Goal: Information Seeking & Learning: Find specific fact

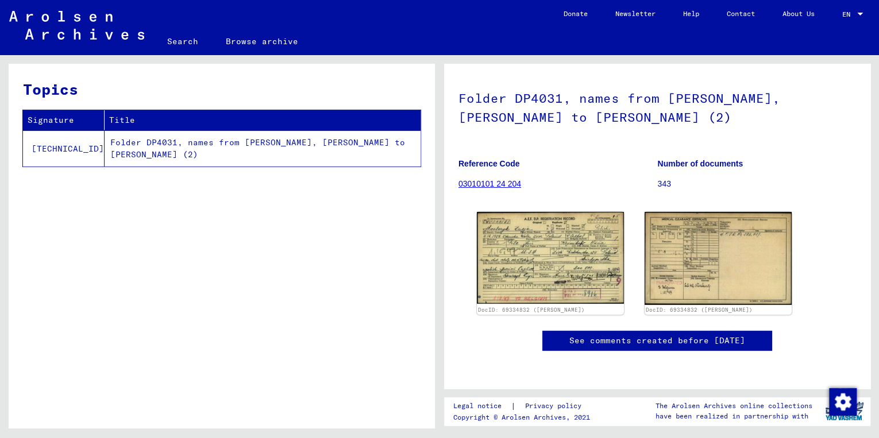
scroll to position [138, 0]
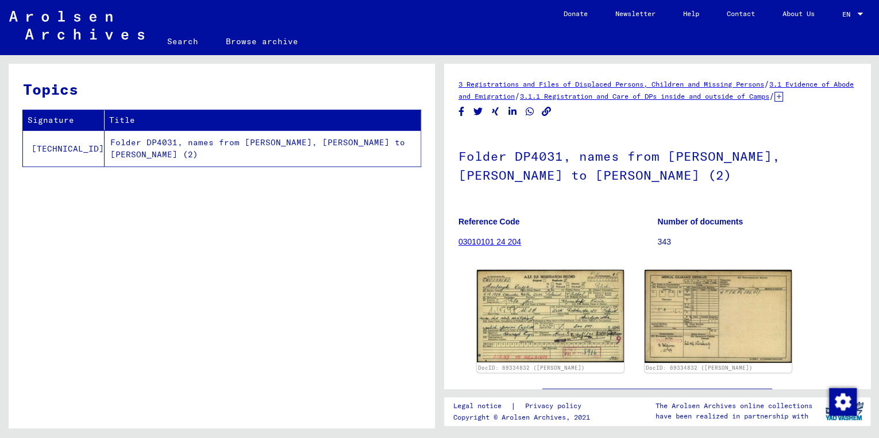
click at [492, 246] on link "03010101 24 204" at bounding box center [489, 241] width 63 height 9
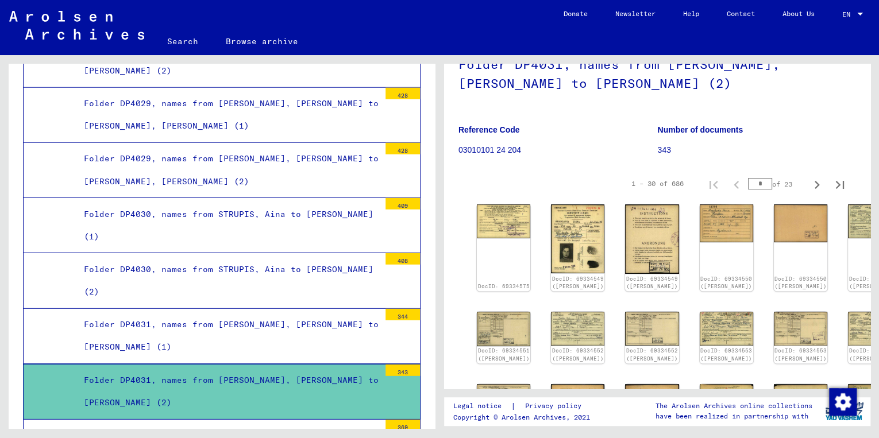
scroll to position [138, 0]
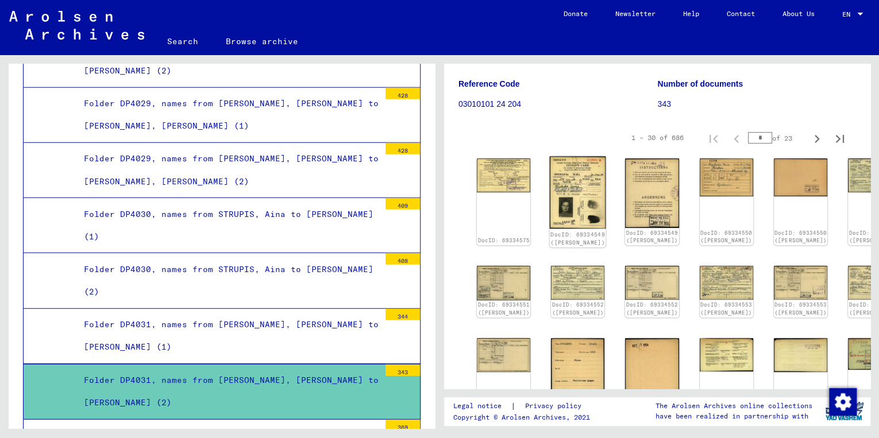
click at [572, 201] on img at bounding box center [578, 192] width 56 height 72
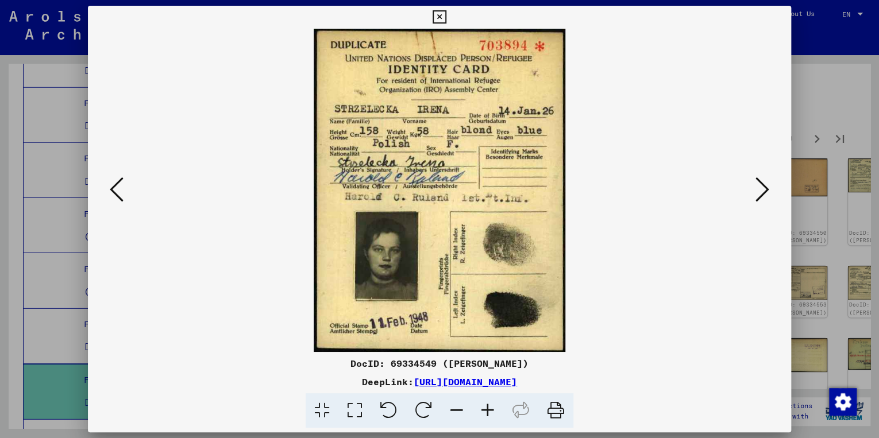
click at [118, 188] on icon at bounding box center [117, 190] width 14 height 28
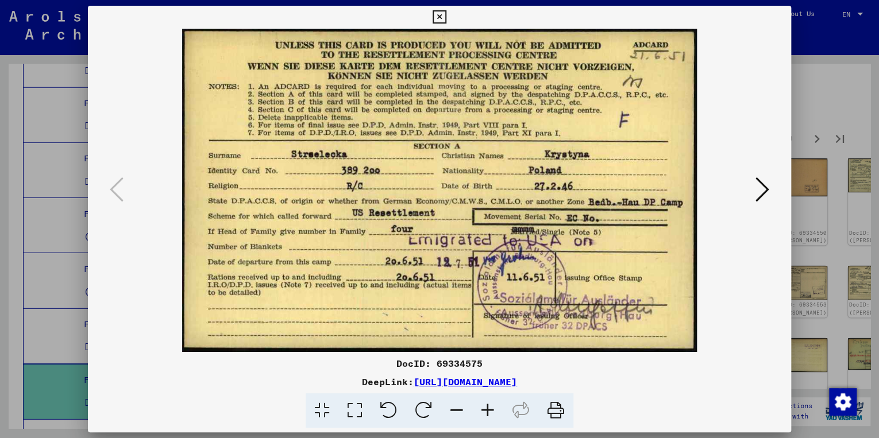
click at [439, 16] on icon at bounding box center [438, 17] width 13 height 14
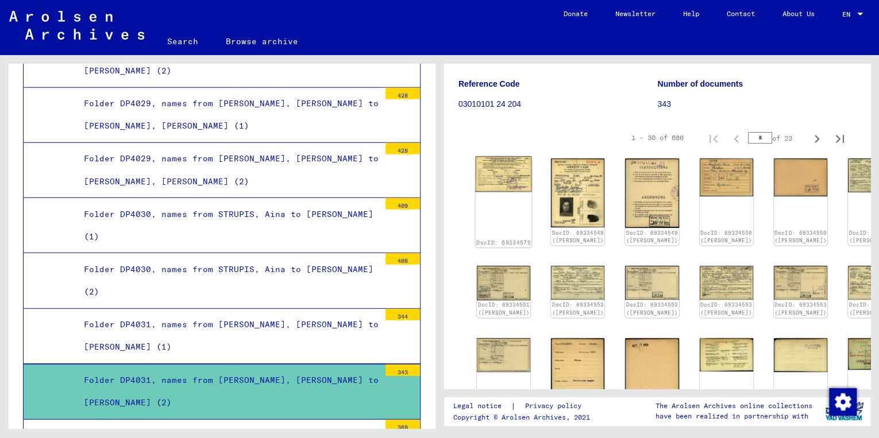
click at [483, 183] on img at bounding box center [504, 174] width 56 height 36
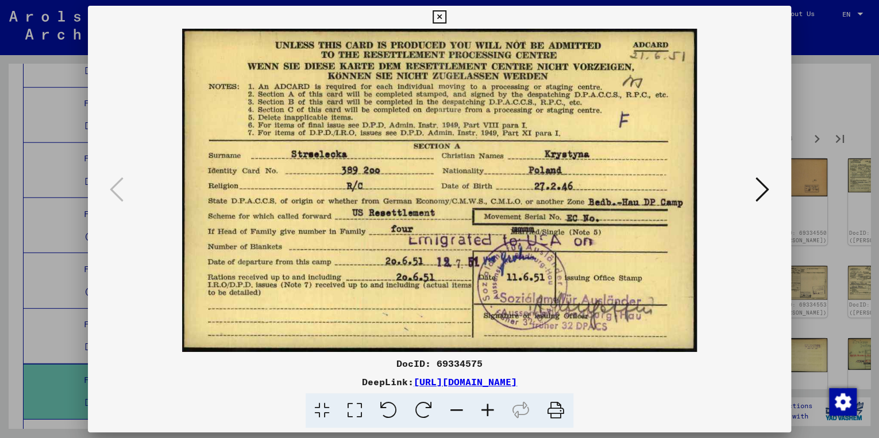
click at [437, 18] on icon at bounding box center [438, 17] width 13 height 14
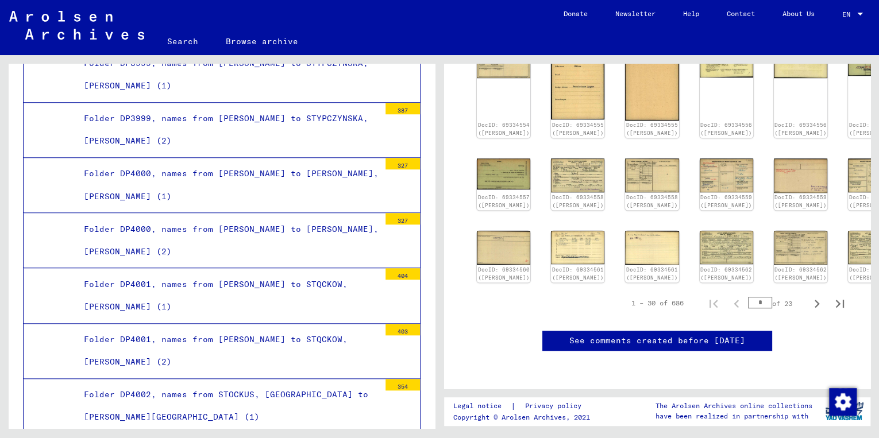
scroll to position [9050, 0]
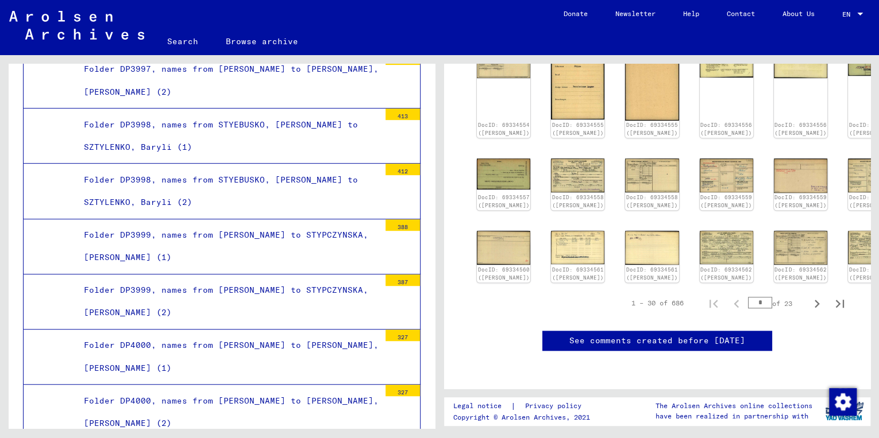
click at [249, 41] on link "Browse archive" at bounding box center [262, 42] width 100 height 28
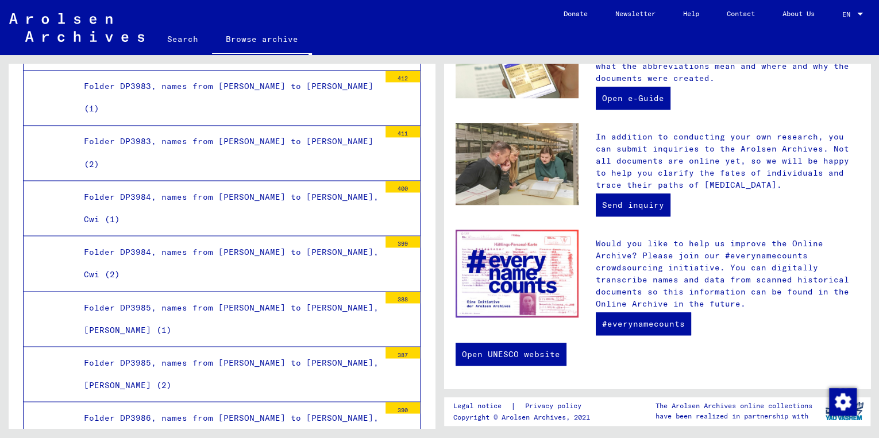
scroll to position [7166, 0]
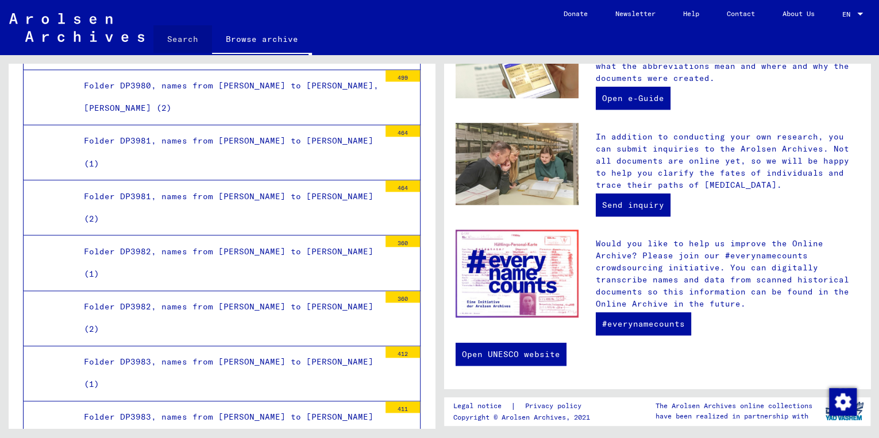
click at [184, 41] on link "Search" at bounding box center [182, 39] width 59 height 28
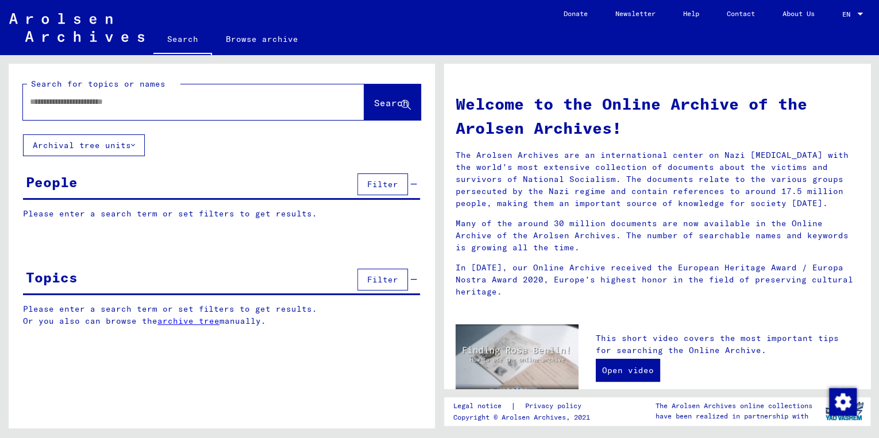
click at [95, 101] on input "text" at bounding box center [180, 102] width 300 height 12
type input "*****"
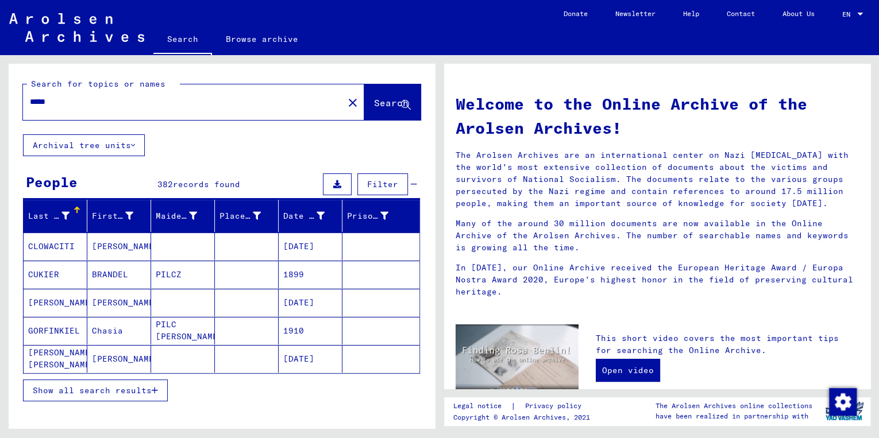
click at [71, 386] on span "Show all search results" at bounding box center [92, 390] width 119 height 10
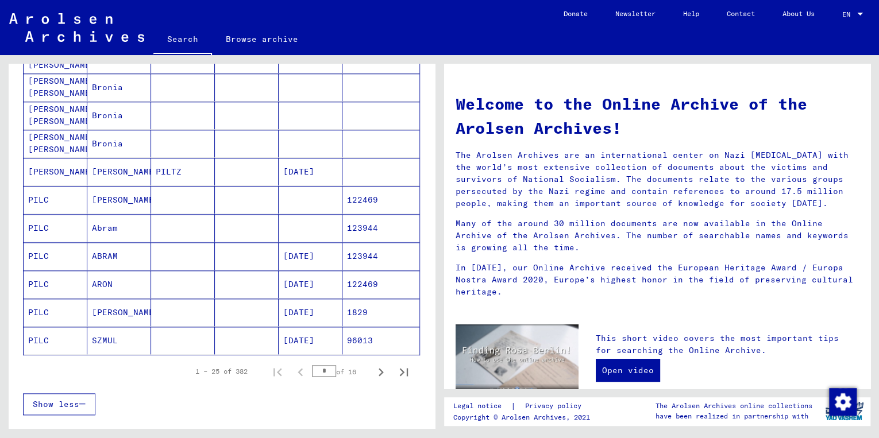
scroll to position [597, 0]
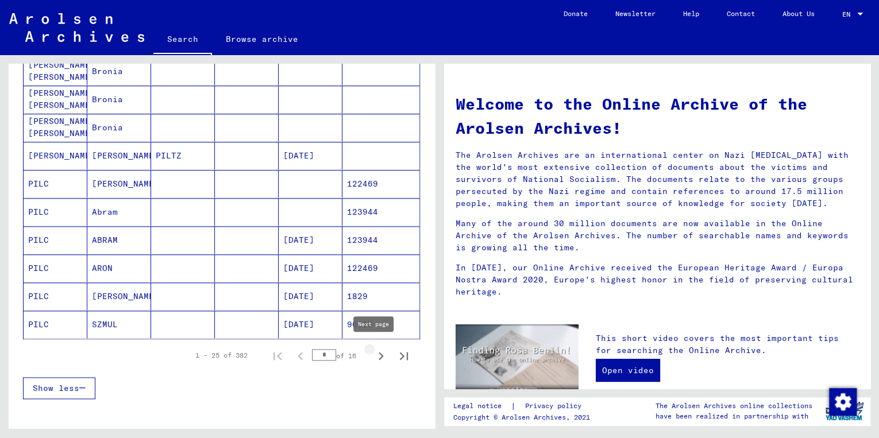
click at [373, 349] on icon "Next page" at bounding box center [381, 356] width 16 height 16
type input "*"
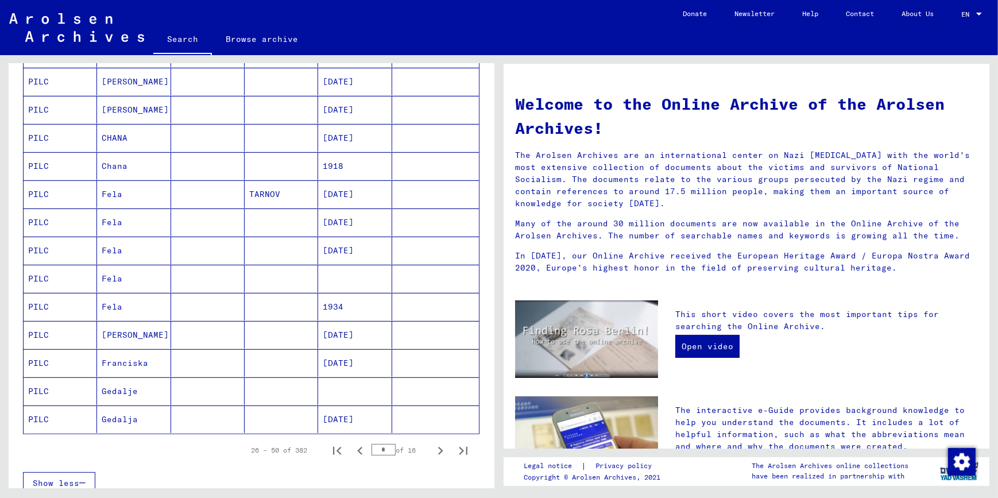
scroll to position [503, 0]
click at [432, 438] on icon "Next page" at bounding box center [440, 451] width 16 height 16
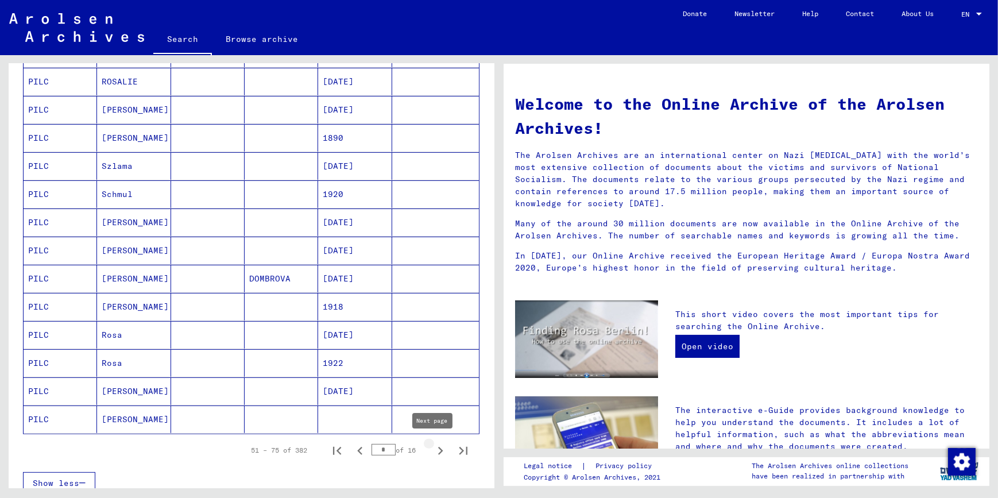
click at [438, 438] on icon "Next page" at bounding box center [440, 451] width 5 height 8
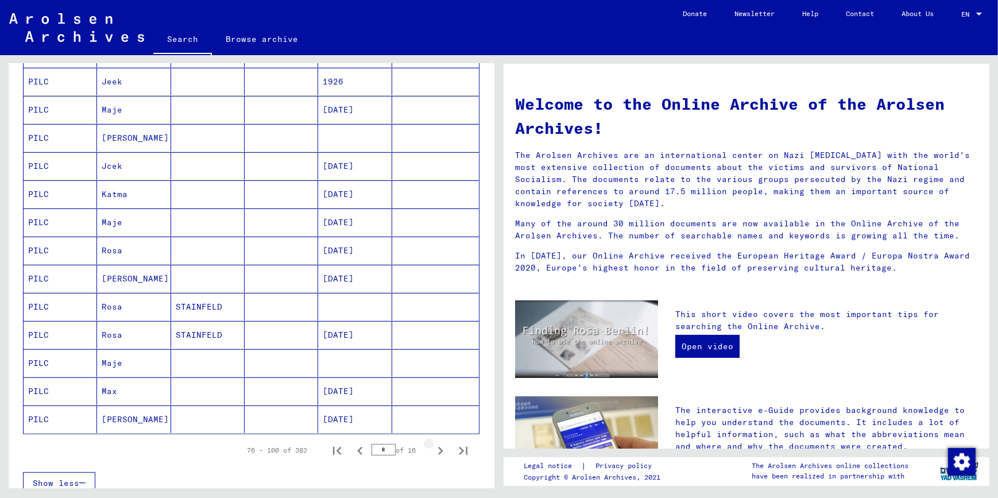
click at [438, 438] on icon "Next page" at bounding box center [440, 451] width 5 height 8
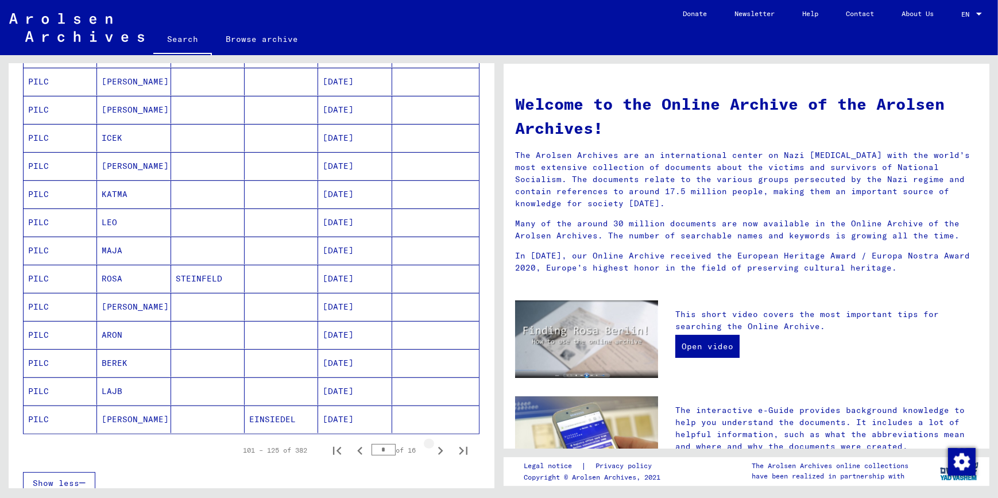
click at [438, 438] on icon "Next page" at bounding box center [440, 451] width 5 height 8
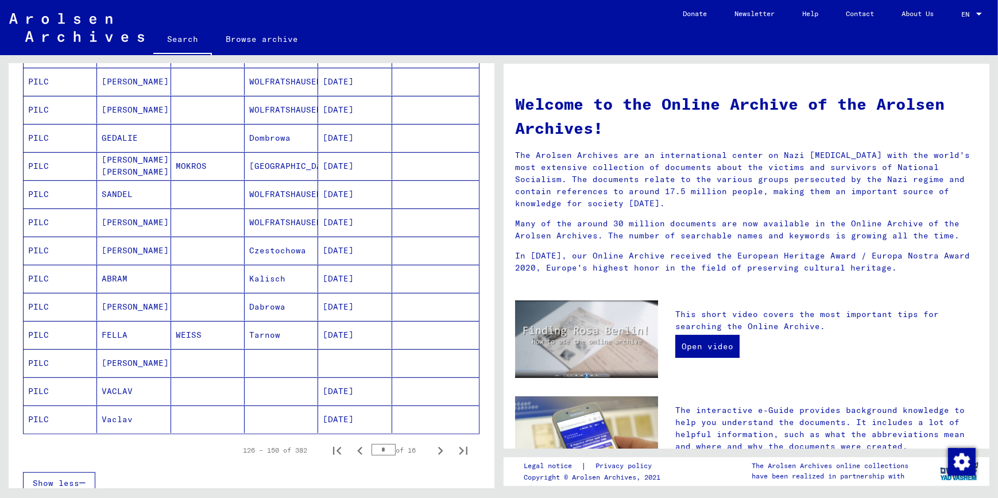
click at [438, 438] on icon "Next page" at bounding box center [440, 451] width 5 height 8
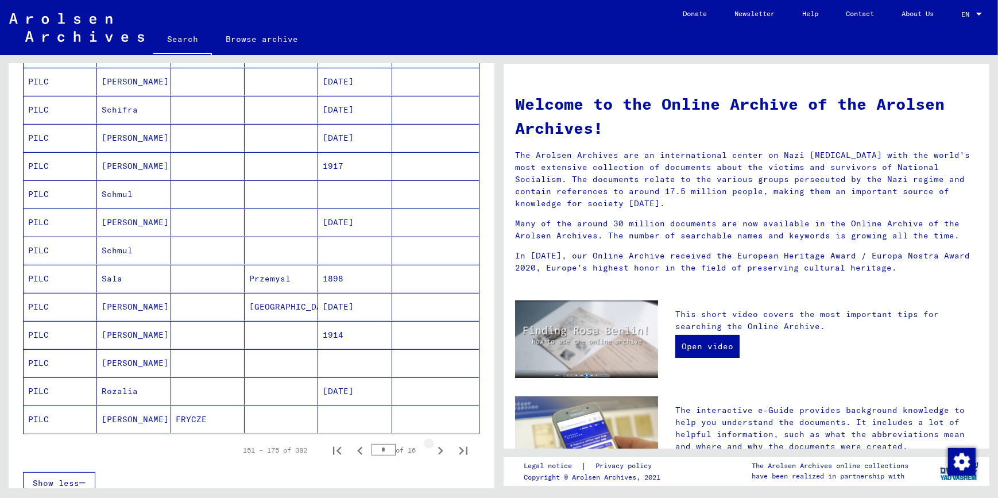
click at [438, 438] on icon "Next page" at bounding box center [440, 451] width 5 height 8
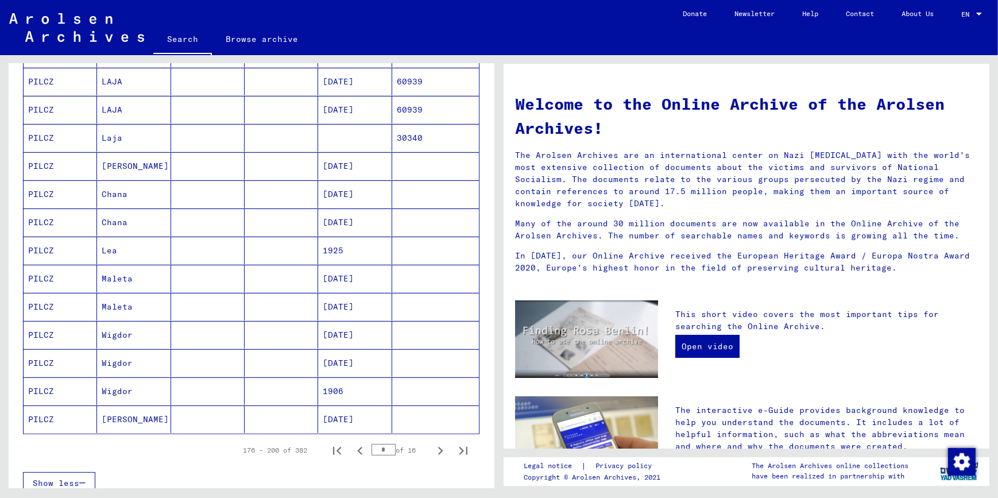
click at [438, 438] on icon "Next page" at bounding box center [440, 451] width 5 height 8
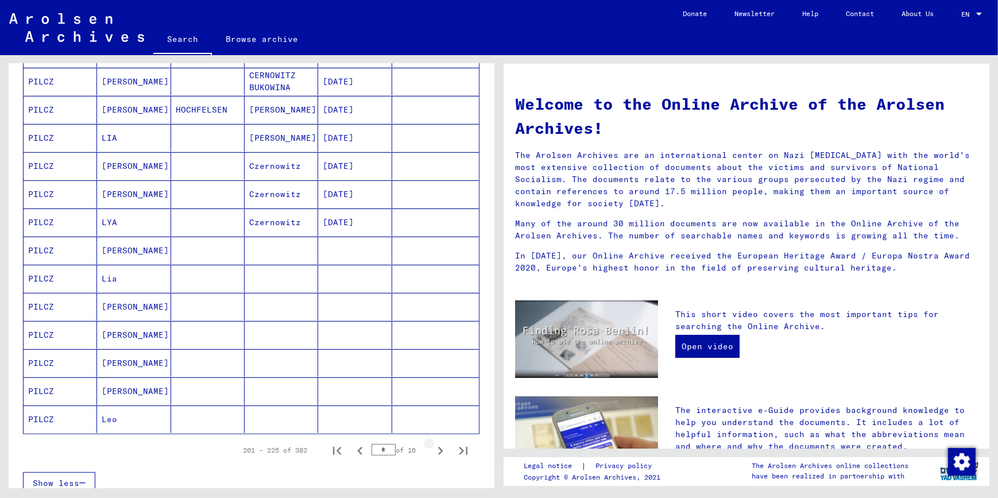
click at [438, 438] on icon "Next page" at bounding box center [440, 451] width 5 height 8
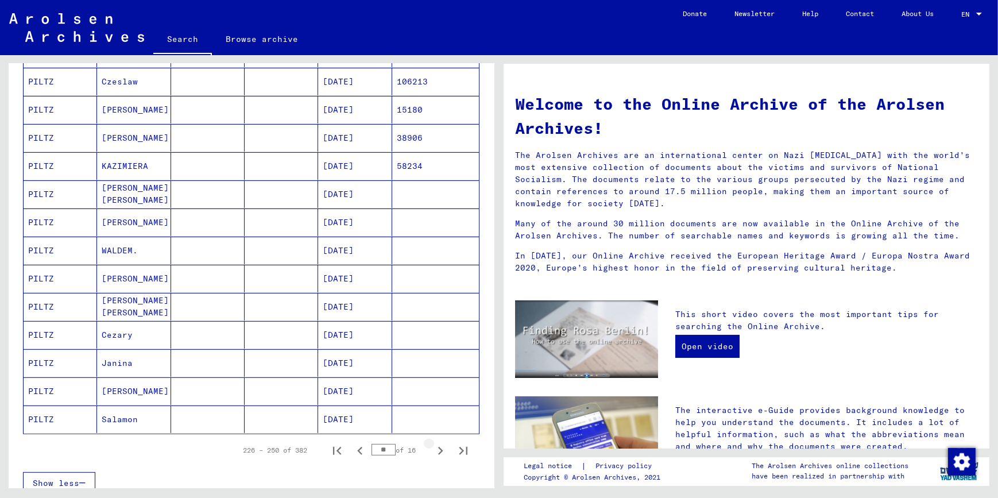
click at [438, 438] on icon "Next page" at bounding box center [440, 451] width 5 height 8
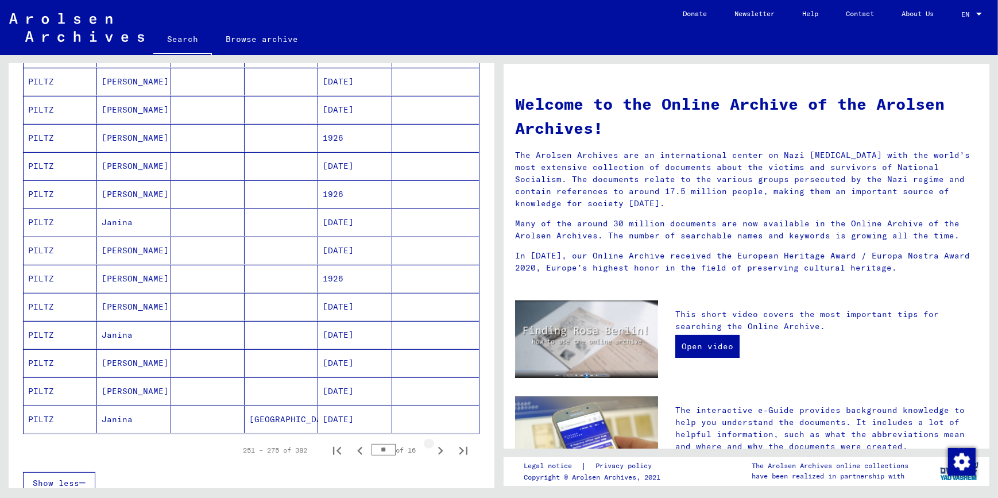
click at [438, 438] on icon "Next page" at bounding box center [440, 451] width 5 height 8
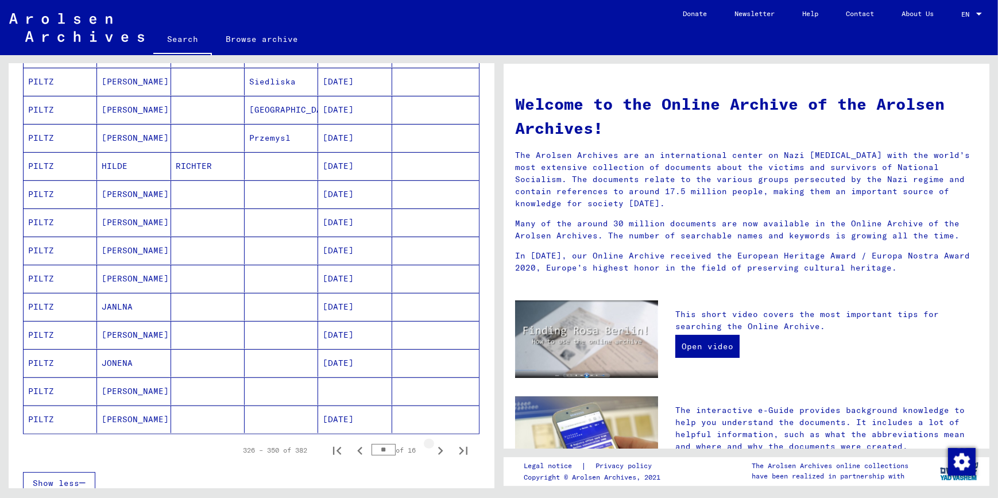
click at [438, 438] on icon "Next page" at bounding box center [440, 451] width 5 height 8
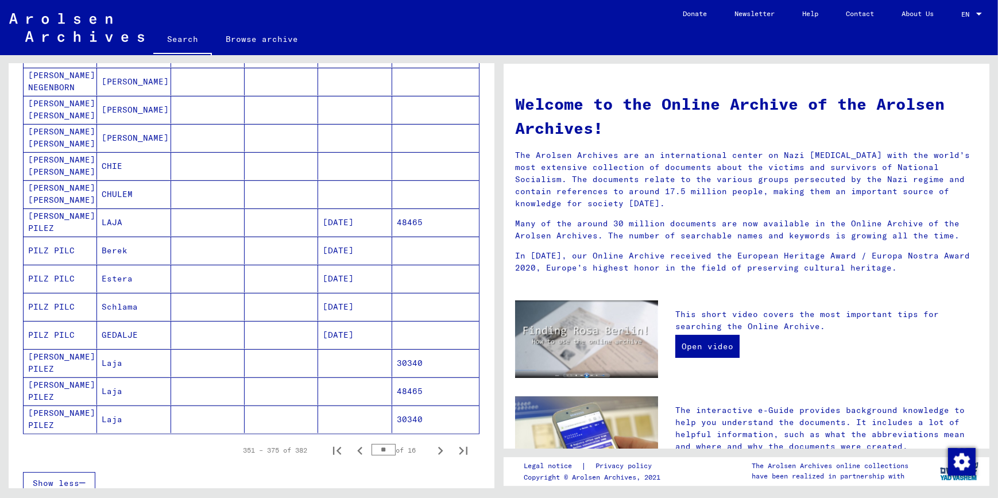
click at [438, 438] on icon "Next page" at bounding box center [440, 451] width 5 height 8
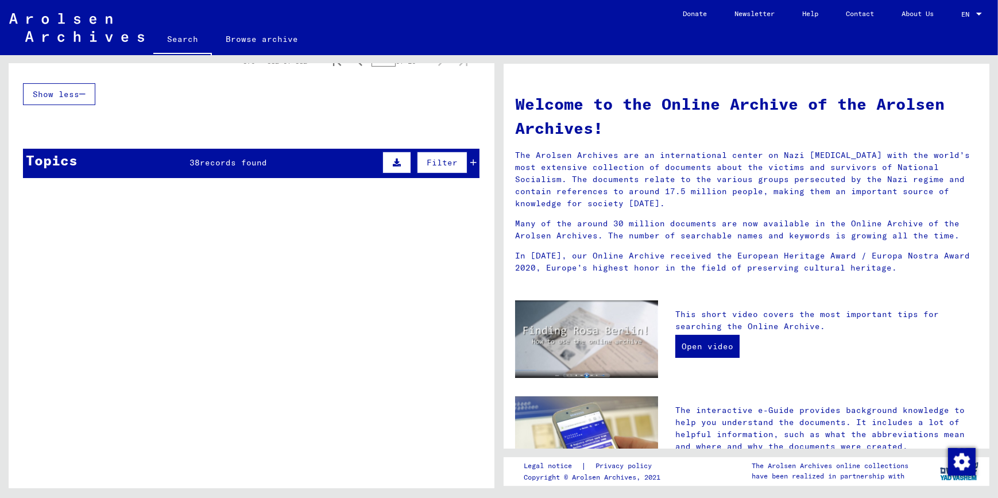
type input "**"
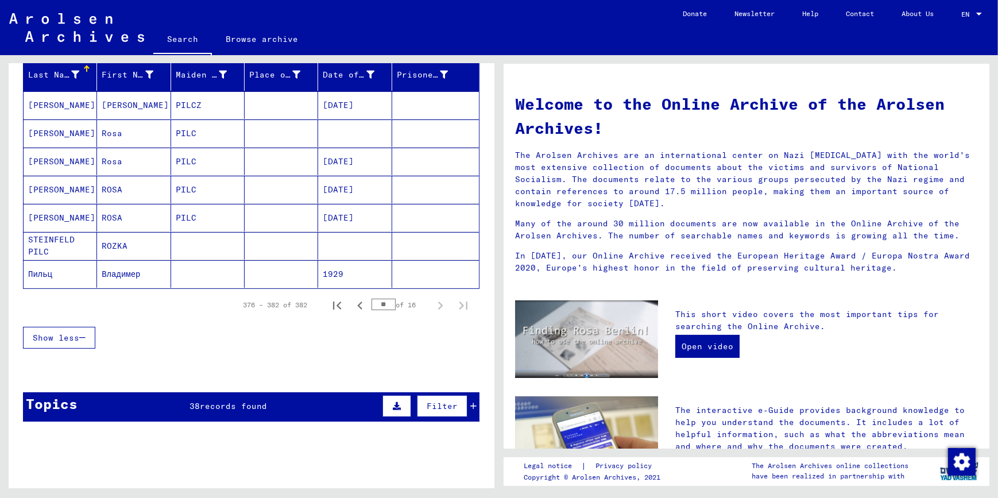
scroll to position [0, 0]
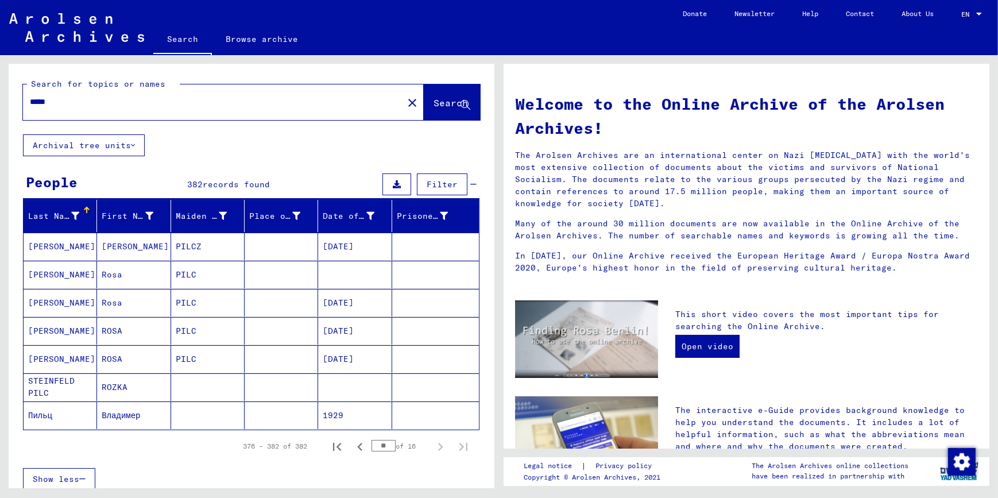
click at [65, 103] on input "*****" at bounding box center [210, 102] width 360 height 12
click at [434, 103] on span "Search" at bounding box center [451, 102] width 34 height 11
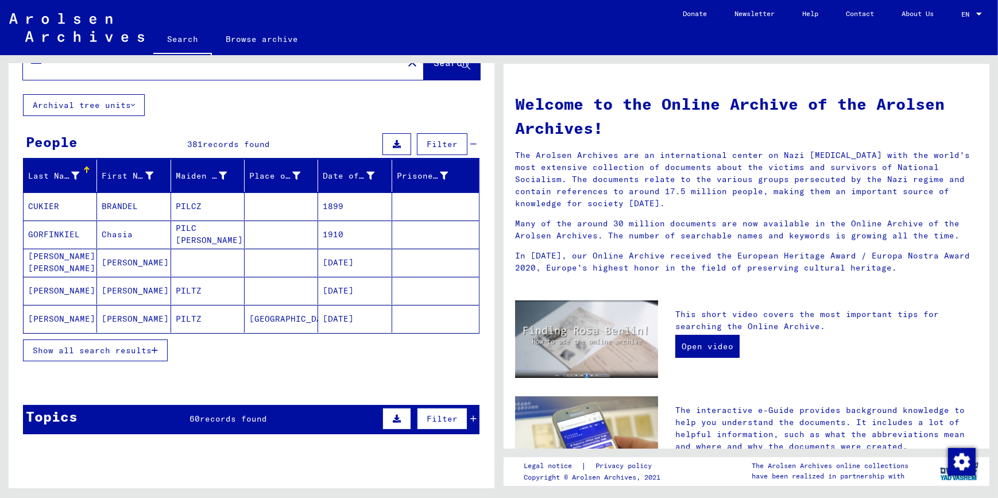
scroll to position [52, 0]
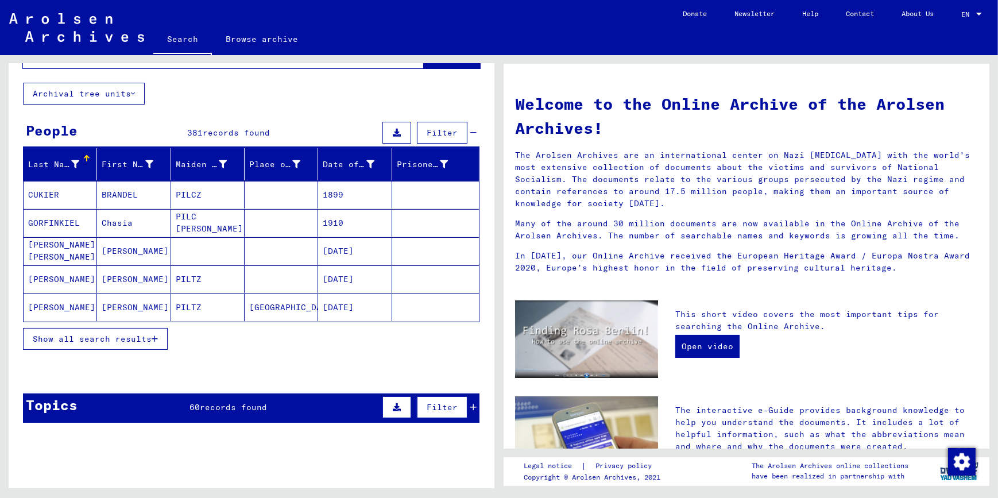
click at [49, 337] on span "Show all search results" at bounding box center [92, 339] width 119 height 10
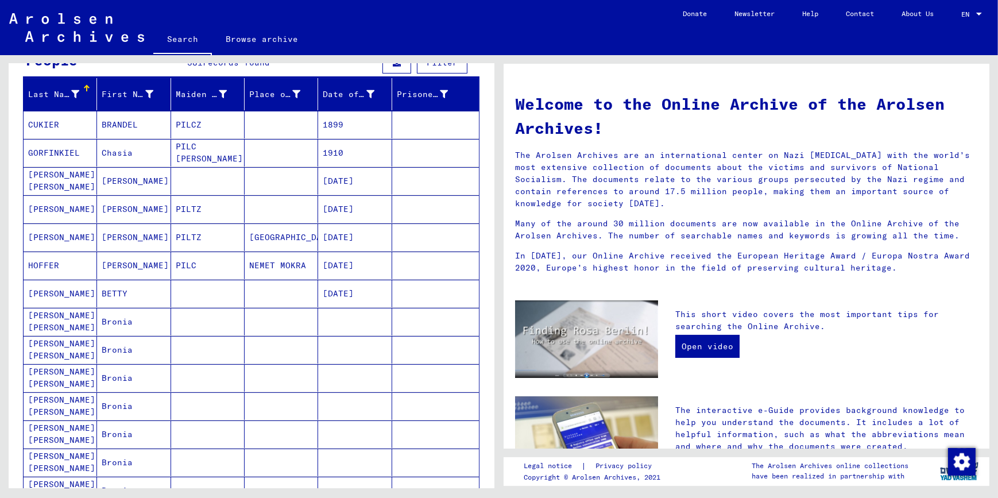
scroll to position [0, 0]
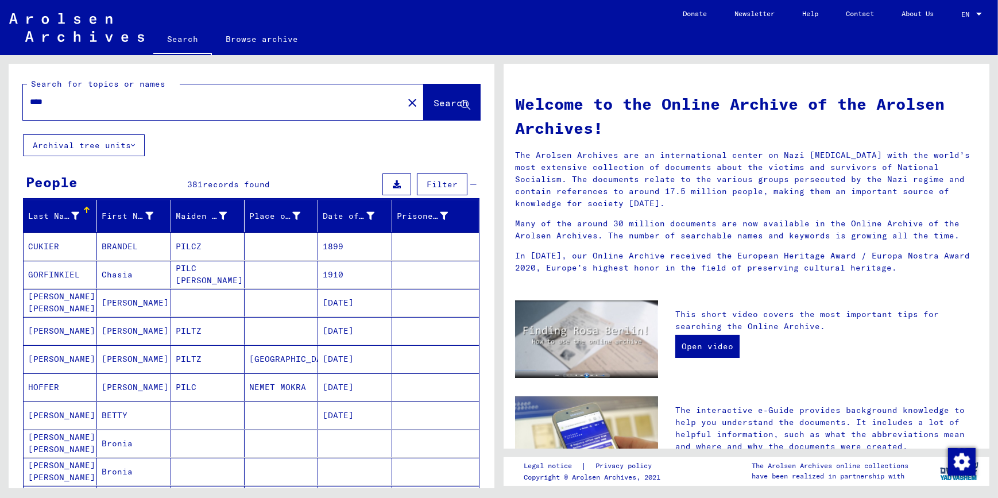
drag, startPoint x: 65, startPoint y: 102, endPoint x: 0, endPoint y: 109, distance: 65.8
click at [0, 109] on html "Search Browse archive Donate Newsletter Help Contact About Us Search Browse arc…" at bounding box center [499, 249] width 998 height 498
type input "**********"
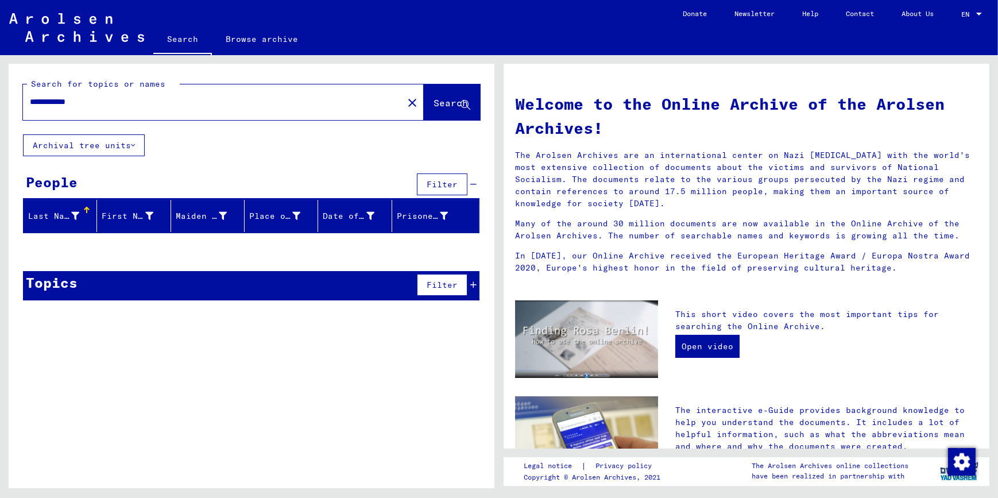
drag, startPoint x: 92, startPoint y: 103, endPoint x: 0, endPoint y: 91, distance: 92.7
click at [30, 98] on input "**********" at bounding box center [210, 102] width 360 height 12
type input "*******"
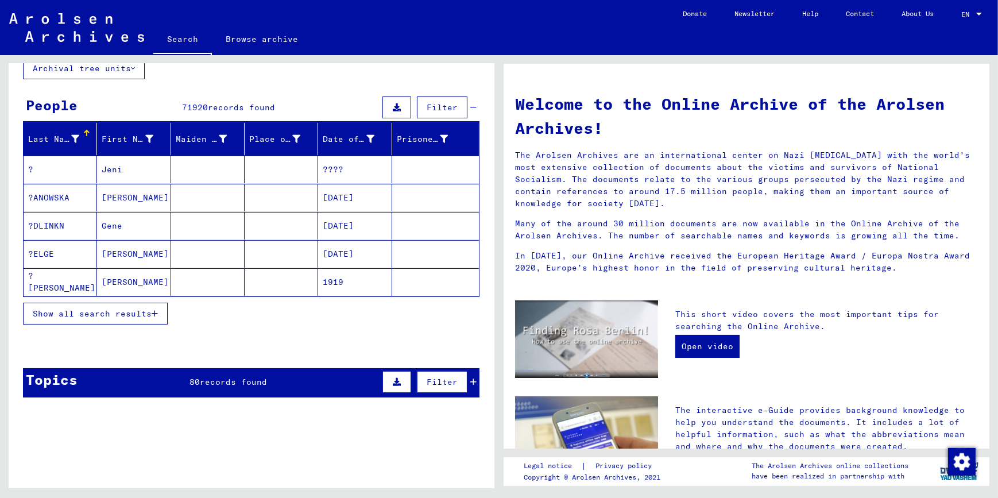
scroll to position [104, 0]
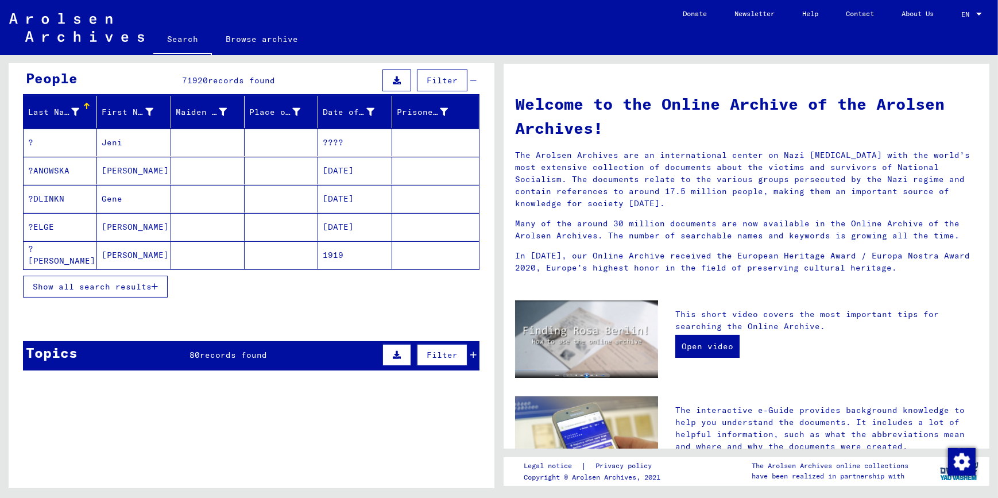
click at [149, 278] on button "Show all search results" at bounding box center [95, 287] width 145 height 22
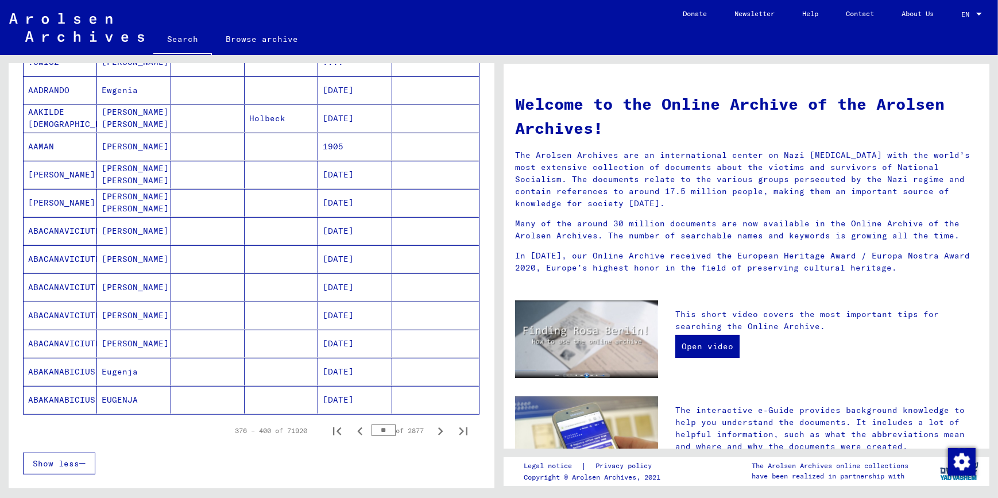
scroll to position [574, 0]
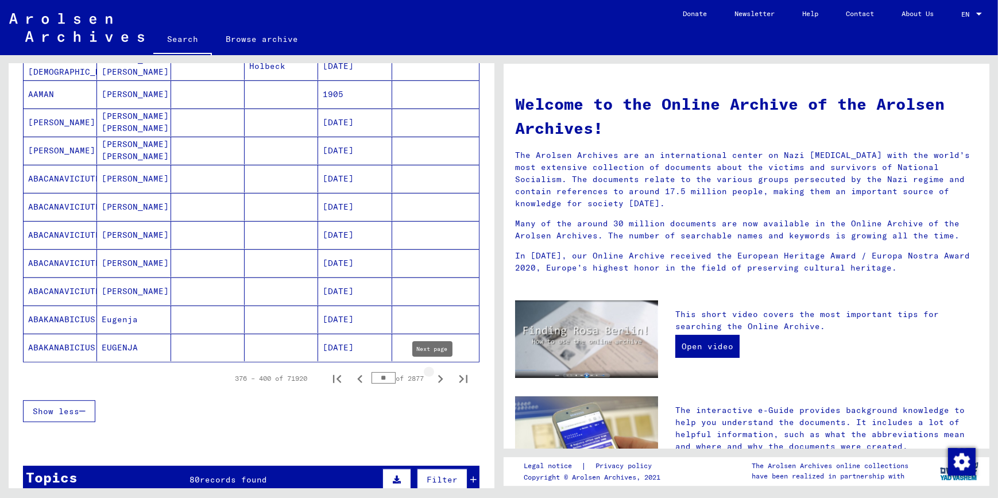
click at [432, 377] on icon "Next page" at bounding box center [440, 379] width 16 height 16
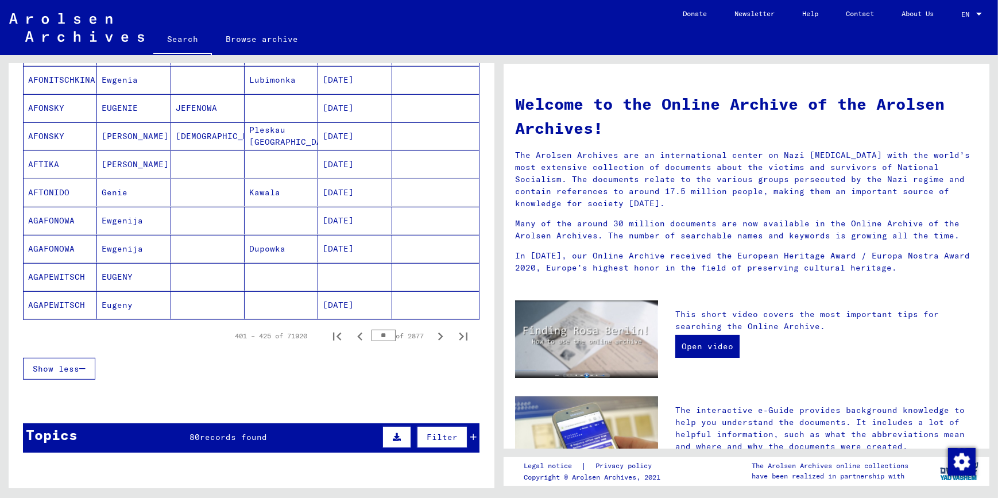
scroll to position [626, 0]
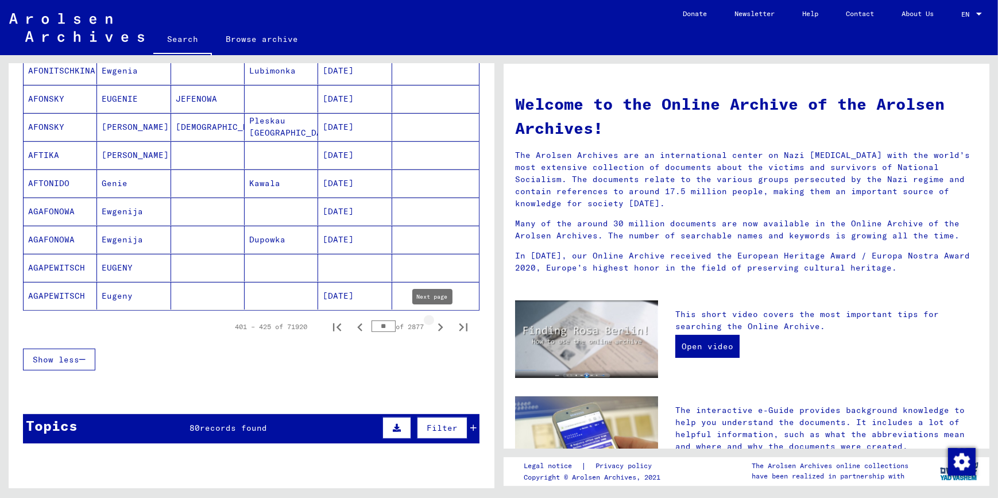
click at [432, 327] on icon "Next page" at bounding box center [440, 327] width 16 height 16
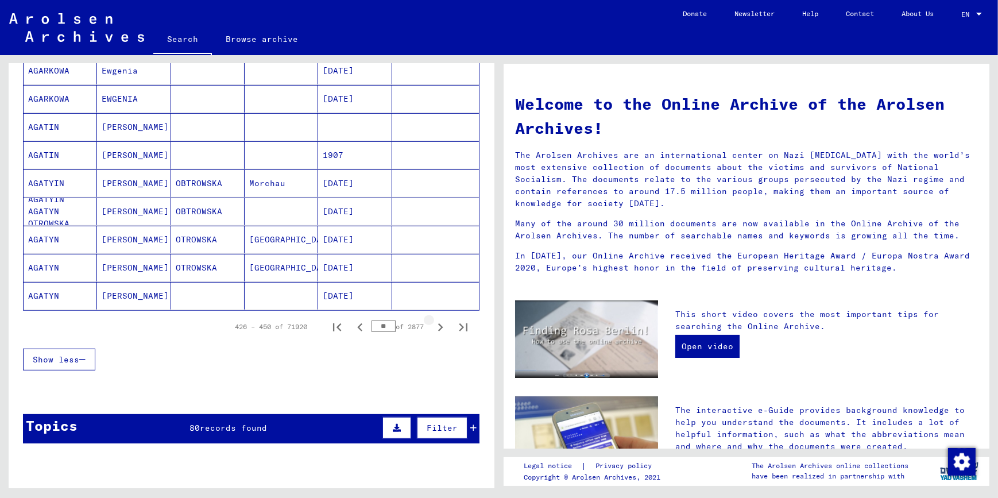
click at [438, 327] on icon "Next page" at bounding box center [440, 327] width 5 height 8
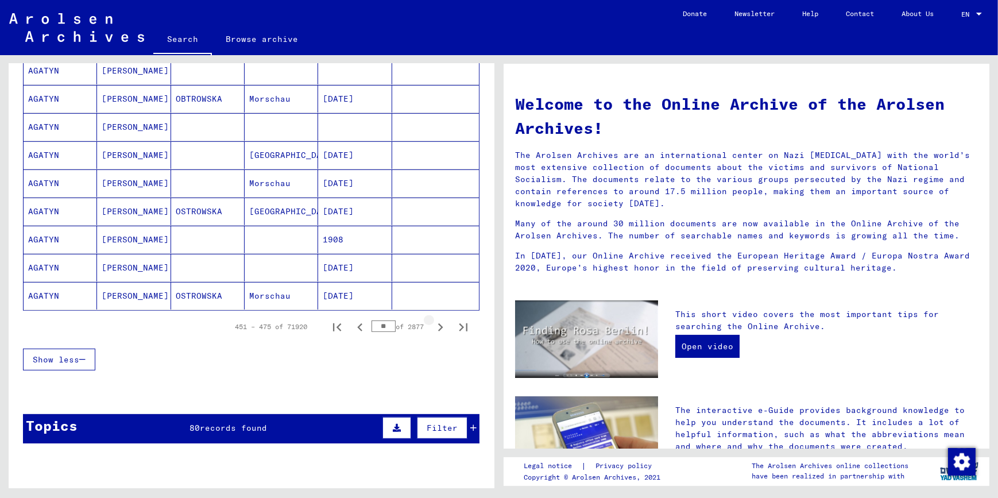
click at [434, 327] on icon "Next page" at bounding box center [440, 327] width 16 height 16
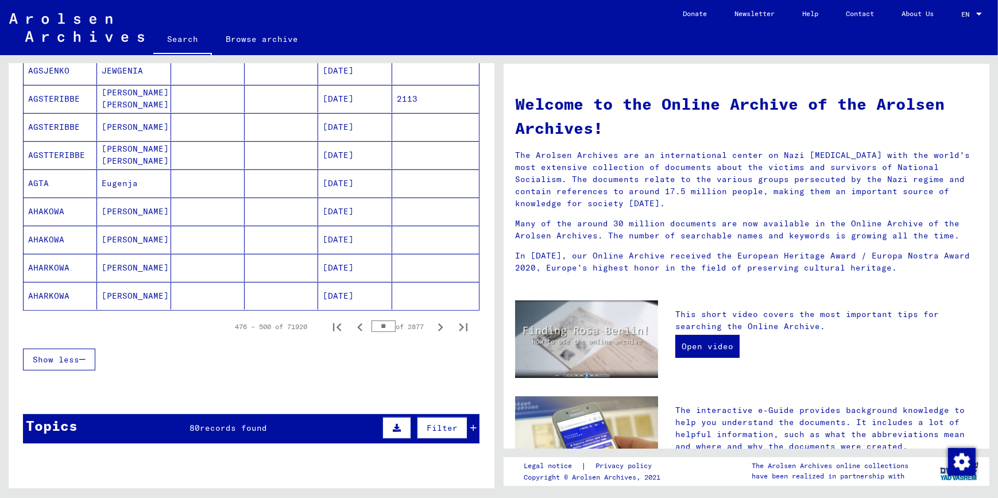
click at [434, 327] on icon "Next page" at bounding box center [440, 327] width 16 height 16
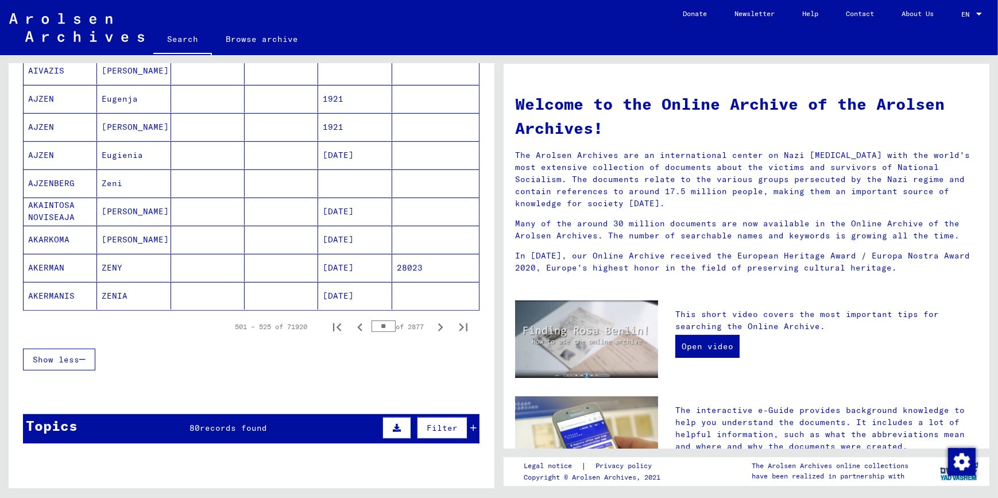
click at [434, 327] on icon "Next page" at bounding box center [440, 327] width 16 height 16
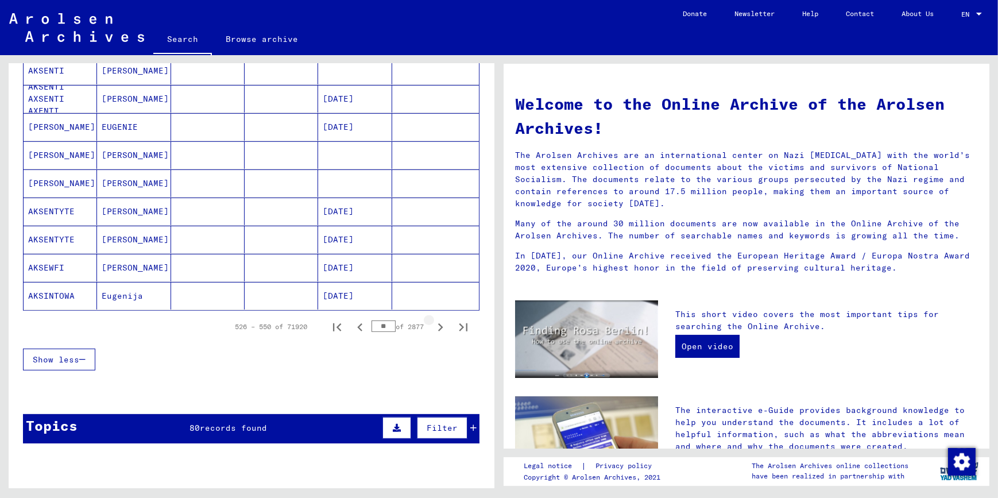
click at [434, 327] on icon "Next page" at bounding box center [440, 327] width 16 height 16
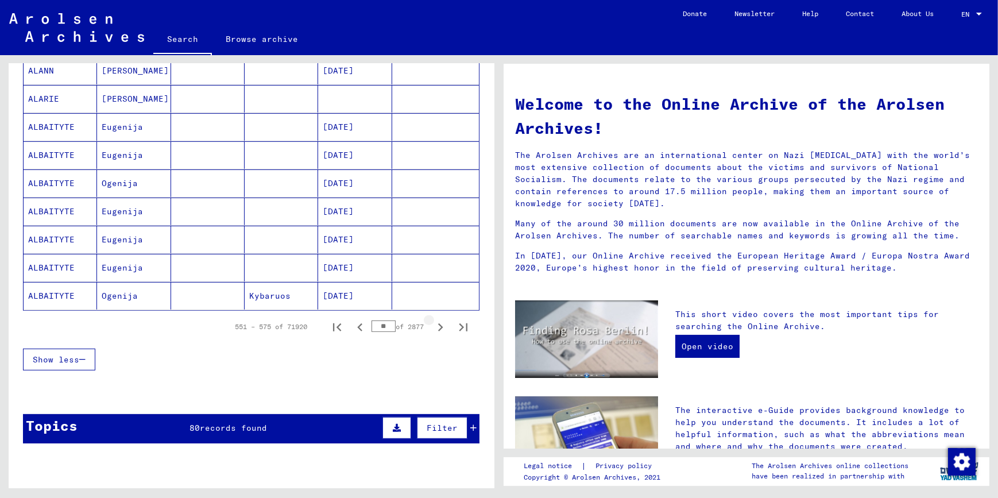
click at [434, 327] on icon "Next page" at bounding box center [440, 327] width 16 height 16
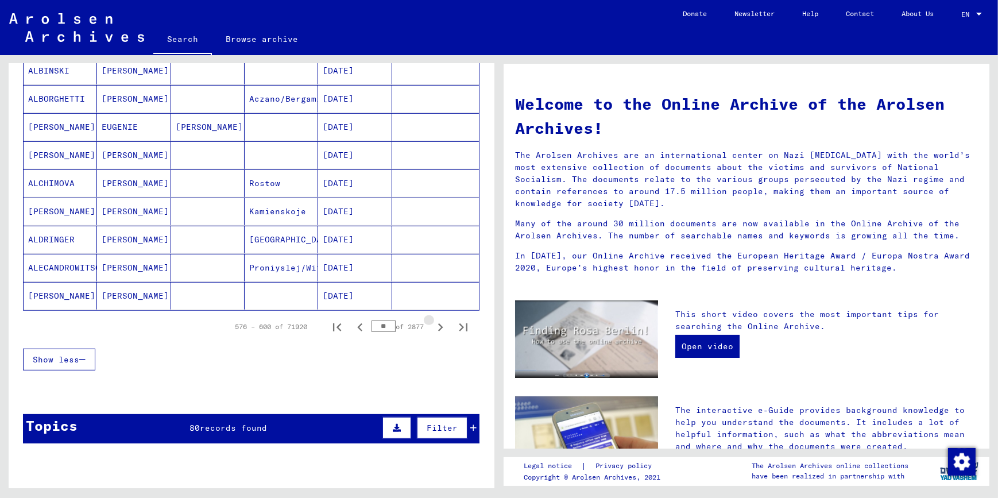
click at [434, 327] on icon "Next page" at bounding box center [440, 327] width 16 height 16
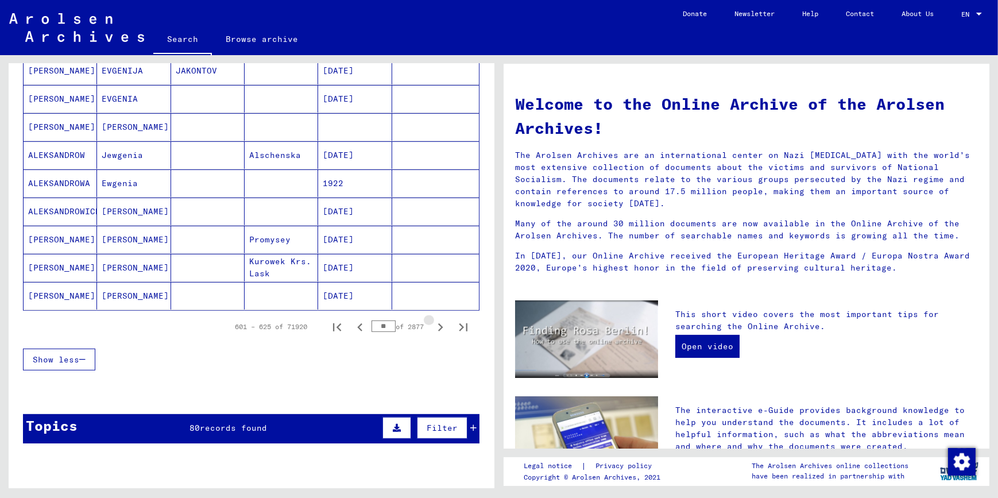
click at [434, 327] on icon "Next page" at bounding box center [440, 327] width 16 height 16
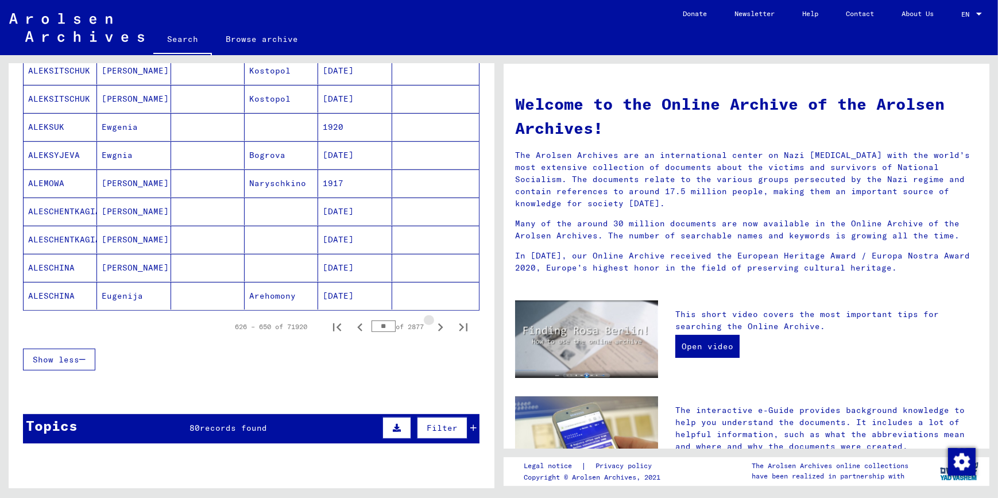
click at [434, 327] on icon "Next page" at bounding box center [440, 327] width 16 height 16
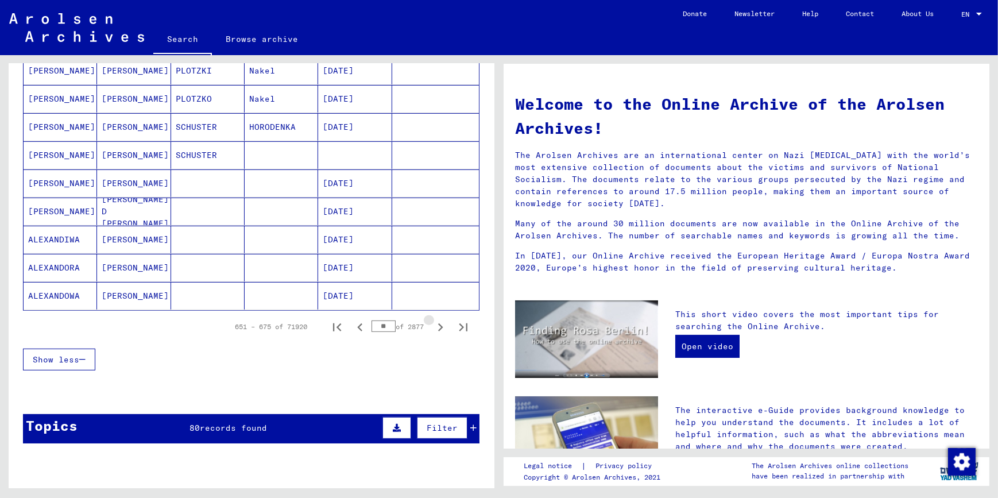
click at [434, 327] on icon "Next page" at bounding box center [440, 327] width 16 height 16
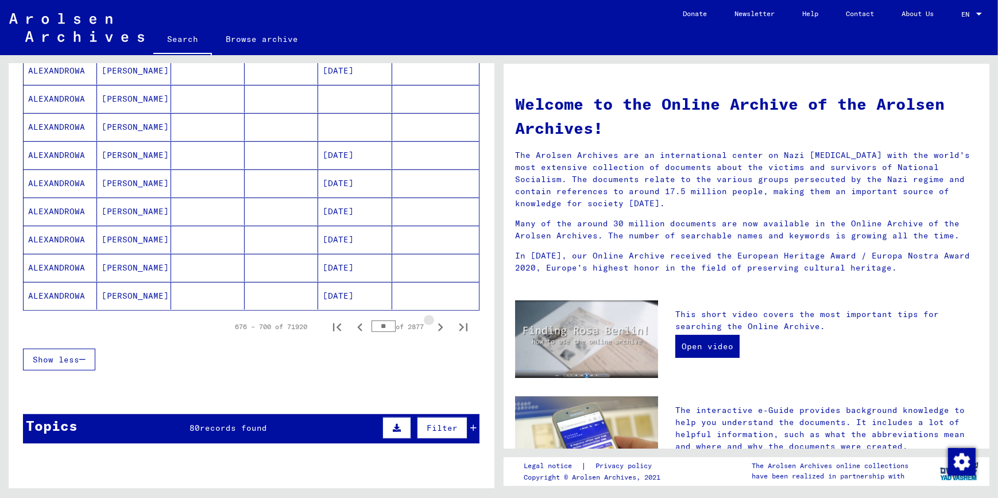
click at [434, 327] on icon "Next page" at bounding box center [440, 327] width 16 height 16
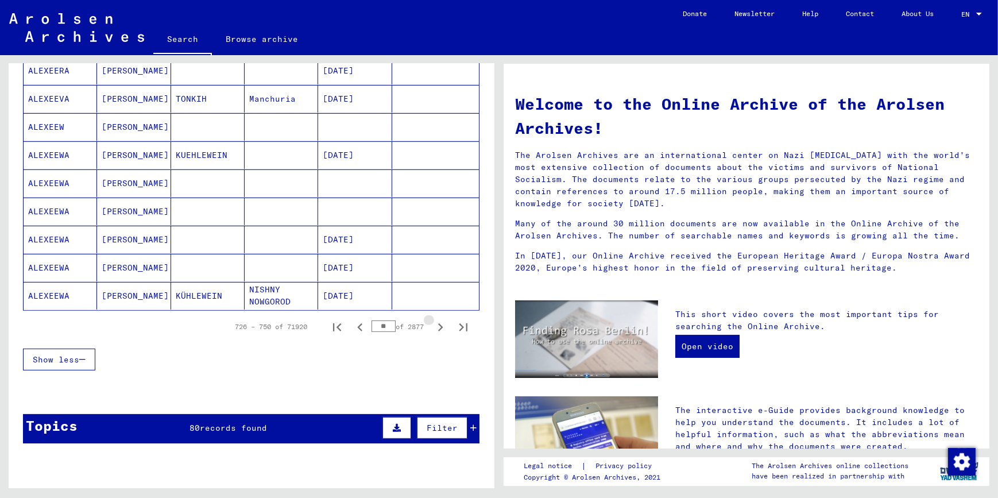
click at [434, 327] on icon "Next page" at bounding box center [440, 327] width 16 height 16
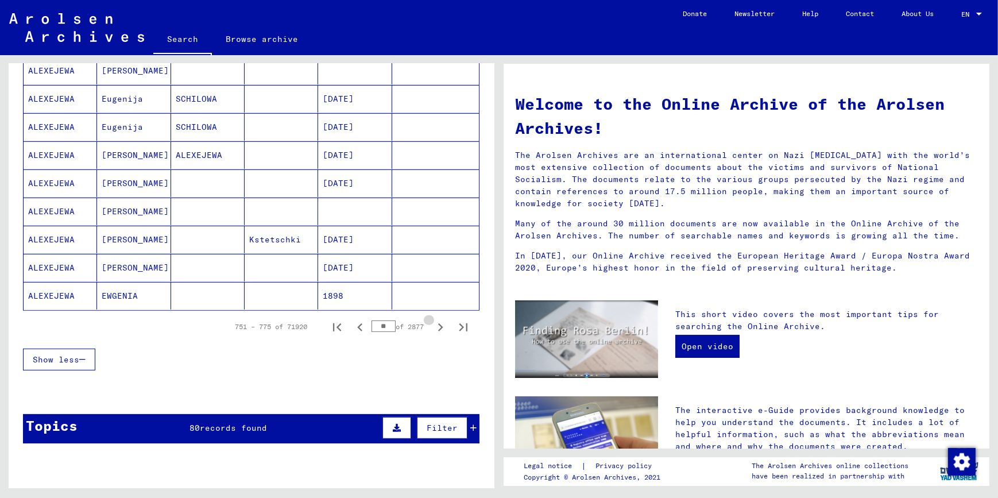
click at [434, 327] on icon "Next page" at bounding box center [440, 327] width 16 height 16
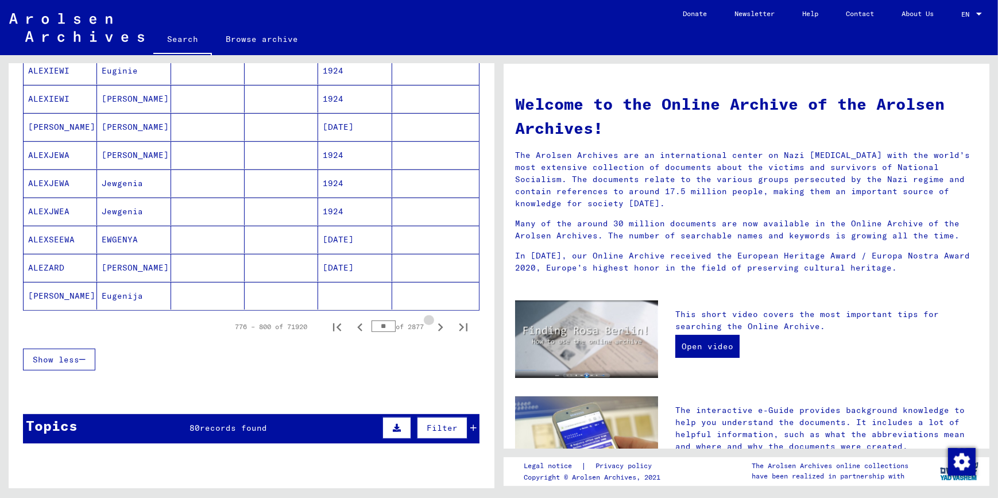
click at [434, 327] on icon "Next page" at bounding box center [440, 327] width 16 height 16
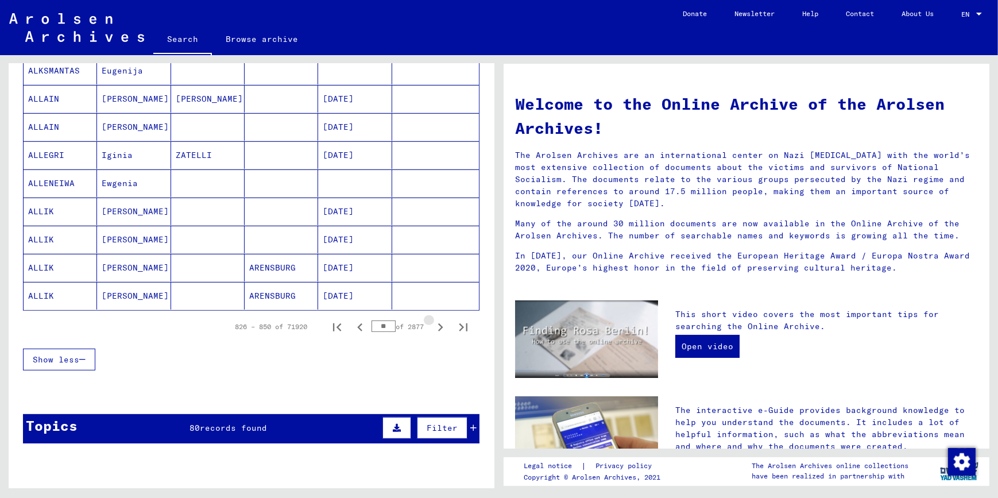
click at [434, 327] on icon "Next page" at bounding box center [440, 327] width 16 height 16
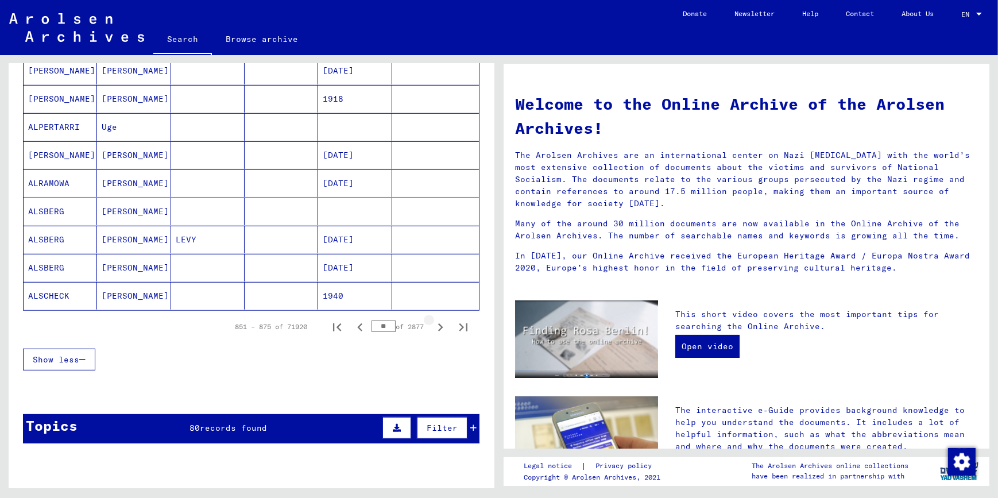
click at [434, 327] on icon "Next page" at bounding box center [440, 327] width 16 height 16
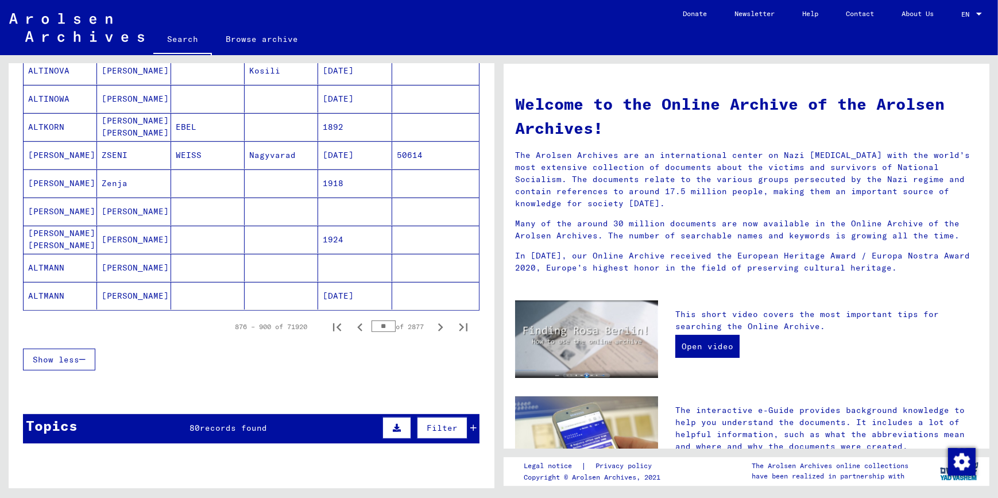
click at [434, 327] on icon "Next page" at bounding box center [440, 327] width 16 height 16
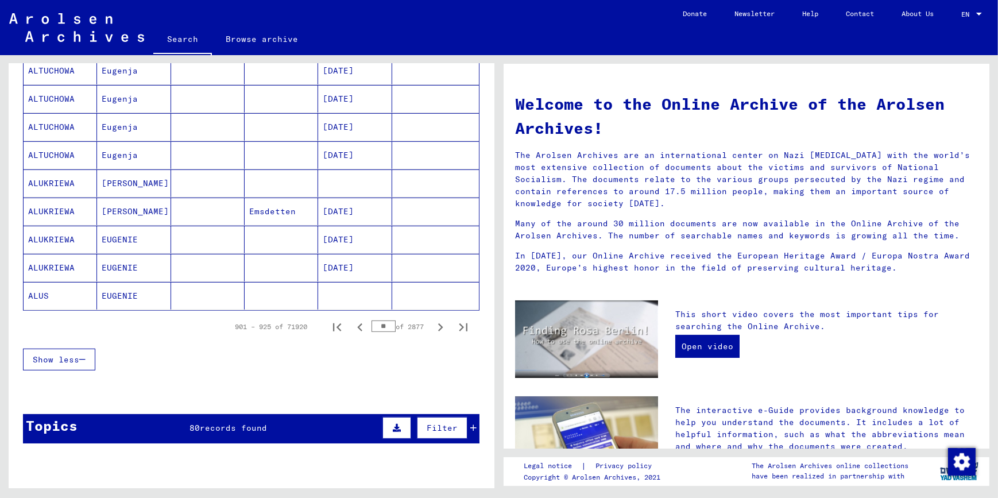
click at [434, 327] on icon "Next page" at bounding box center [440, 327] width 16 height 16
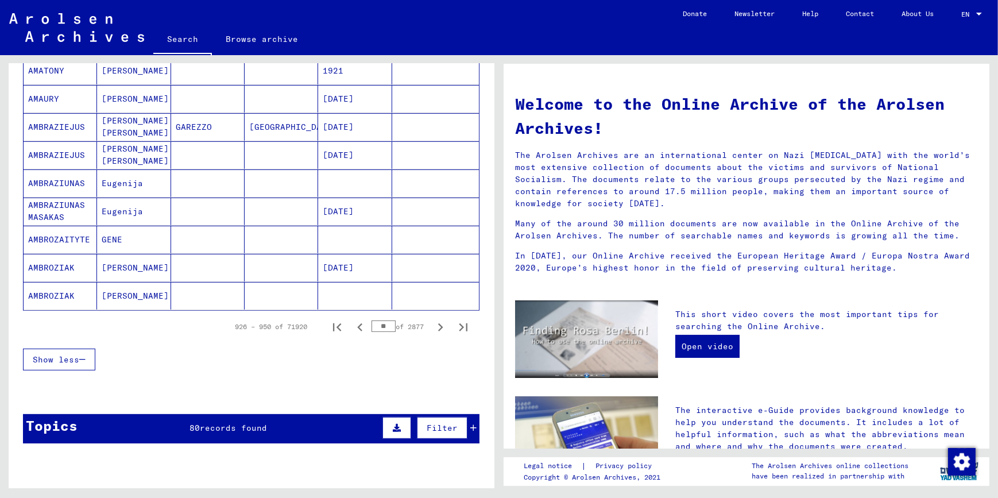
click at [434, 327] on icon "Next page" at bounding box center [440, 327] width 16 height 16
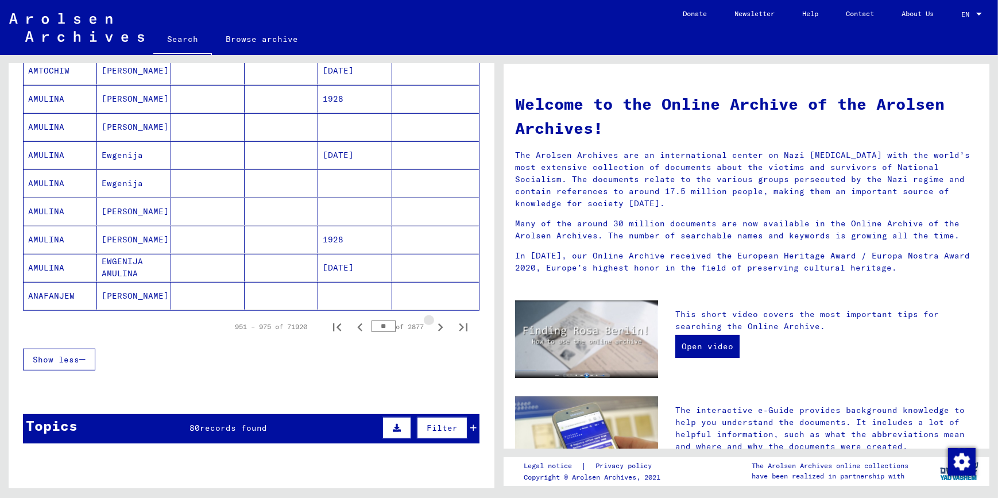
click at [434, 327] on icon "Next page" at bounding box center [440, 327] width 16 height 16
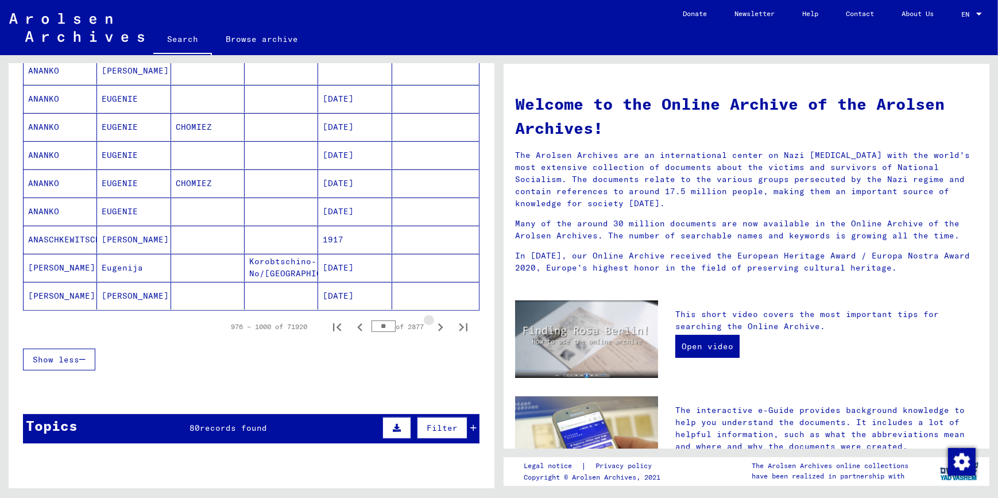
click at [434, 327] on icon "Next page" at bounding box center [440, 327] width 16 height 16
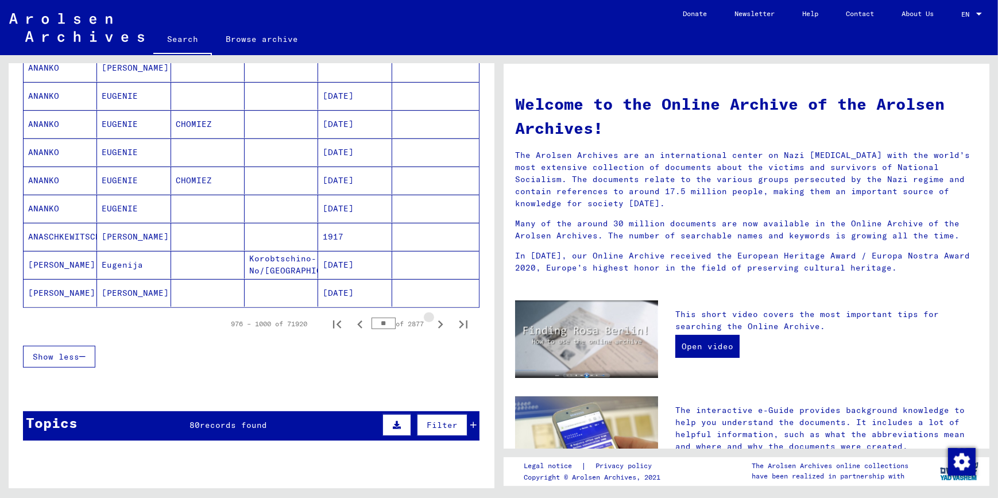
click at [434, 327] on icon "Next page" at bounding box center [440, 324] width 16 height 16
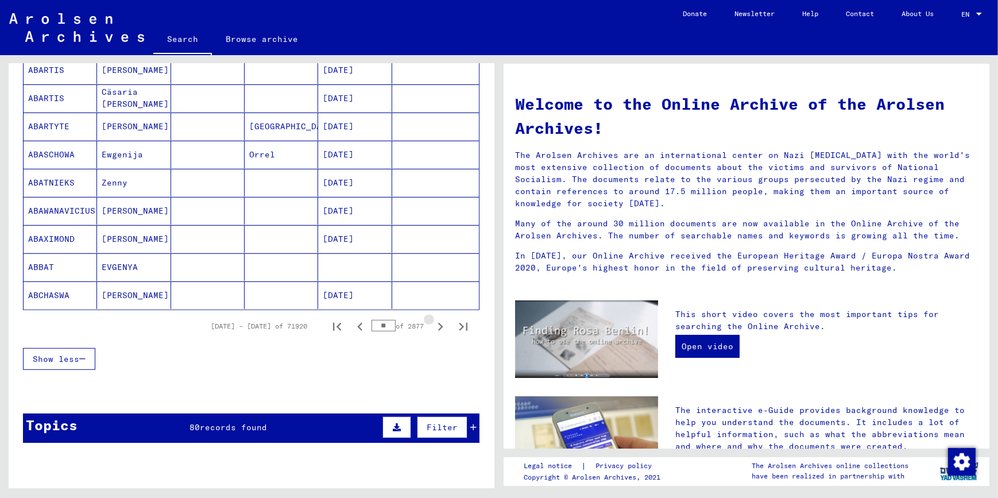
click at [434, 327] on icon "Next page" at bounding box center [440, 327] width 16 height 16
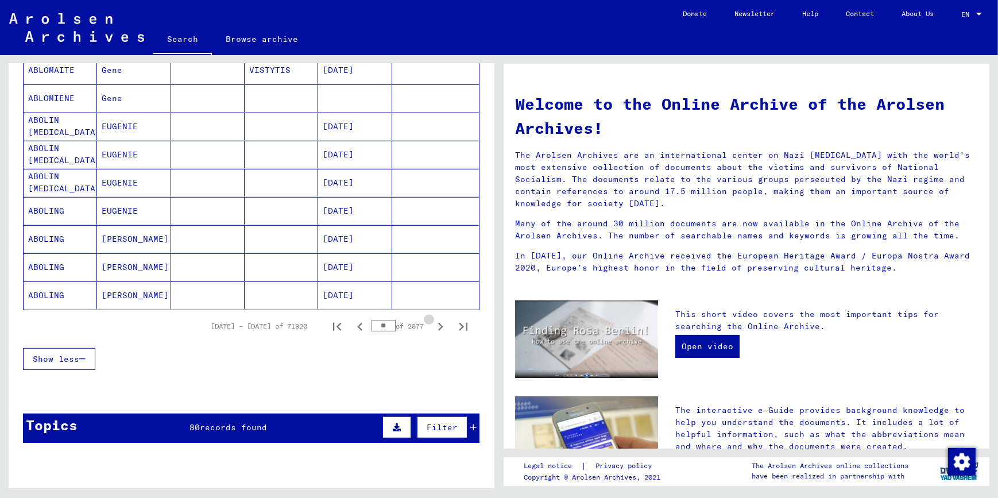
click at [434, 327] on icon "Next page" at bounding box center [440, 327] width 16 height 16
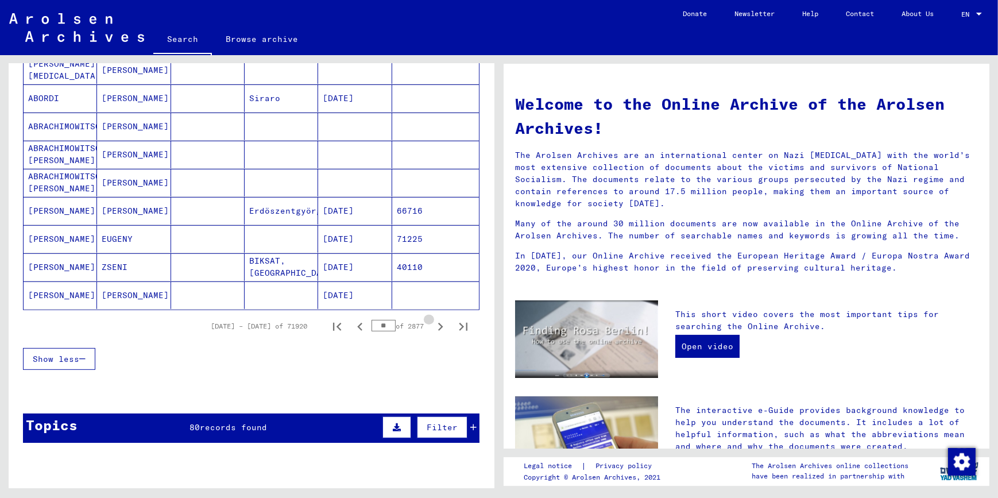
click at [434, 327] on icon "Next page" at bounding box center [440, 327] width 16 height 16
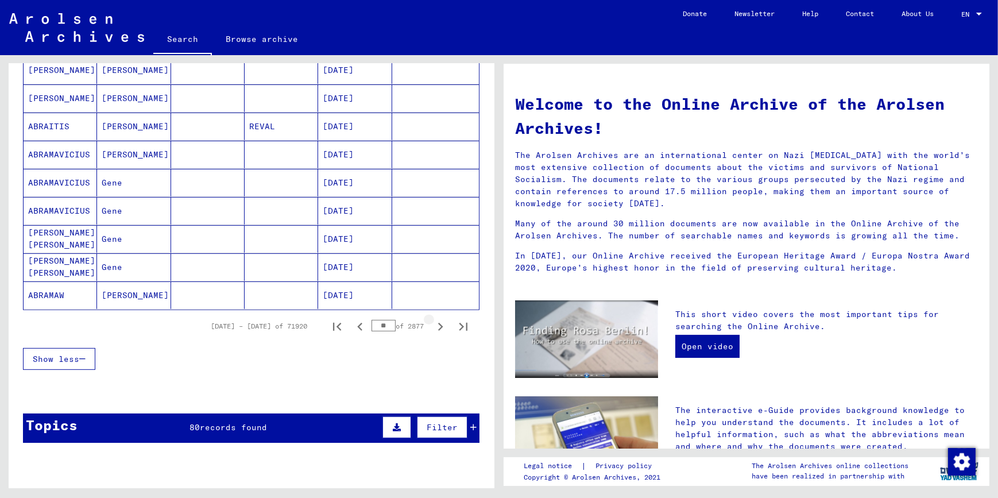
click at [434, 327] on icon "Next page" at bounding box center [440, 327] width 16 height 16
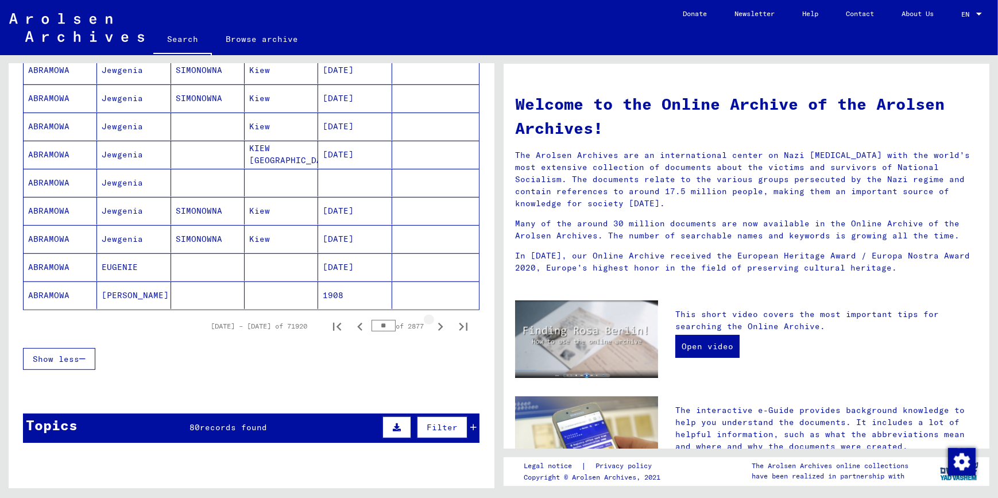
click at [434, 327] on icon "Next page" at bounding box center [440, 327] width 16 height 16
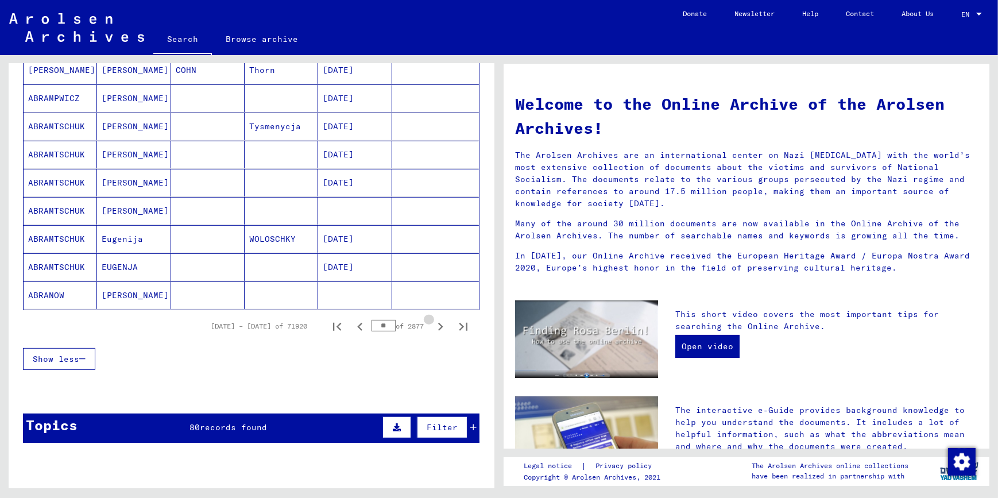
click at [434, 327] on icon "Next page" at bounding box center [440, 327] width 16 height 16
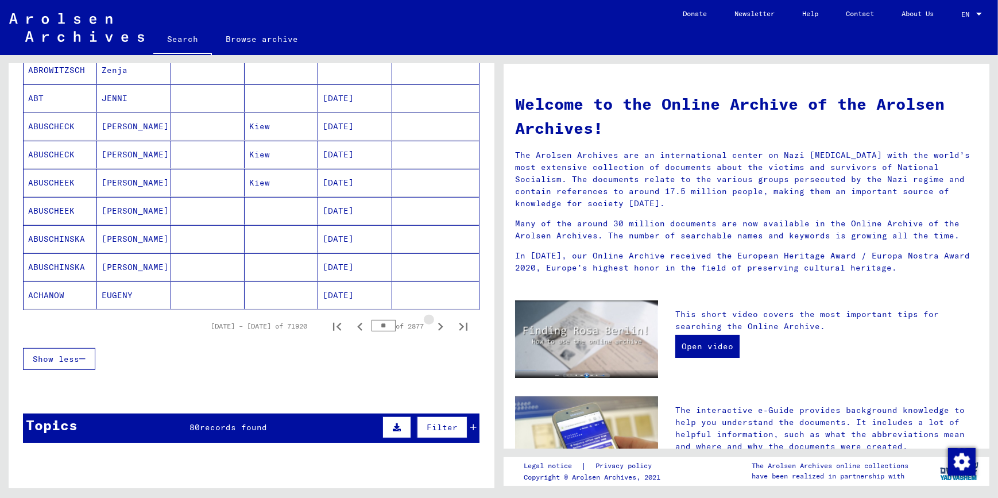
click at [434, 327] on icon "Next page" at bounding box center [440, 327] width 16 height 16
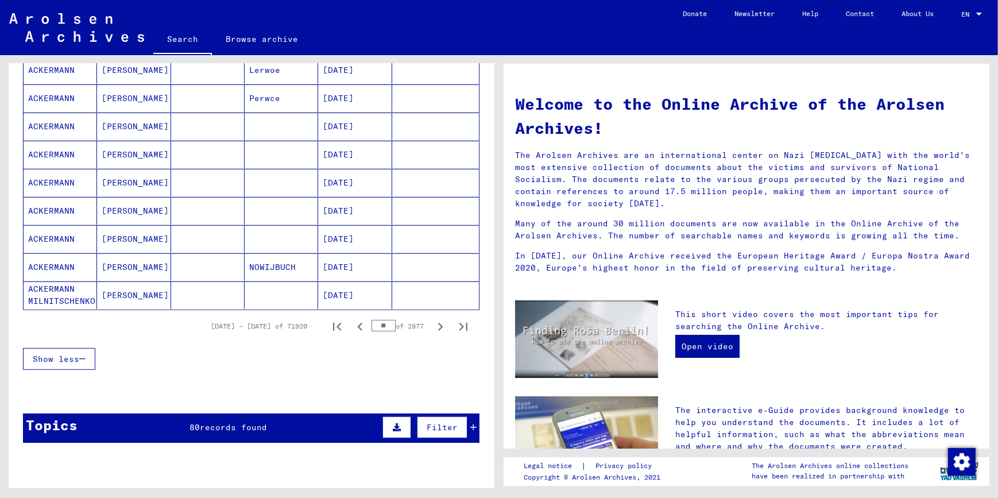
click at [438, 326] on icon "Next page" at bounding box center [440, 327] width 5 height 8
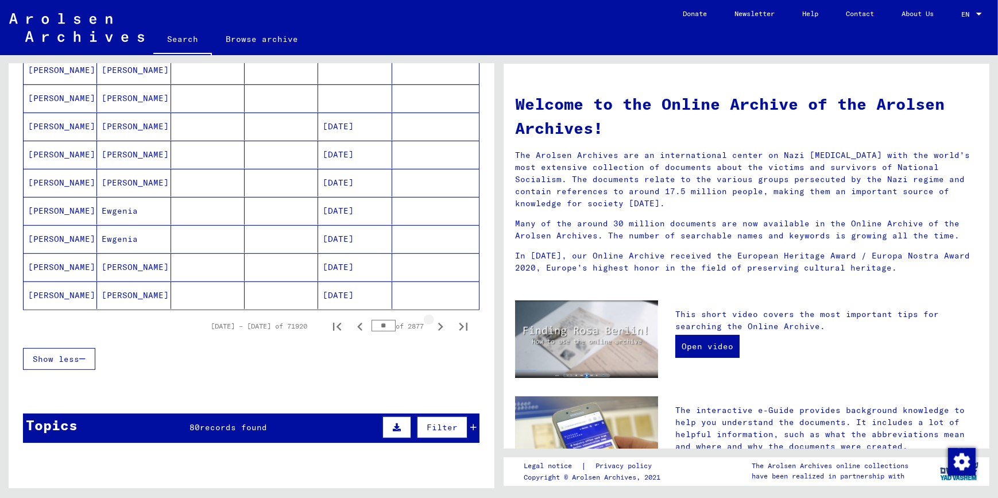
click at [438, 326] on icon "Next page" at bounding box center [440, 327] width 5 height 8
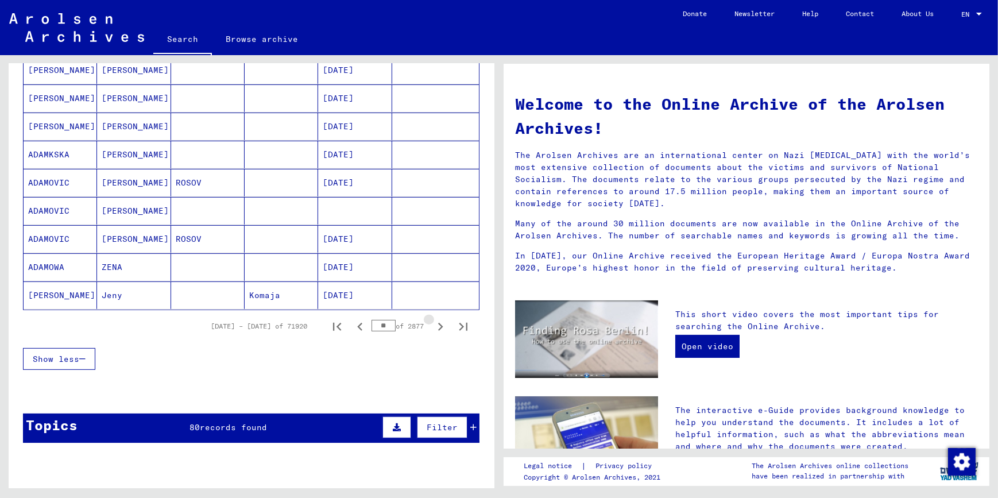
click at [438, 326] on icon "Next page" at bounding box center [440, 327] width 5 height 8
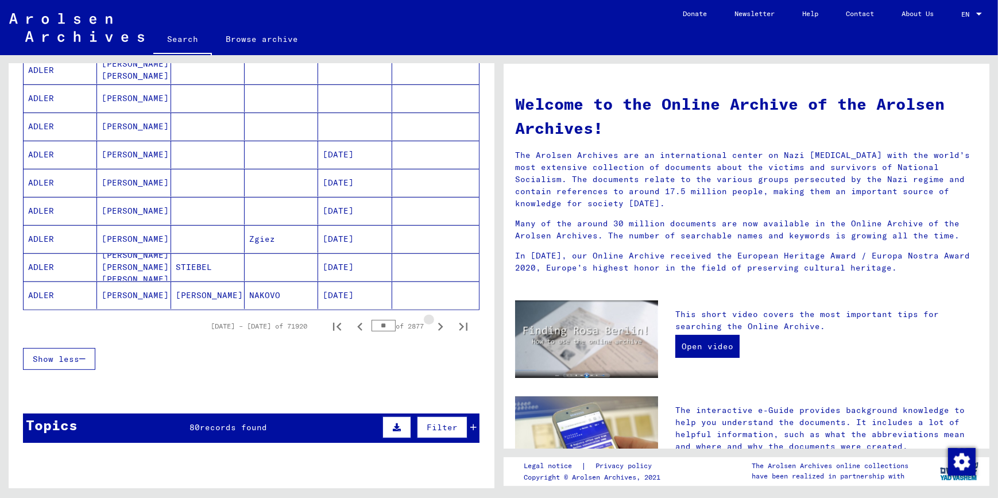
click at [438, 326] on icon "Next page" at bounding box center [440, 327] width 5 height 8
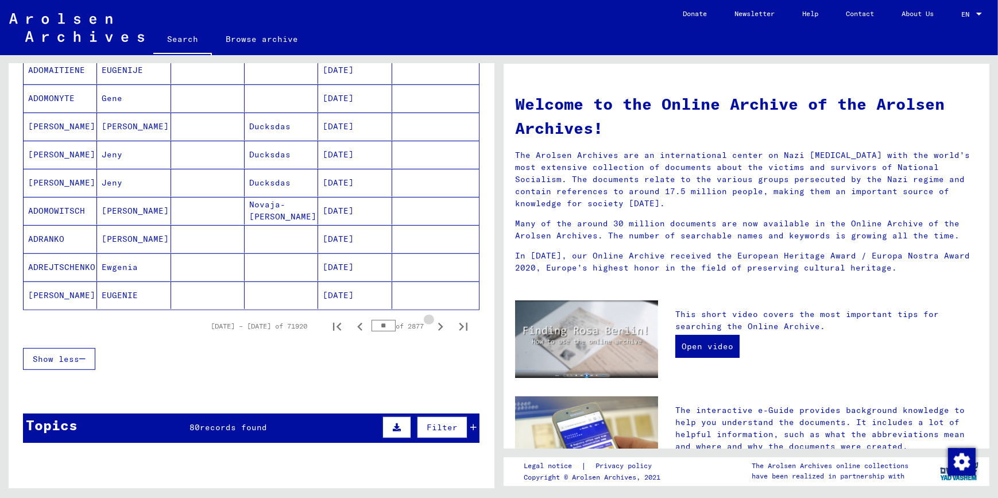
click at [438, 326] on icon "Next page" at bounding box center [440, 327] width 5 height 8
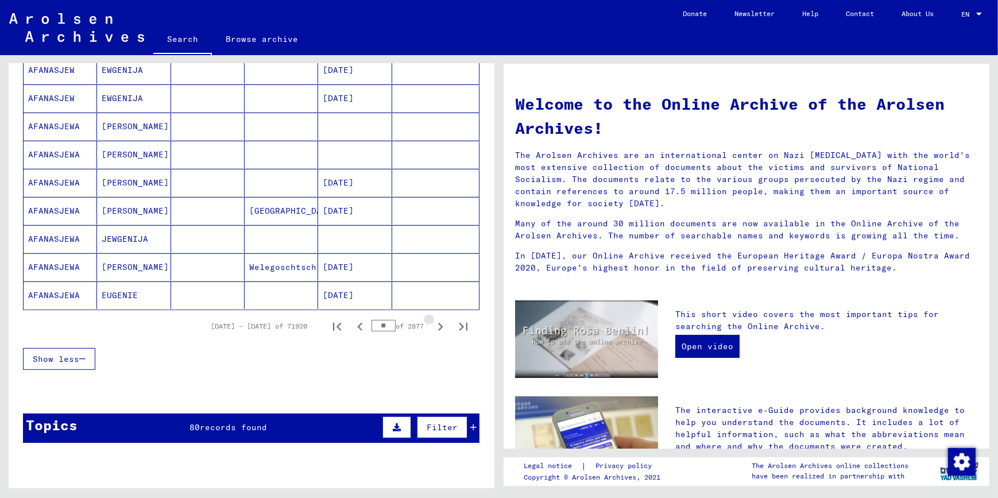
click at [438, 326] on icon "Next page" at bounding box center [440, 327] width 5 height 8
click at [432, 326] on icon "Next page" at bounding box center [440, 327] width 16 height 16
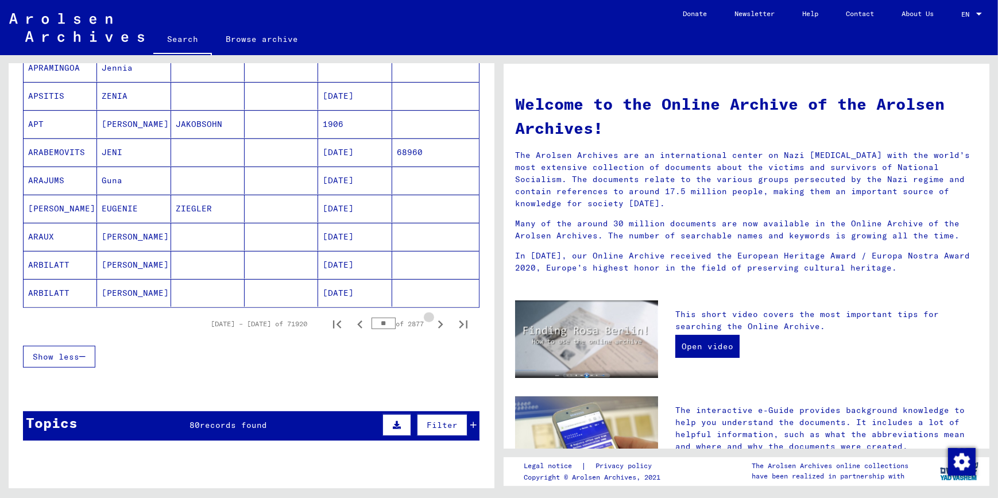
click at [432, 326] on icon "Next page" at bounding box center [440, 324] width 16 height 16
click at [438, 326] on icon "Next page" at bounding box center [440, 324] width 5 height 8
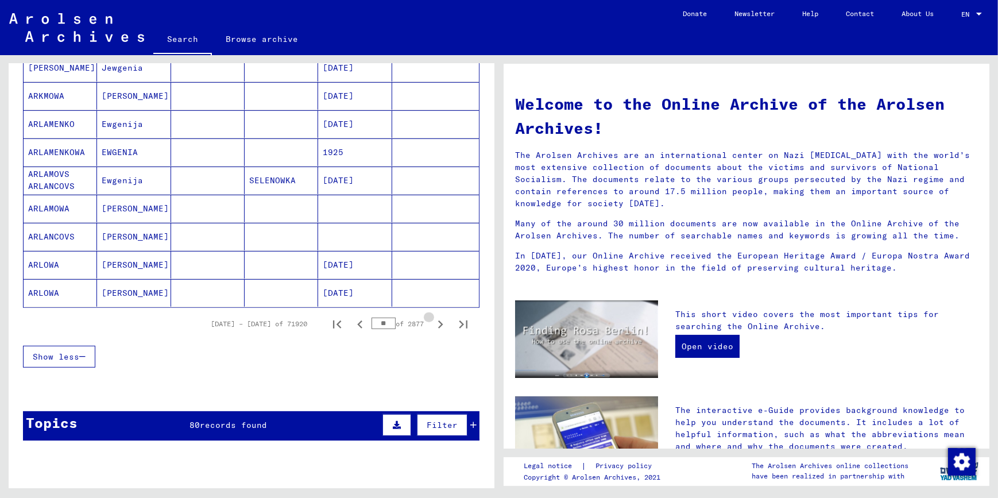
scroll to position [626, 0]
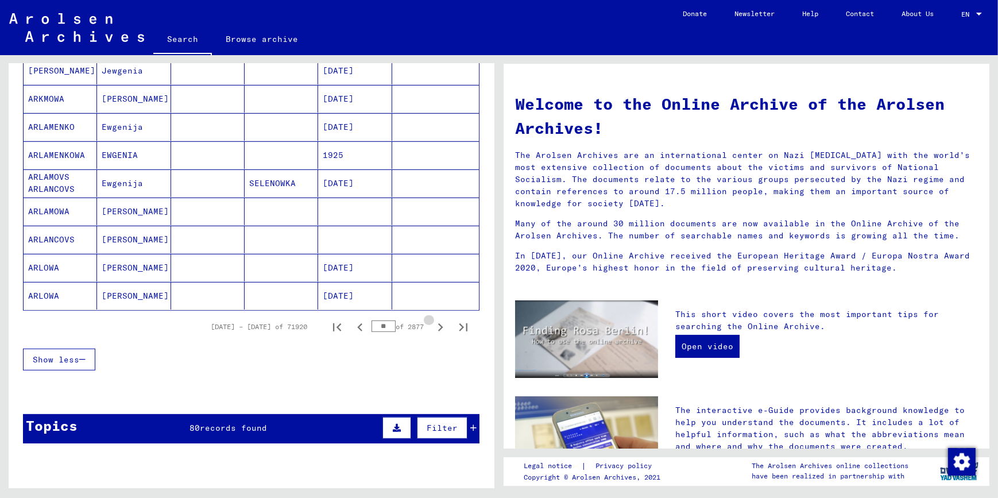
click at [438, 326] on icon "Next page" at bounding box center [440, 327] width 5 height 8
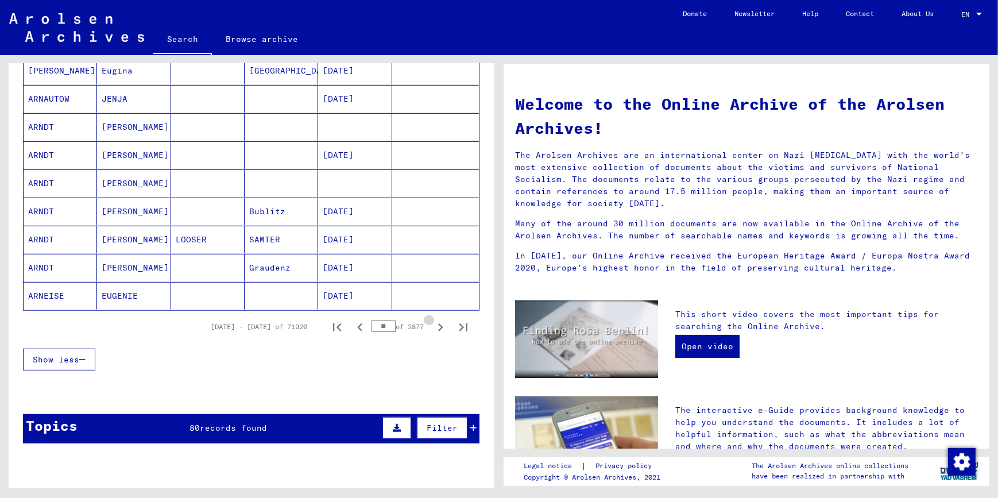
click at [438, 326] on icon "Next page" at bounding box center [440, 327] width 5 height 8
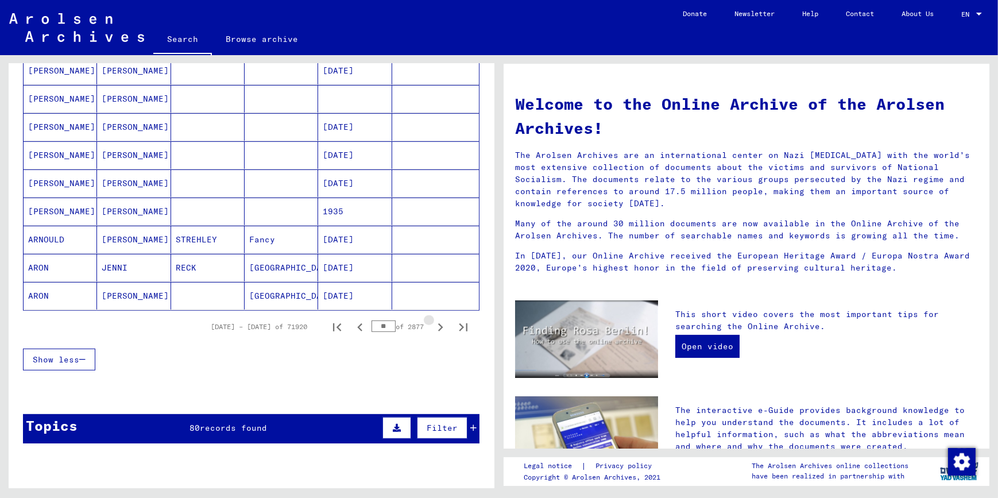
click at [438, 326] on icon "Next page" at bounding box center [440, 327] width 5 height 8
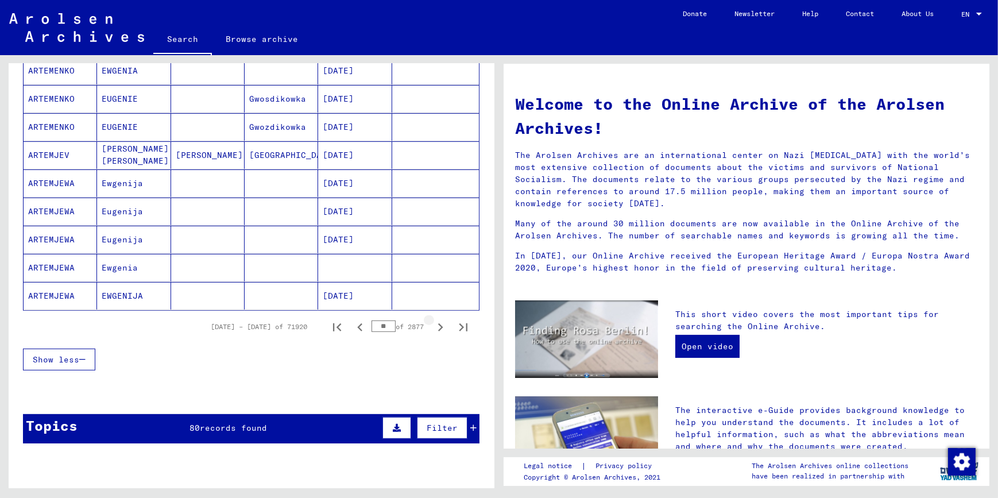
click at [438, 326] on icon "Next page" at bounding box center [440, 327] width 5 height 8
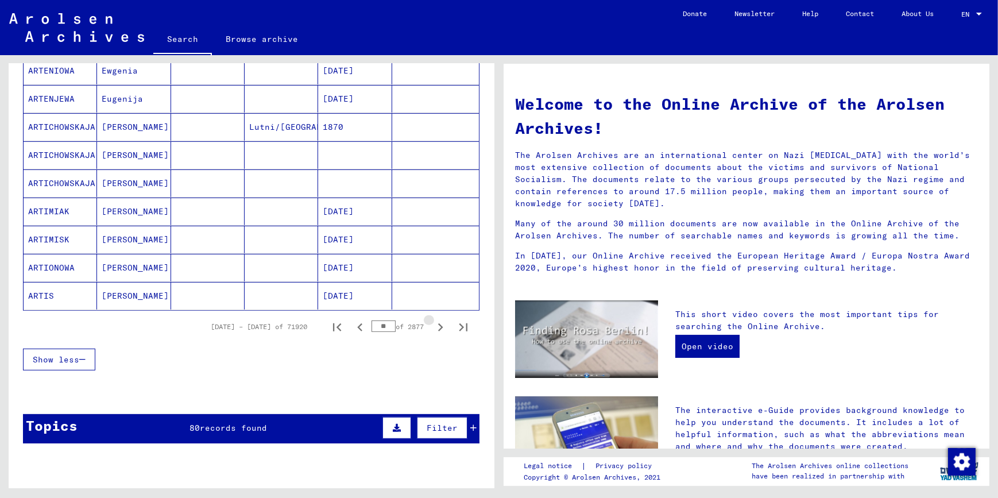
click at [438, 326] on icon "Next page" at bounding box center [440, 327] width 5 height 8
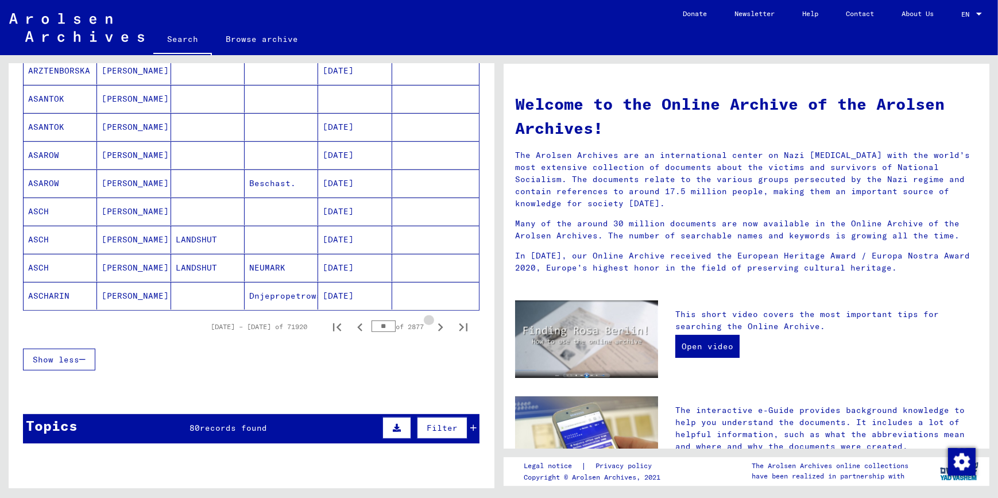
click at [438, 326] on icon "Next page" at bounding box center [440, 327] width 5 height 8
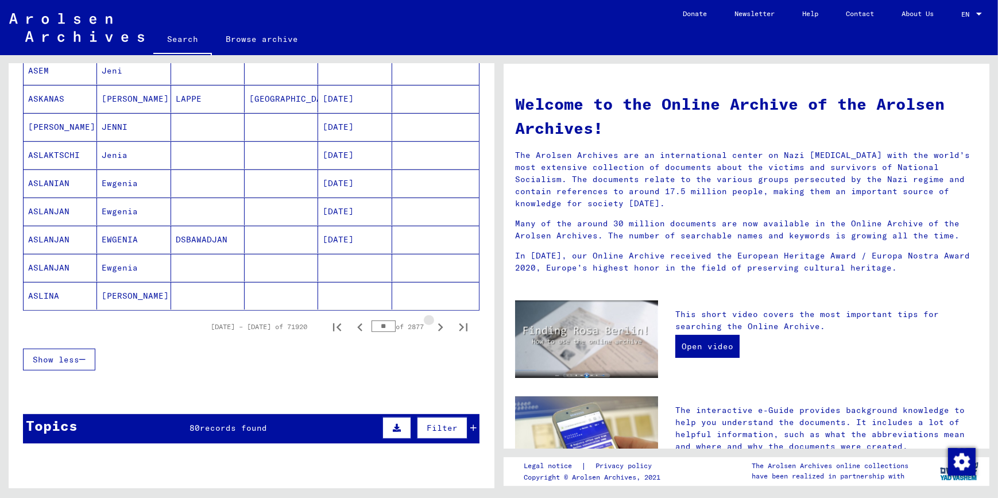
click at [438, 326] on icon "Next page" at bounding box center [440, 327] width 5 height 8
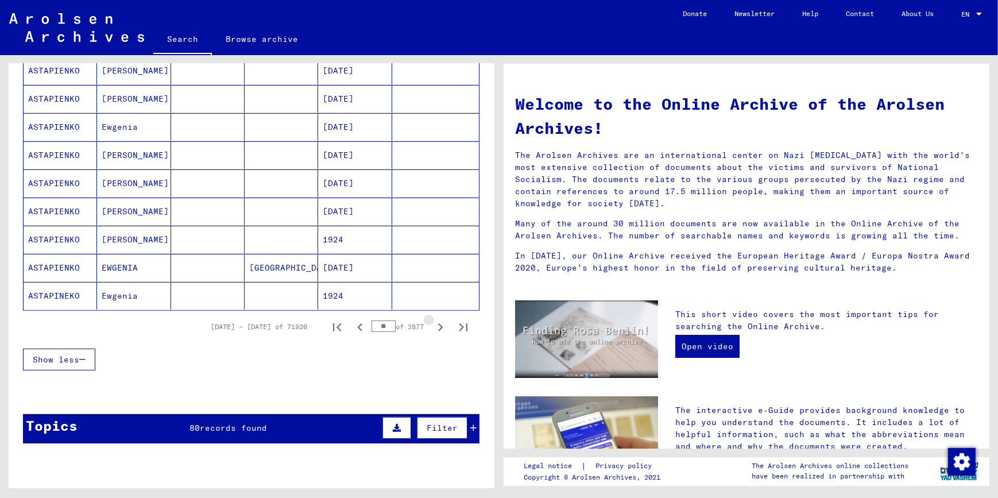
click at [438, 326] on icon "Next page" at bounding box center [440, 327] width 5 height 8
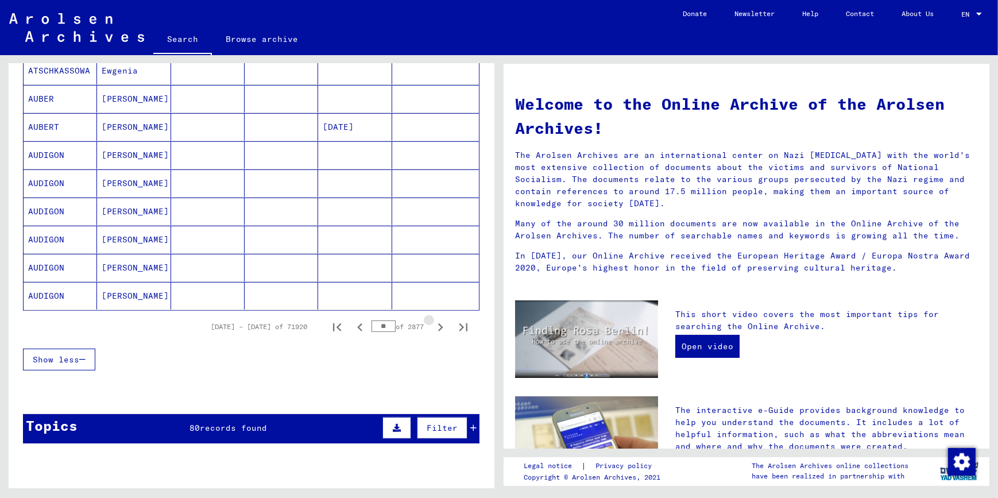
click at [438, 326] on icon "Next page" at bounding box center [440, 327] width 5 height 8
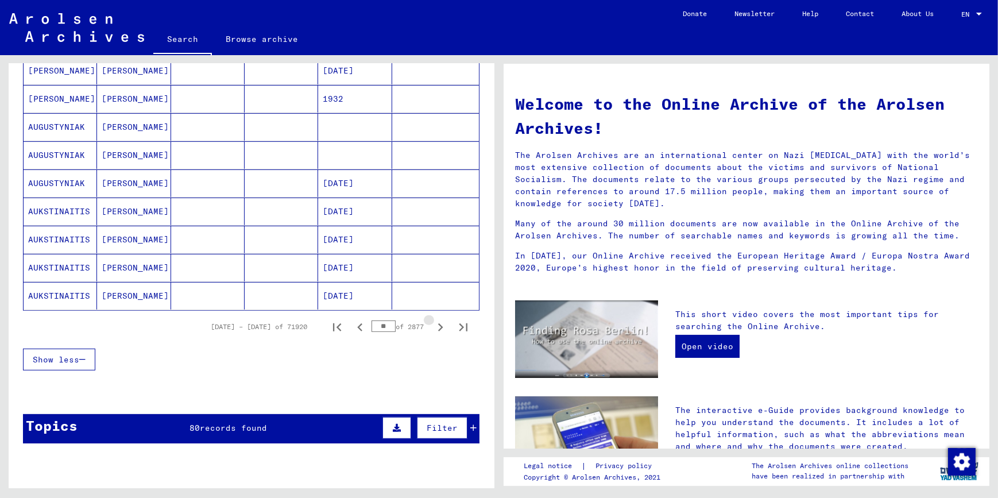
click at [438, 326] on icon "Next page" at bounding box center [440, 327] width 5 height 8
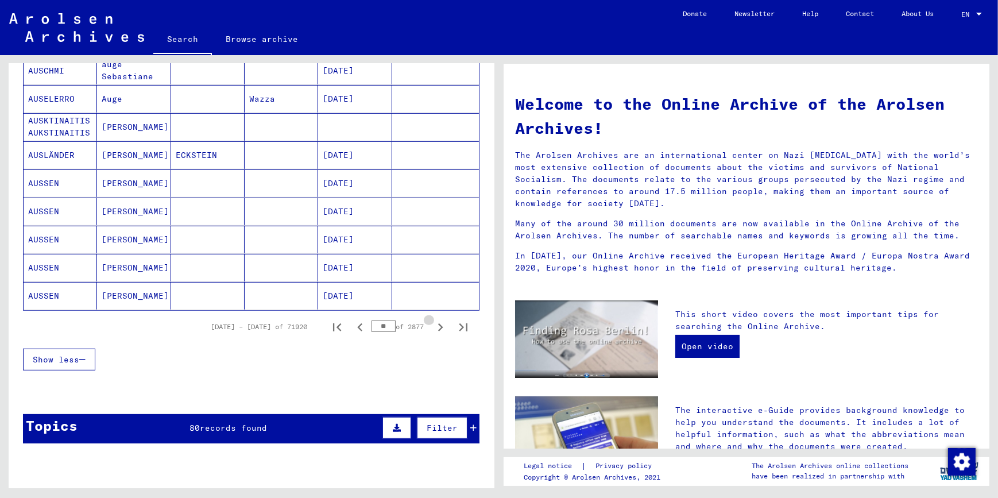
click at [438, 326] on icon "Next page" at bounding box center [440, 327] width 5 height 8
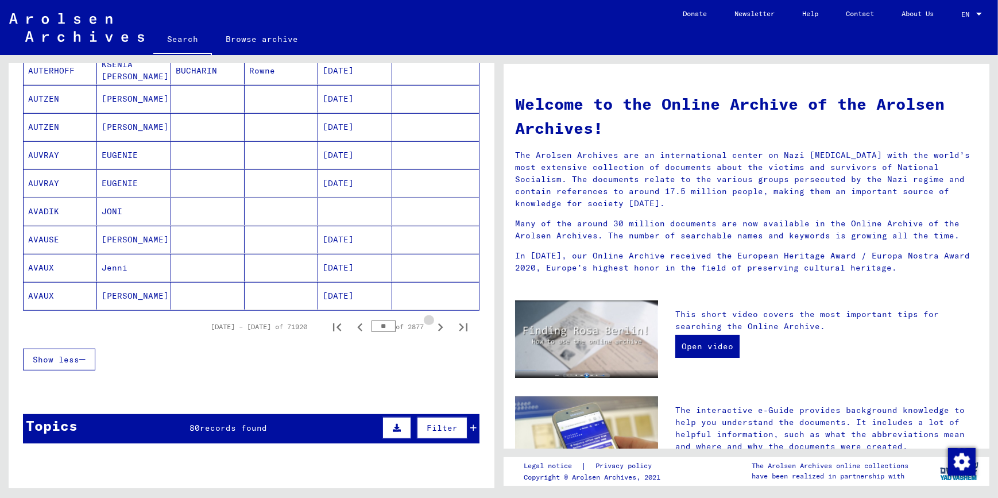
click at [438, 326] on icon "Next page" at bounding box center [440, 327] width 5 height 8
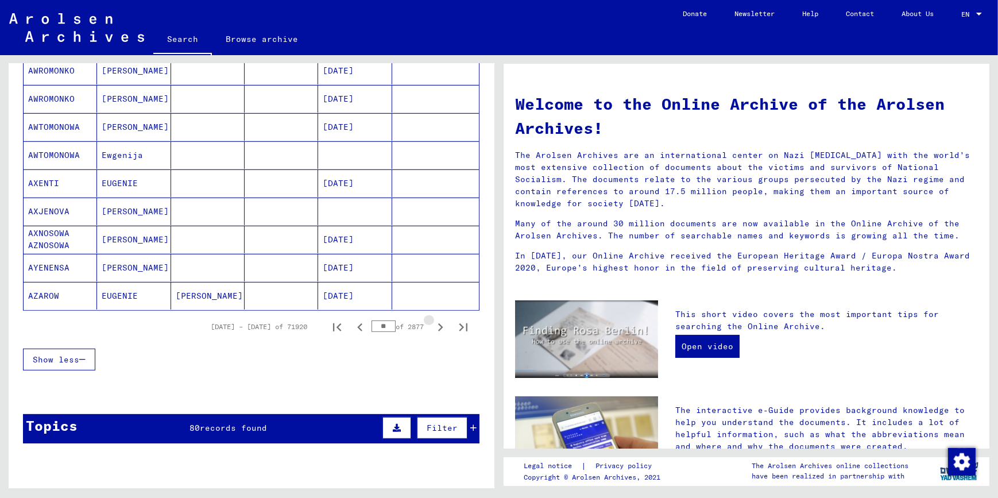
click at [438, 326] on icon "Next page" at bounding box center [440, 327] width 5 height 8
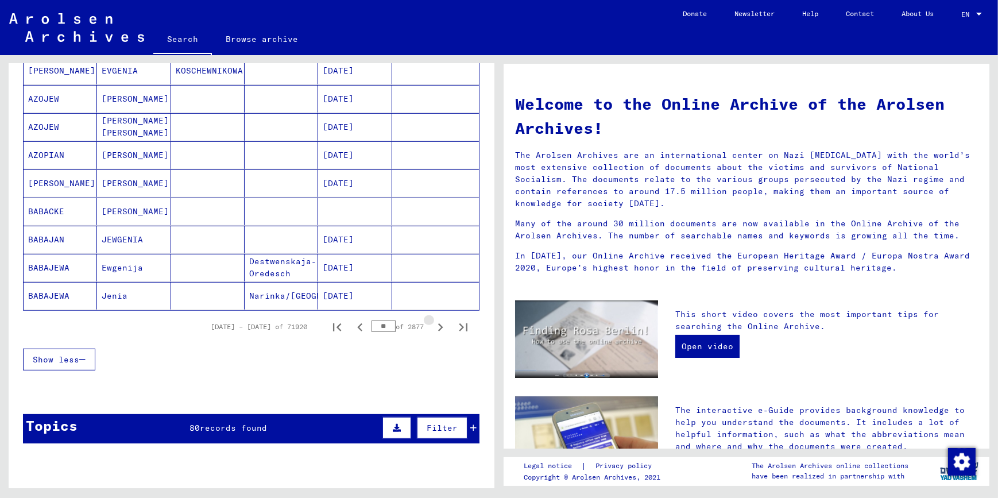
click at [438, 326] on icon "Next page" at bounding box center [440, 327] width 5 height 8
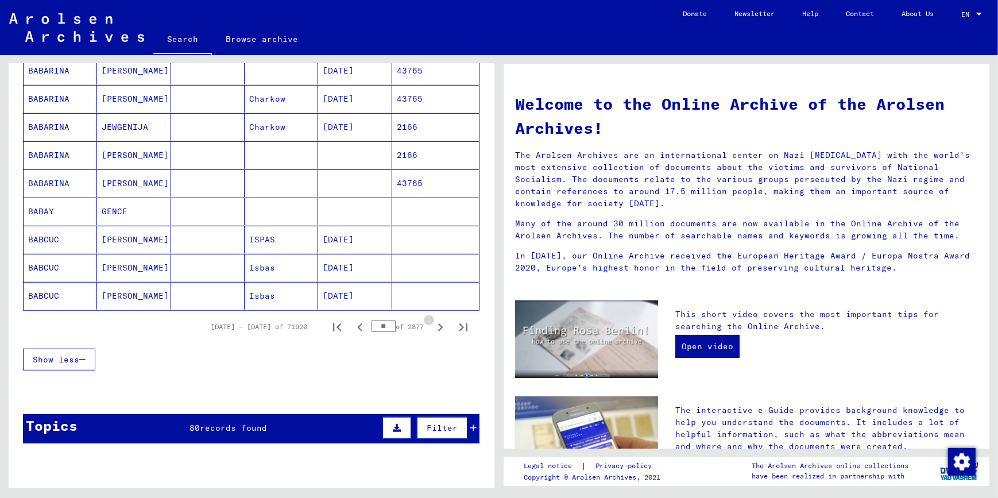
click at [438, 326] on icon "Next page" at bounding box center [440, 327] width 5 height 8
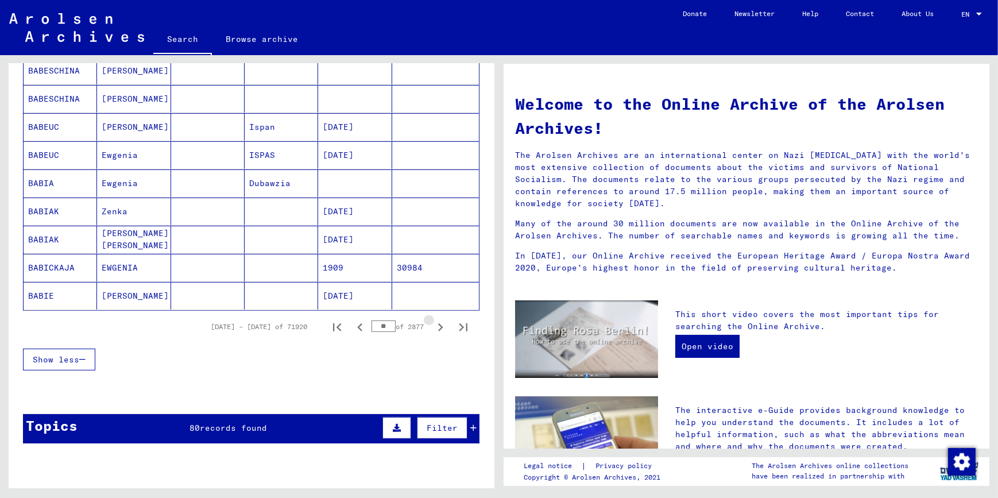
click at [438, 326] on icon "Next page" at bounding box center [440, 327] width 5 height 8
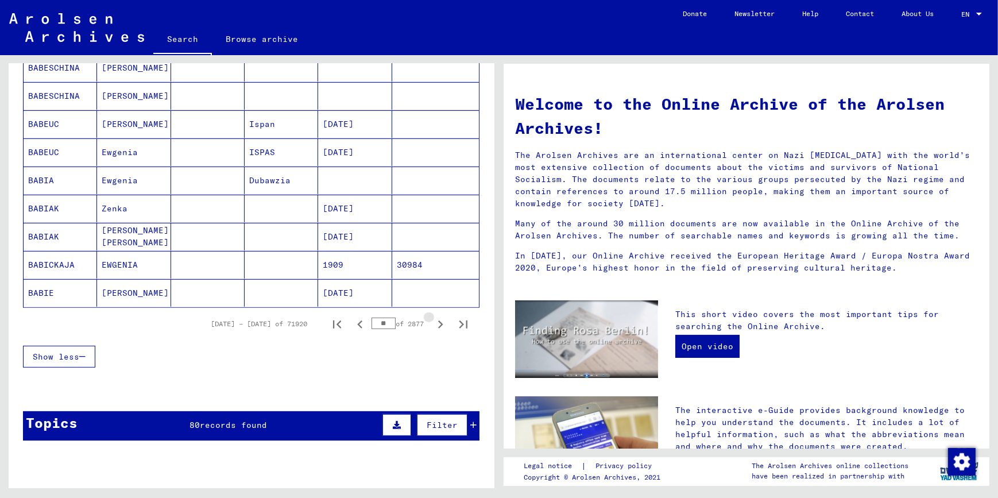
click at [438, 326] on icon "Next page" at bounding box center [440, 324] width 5 height 8
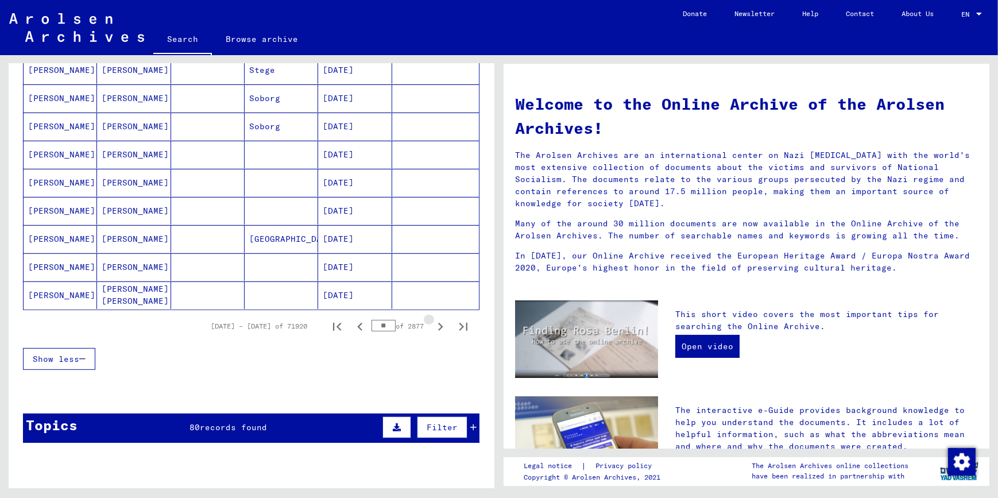
click at [438, 326] on icon "Next page" at bounding box center [440, 327] width 5 height 8
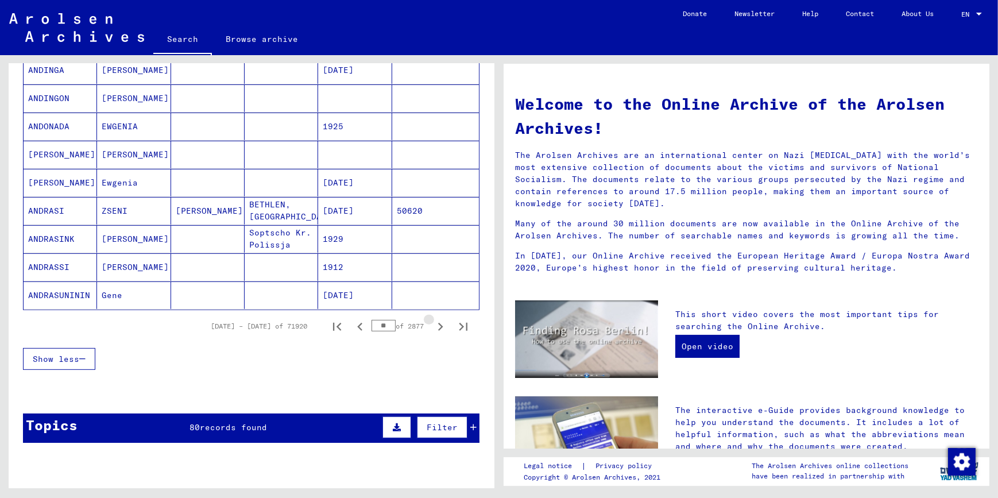
click at [438, 326] on icon "Next page" at bounding box center [440, 327] width 5 height 8
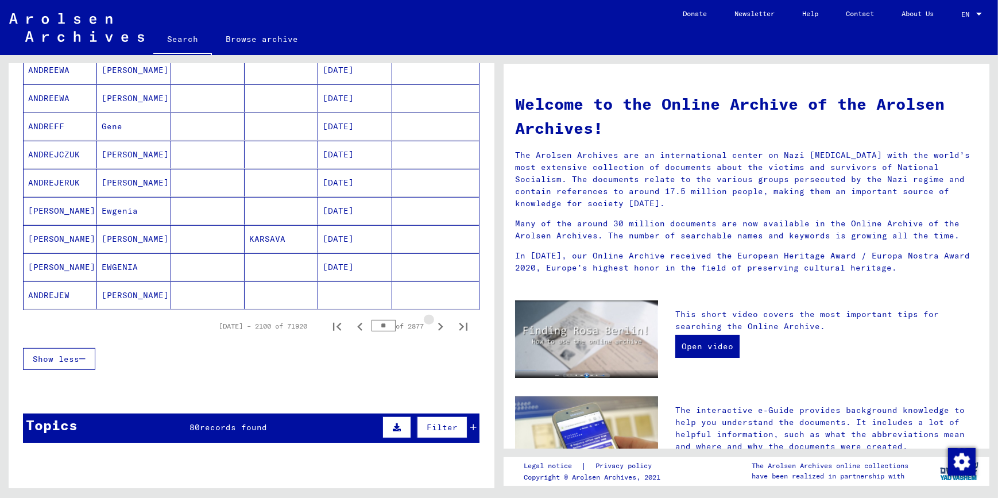
click at [438, 326] on icon "Next page" at bounding box center [440, 327] width 5 height 8
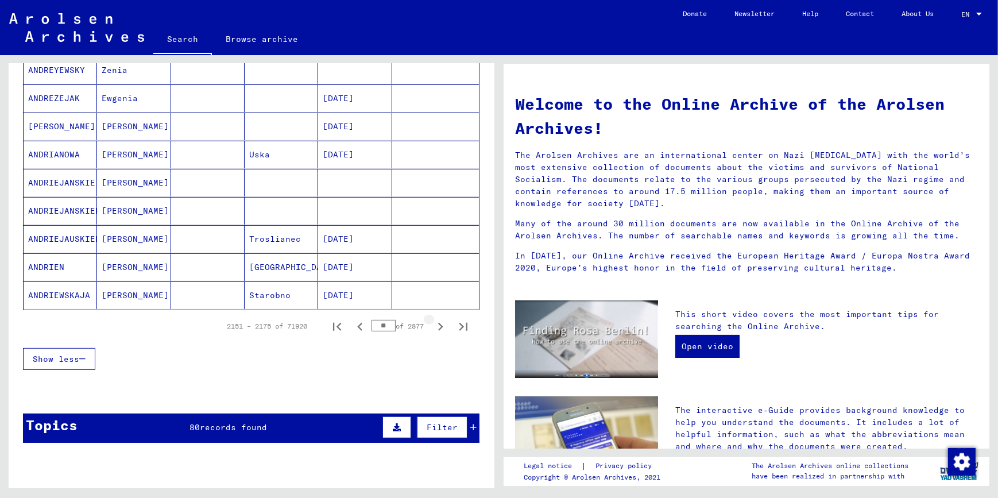
click at [438, 326] on icon "Next page" at bounding box center [440, 327] width 5 height 8
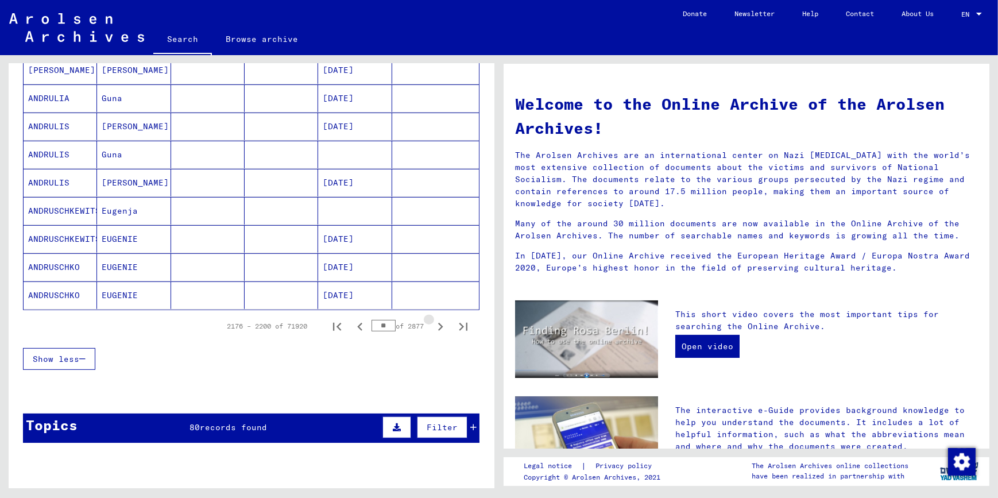
click at [438, 326] on icon "Next page" at bounding box center [440, 327] width 5 height 8
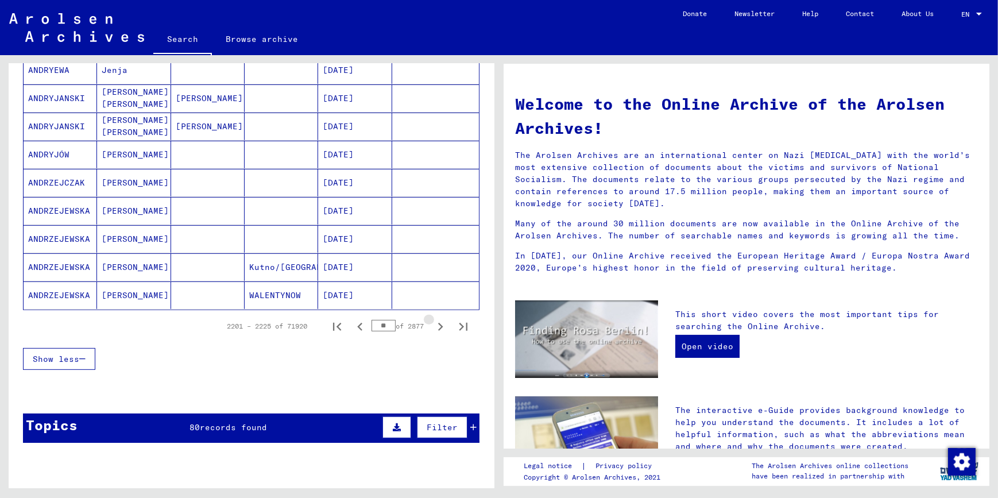
click at [438, 326] on icon "Next page" at bounding box center [440, 327] width 5 height 8
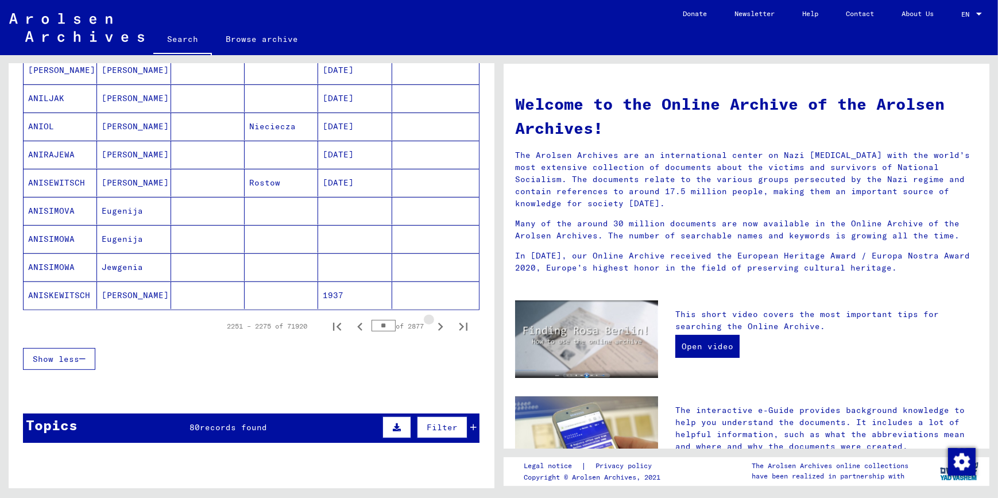
click at [438, 326] on icon "Next page" at bounding box center [440, 327] width 5 height 8
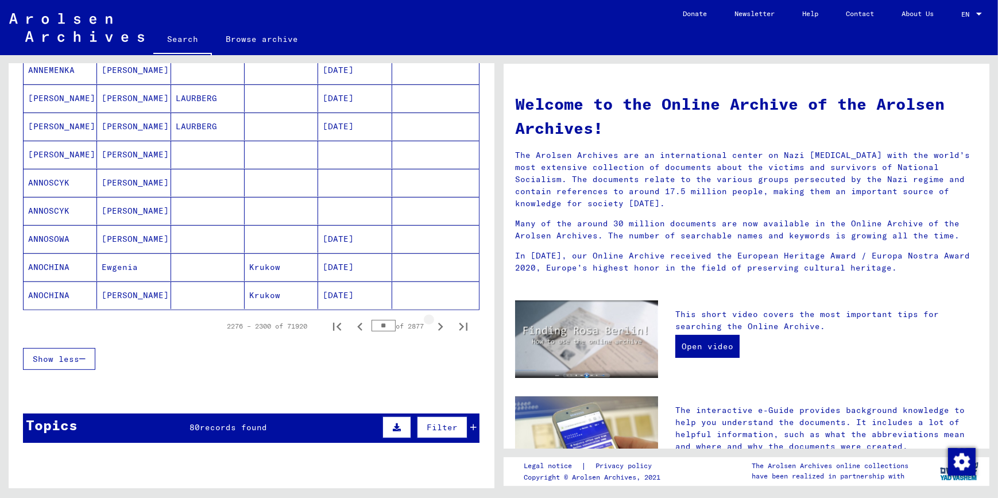
click at [438, 326] on icon "Next page" at bounding box center [440, 327] width 5 height 8
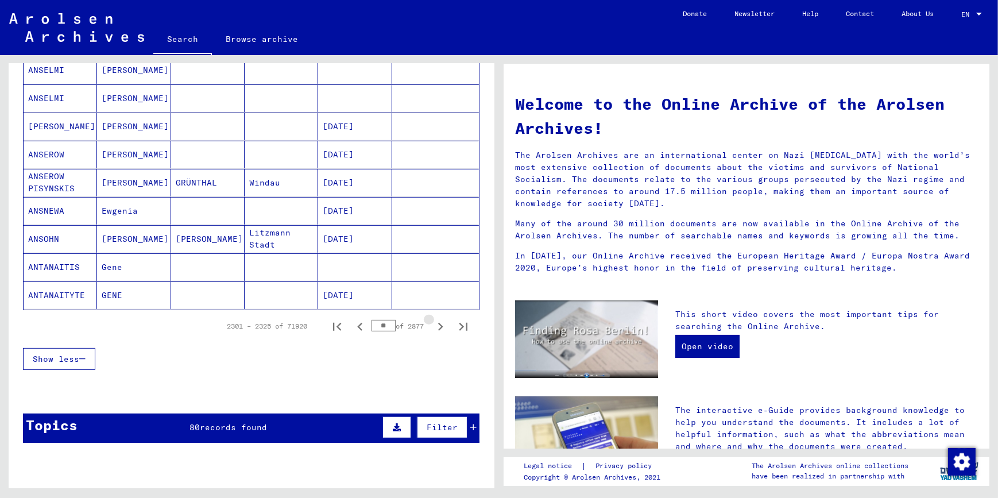
click at [438, 326] on icon "Next page" at bounding box center [440, 327] width 5 height 8
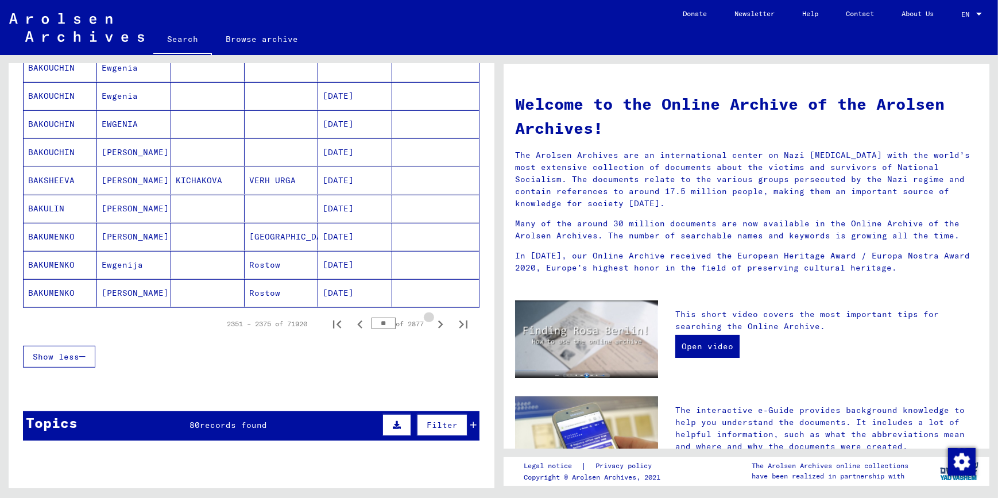
click at [438, 326] on icon "Next page" at bounding box center [440, 324] width 5 height 8
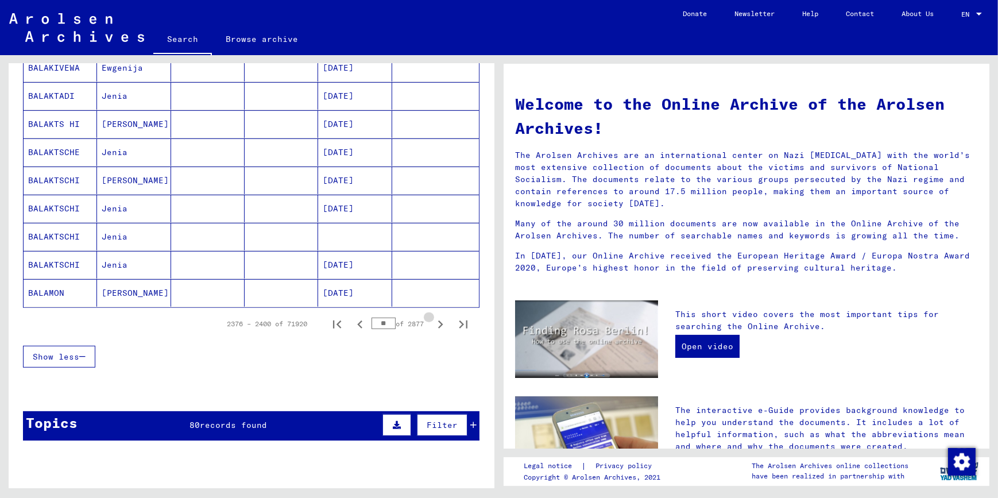
scroll to position [626, 0]
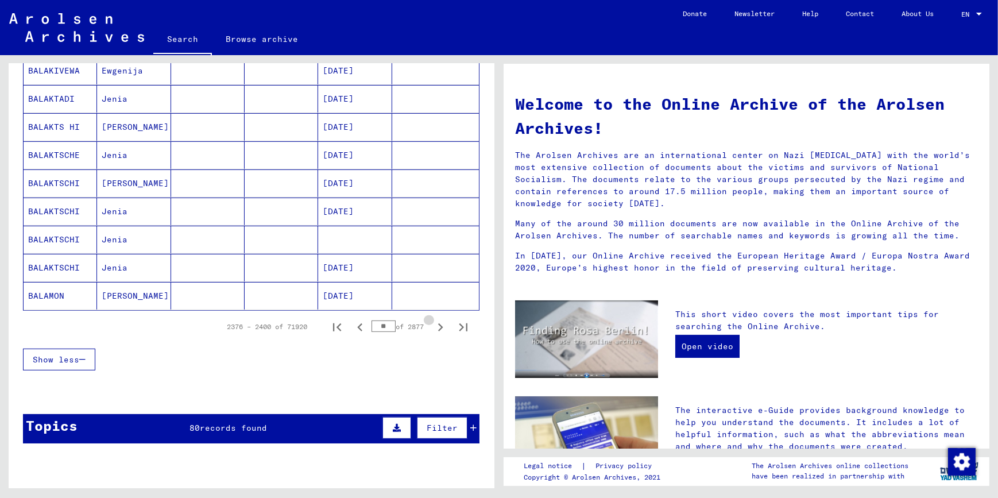
click at [438, 326] on icon "Next page" at bounding box center [440, 327] width 5 height 8
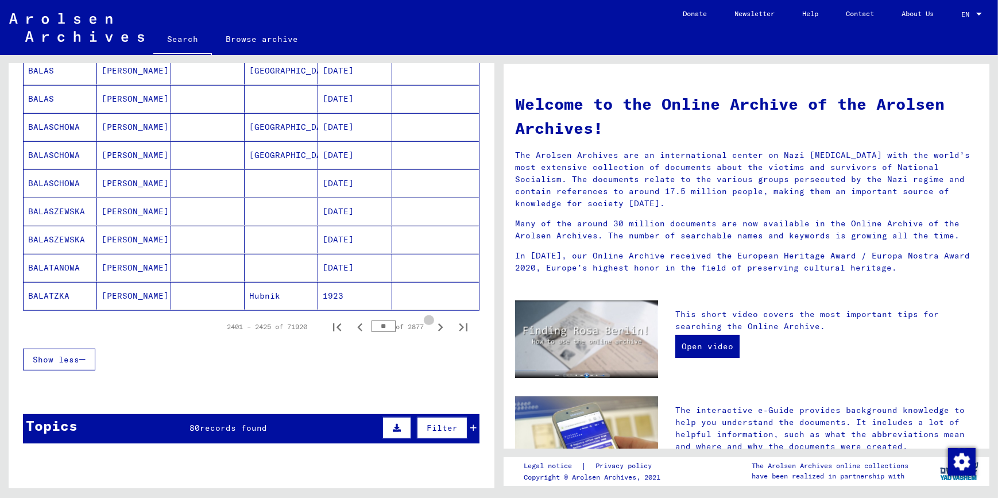
click at [432, 326] on icon "Next page" at bounding box center [440, 327] width 16 height 16
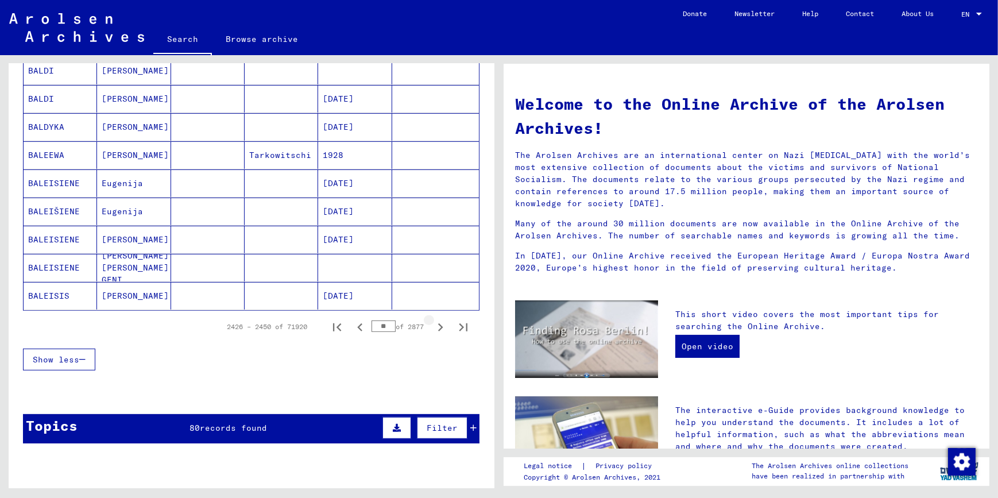
click at [432, 325] on icon "Next page" at bounding box center [440, 327] width 16 height 16
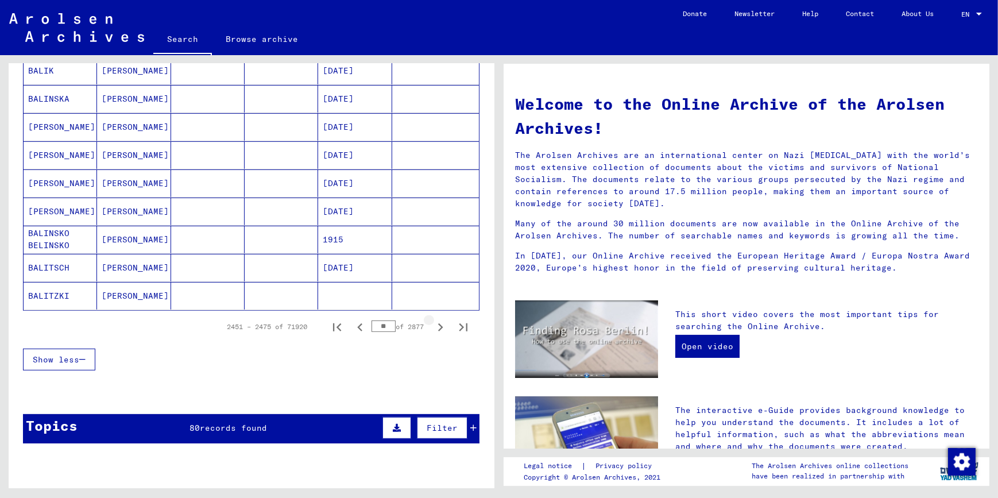
click at [438, 323] on icon "Next page" at bounding box center [440, 327] width 5 height 8
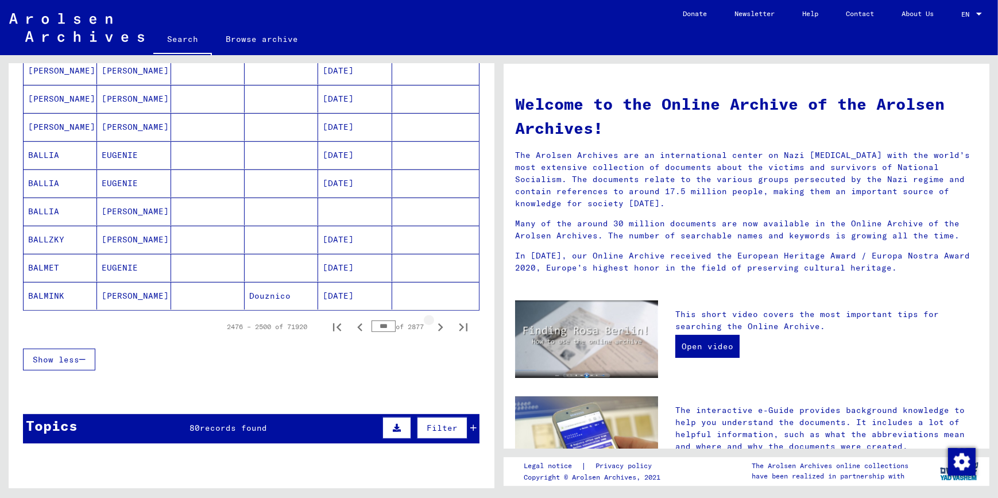
click at [438, 323] on icon "Next page" at bounding box center [440, 327] width 5 height 8
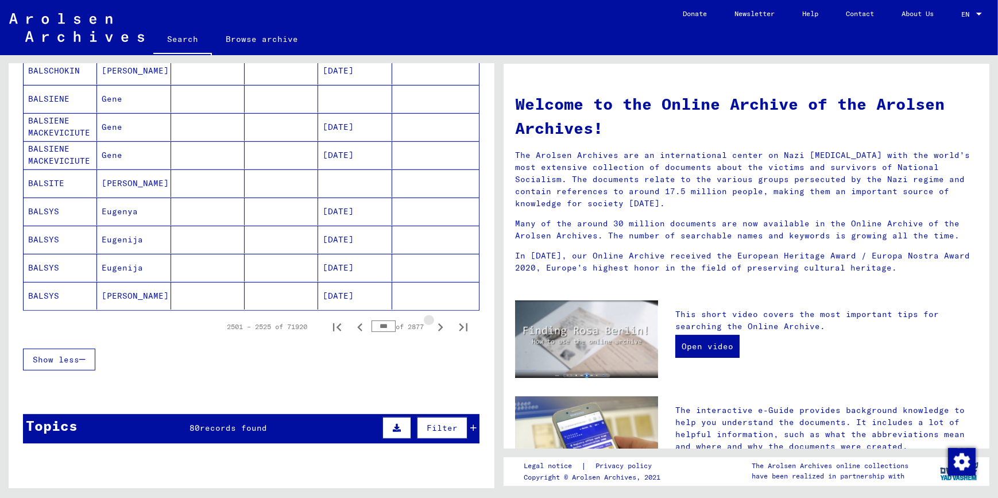
click at [438, 323] on icon "Next page" at bounding box center [440, 327] width 5 height 8
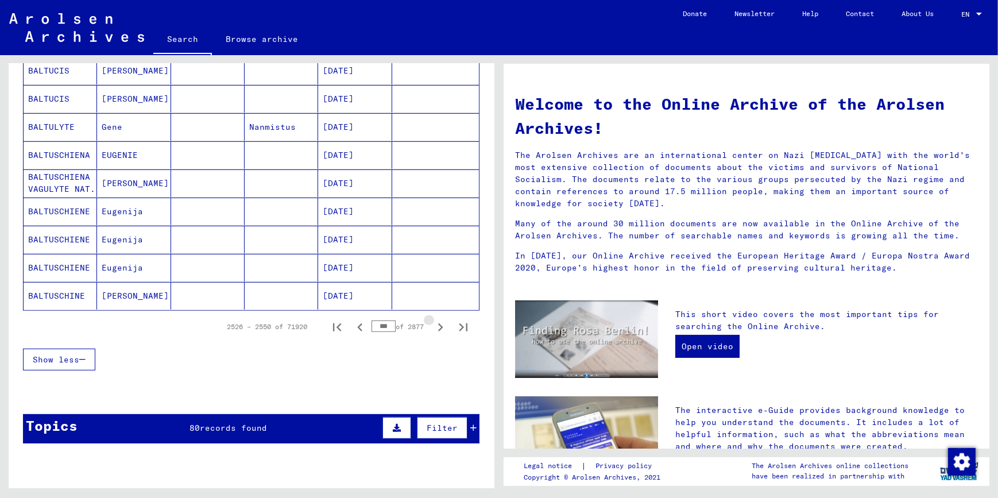
click at [438, 323] on icon "Next page" at bounding box center [440, 327] width 5 height 8
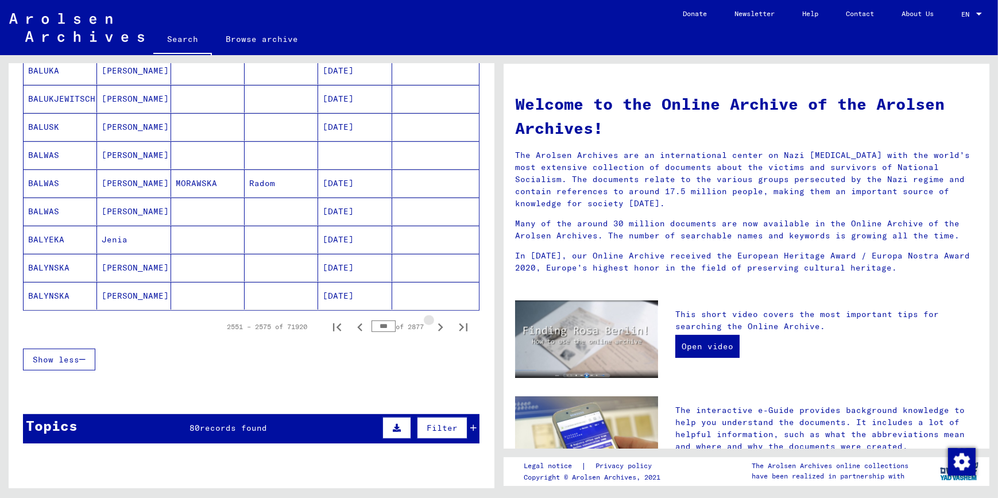
click at [438, 323] on icon "Next page" at bounding box center [440, 327] width 5 height 8
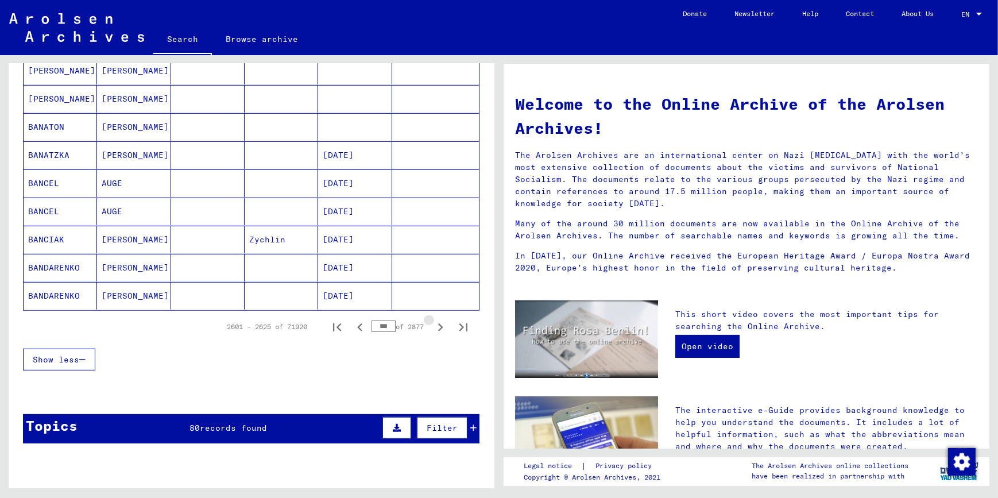
click at [438, 323] on icon "Next page" at bounding box center [440, 327] width 5 height 8
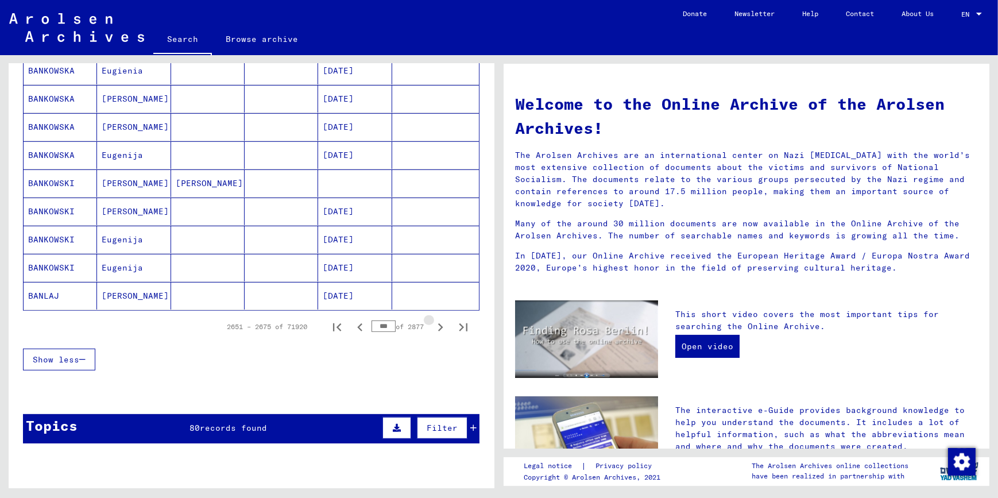
click at [438, 323] on icon "Next page" at bounding box center [440, 327] width 5 height 8
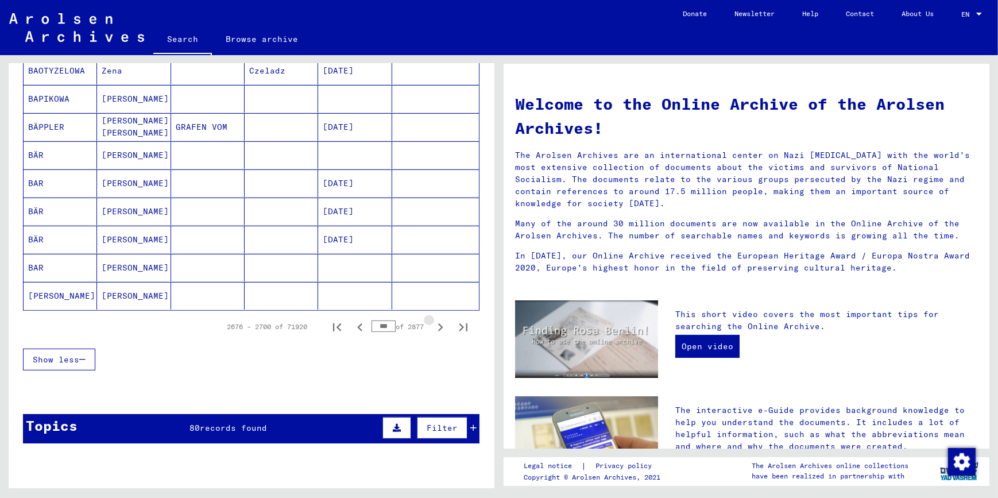
click at [438, 323] on icon "Next page" at bounding box center [440, 327] width 5 height 8
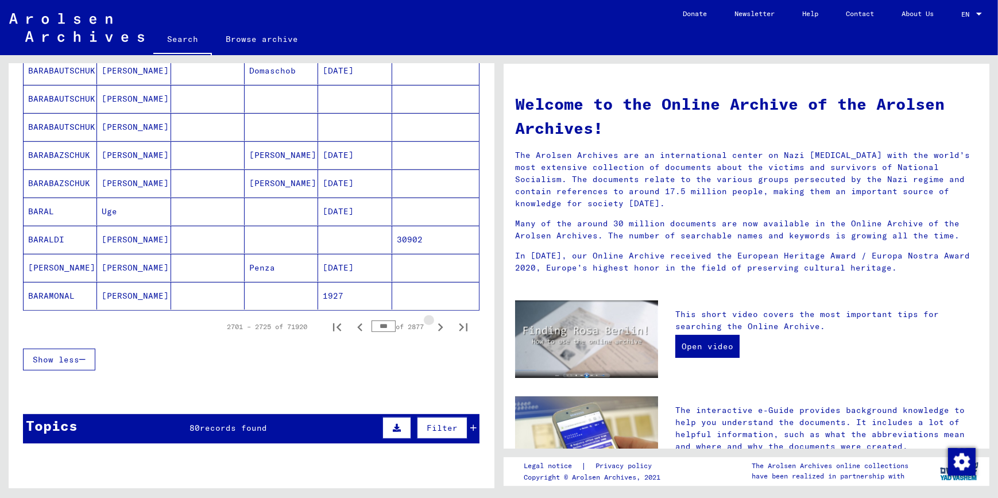
click at [438, 323] on icon "Next page" at bounding box center [440, 327] width 5 height 8
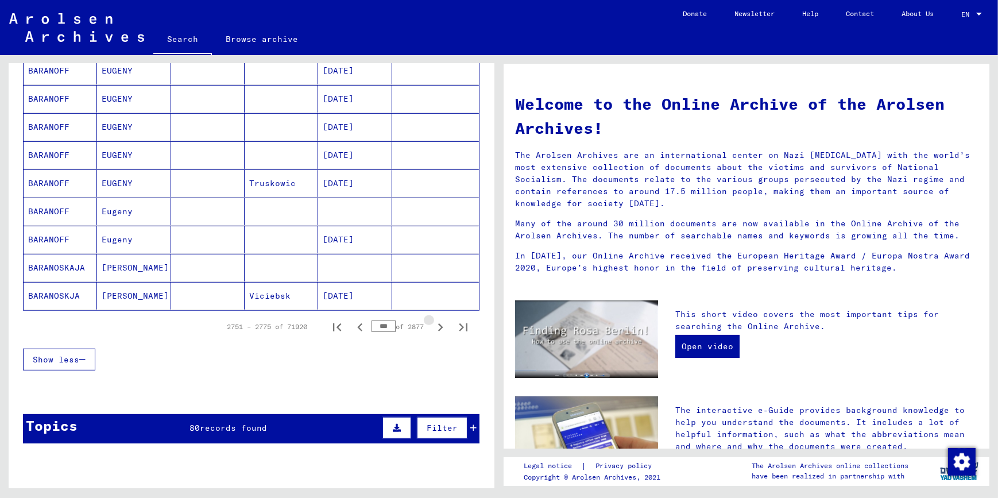
click at [438, 323] on icon "Next page" at bounding box center [440, 327] width 5 height 8
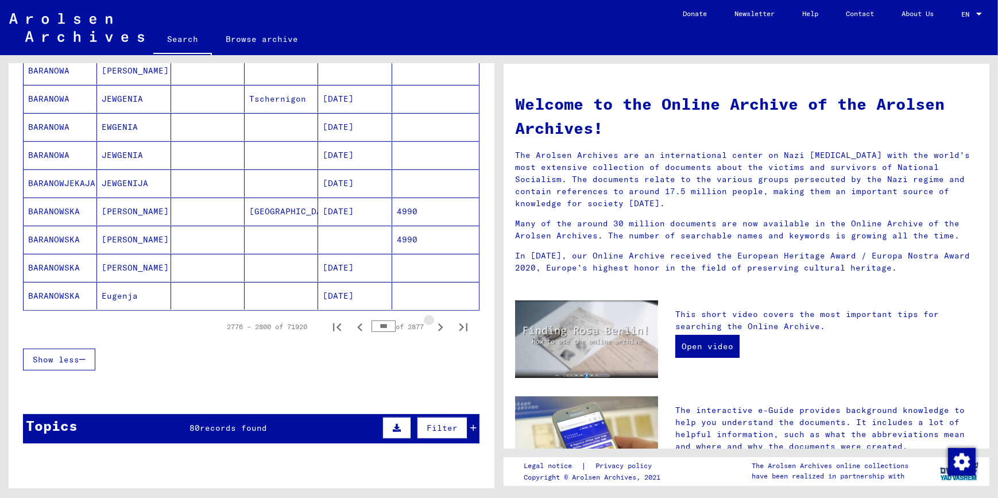
click at [438, 323] on icon "Next page" at bounding box center [440, 327] width 5 height 8
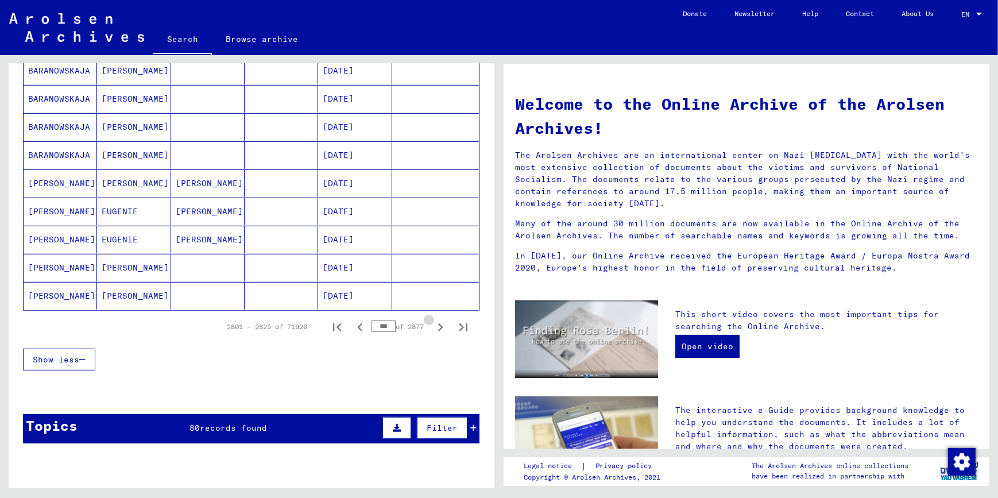
click at [438, 323] on icon "Next page" at bounding box center [440, 327] width 5 height 8
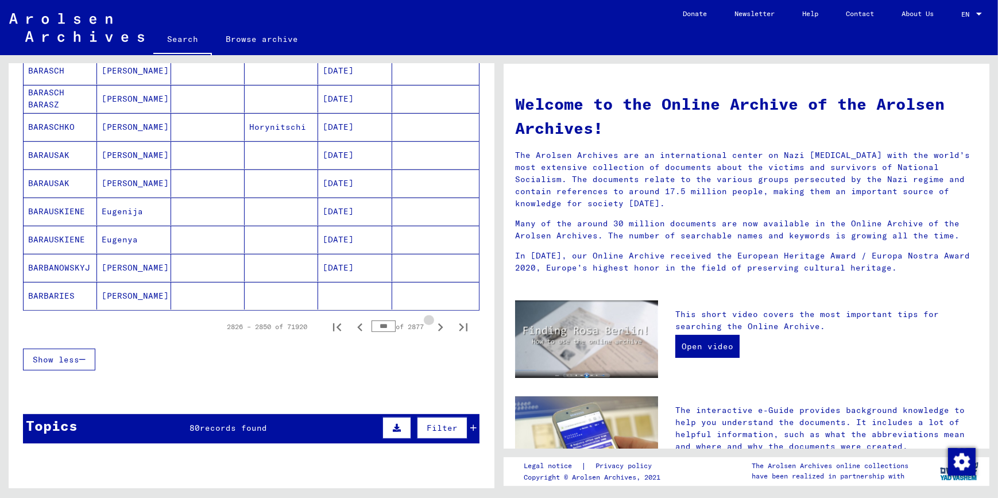
click at [438, 323] on icon "Next page" at bounding box center [440, 327] width 5 height 8
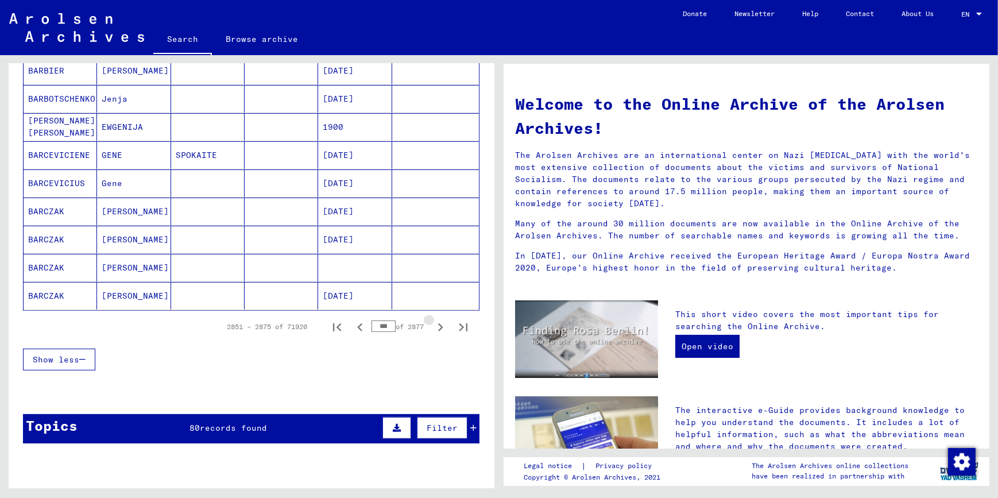
click at [438, 323] on icon "Next page" at bounding box center [440, 327] width 5 height 8
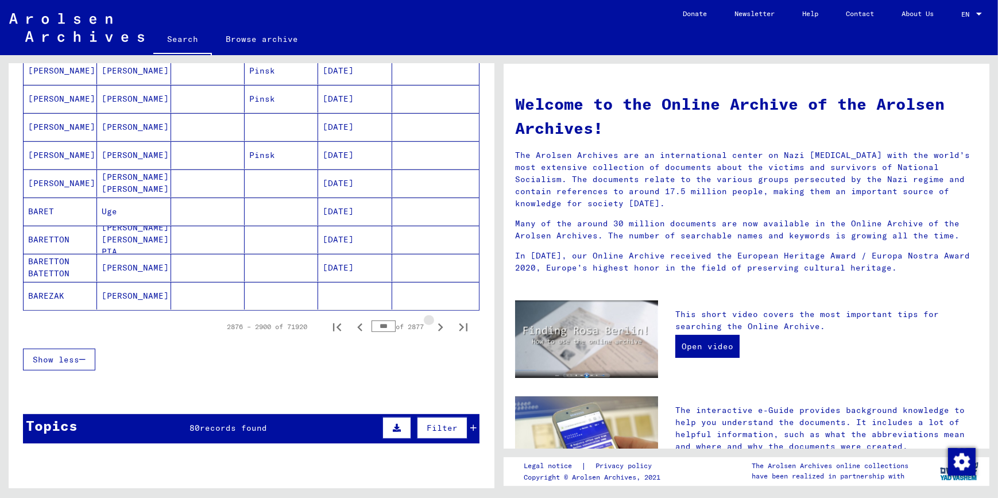
click at [438, 323] on icon "Next page" at bounding box center [440, 327] width 5 height 8
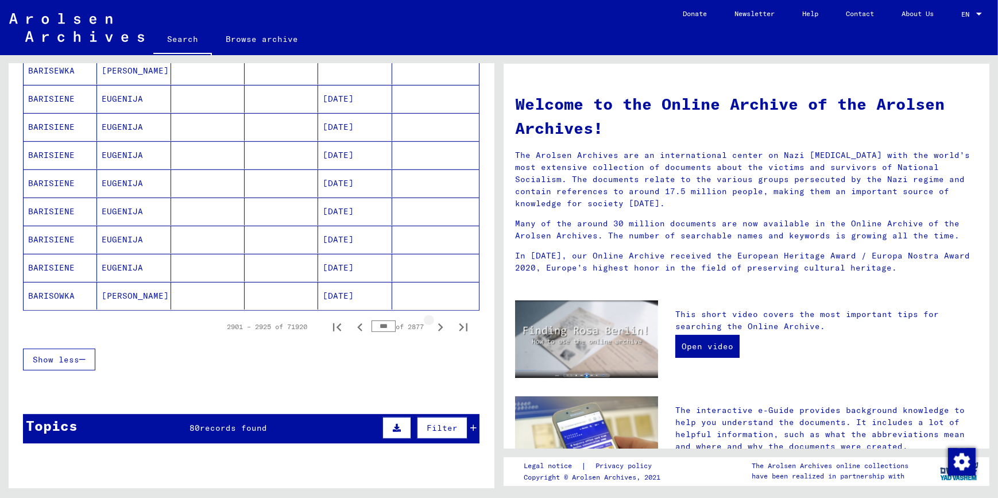
click at [438, 323] on icon "Next page" at bounding box center [440, 327] width 5 height 8
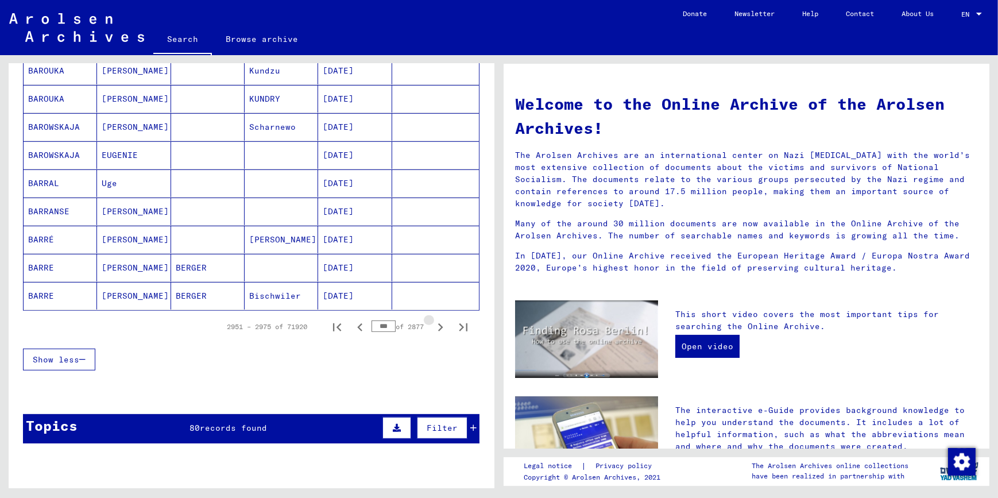
click at [438, 323] on icon "Next page" at bounding box center [440, 327] width 5 height 8
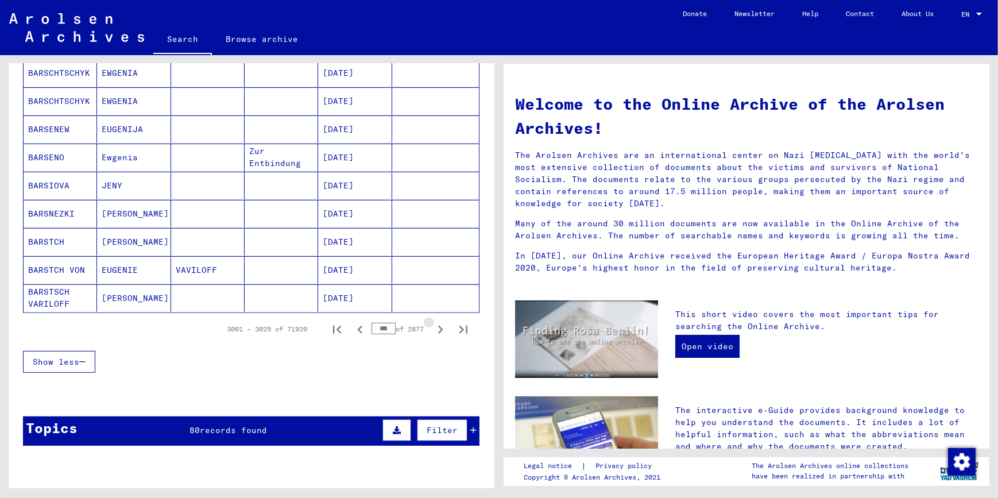
scroll to position [629, 0]
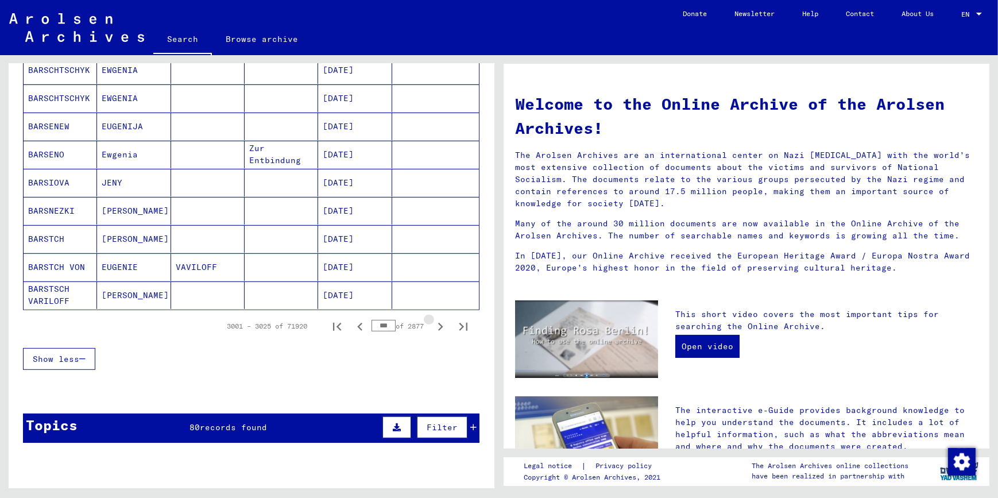
click at [438, 323] on icon "Next page" at bounding box center [440, 327] width 5 height 8
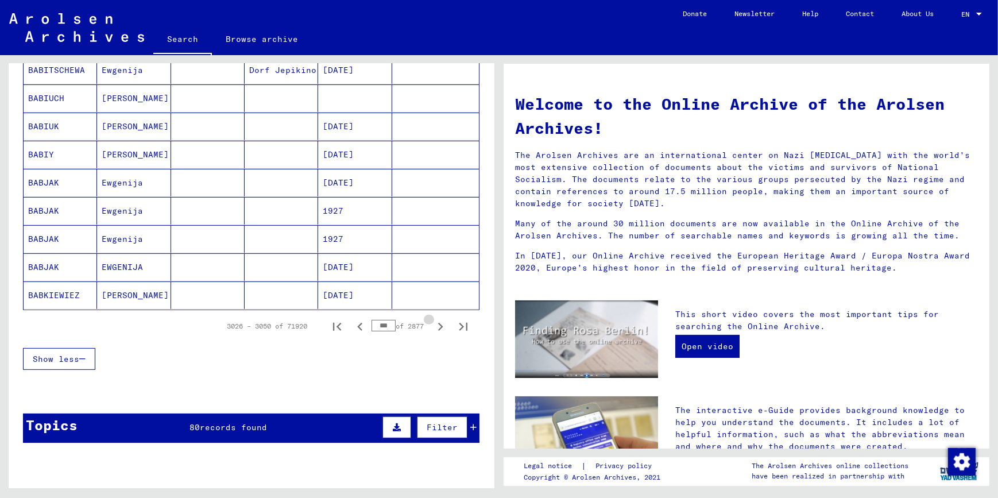
click at [438, 323] on icon "Next page" at bounding box center [440, 327] width 5 height 8
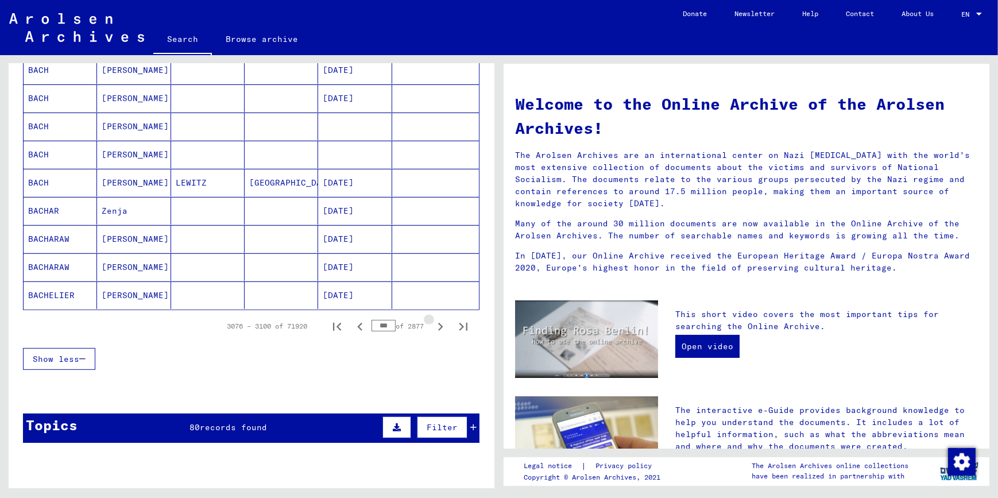
click at [438, 323] on icon "Next page" at bounding box center [440, 327] width 5 height 8
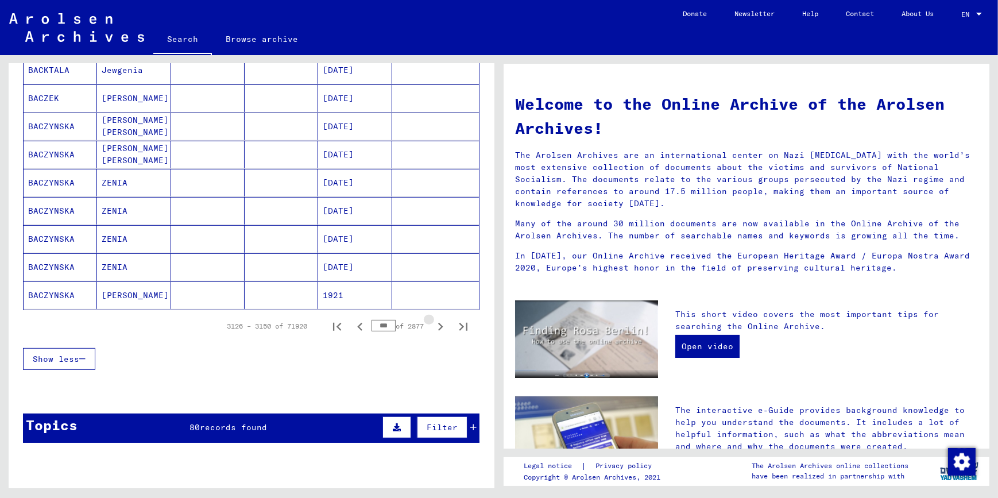
click at [438, 323] on icon "Next page" at bounding box center [440, 327] width 5 height 8
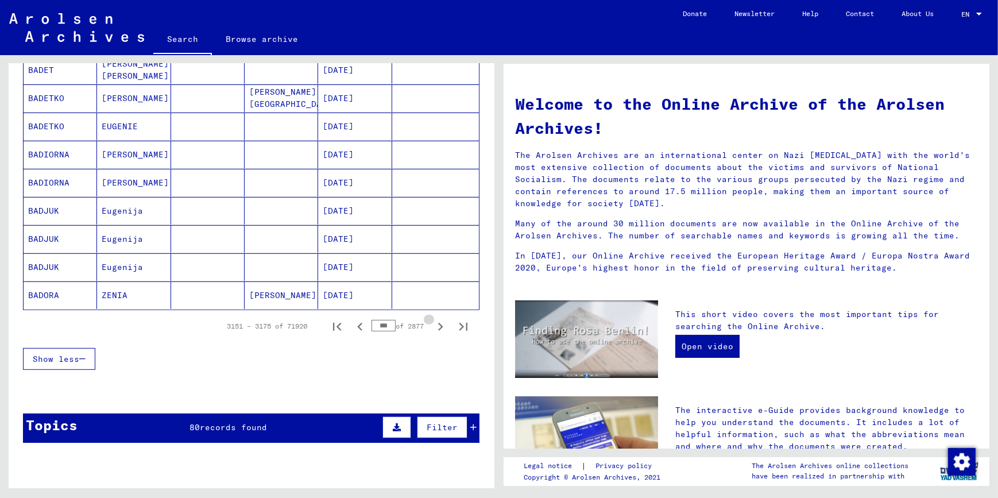
click at [438, 323] on icon "Next page" at bounding box center [440, 327] width 5 height 8
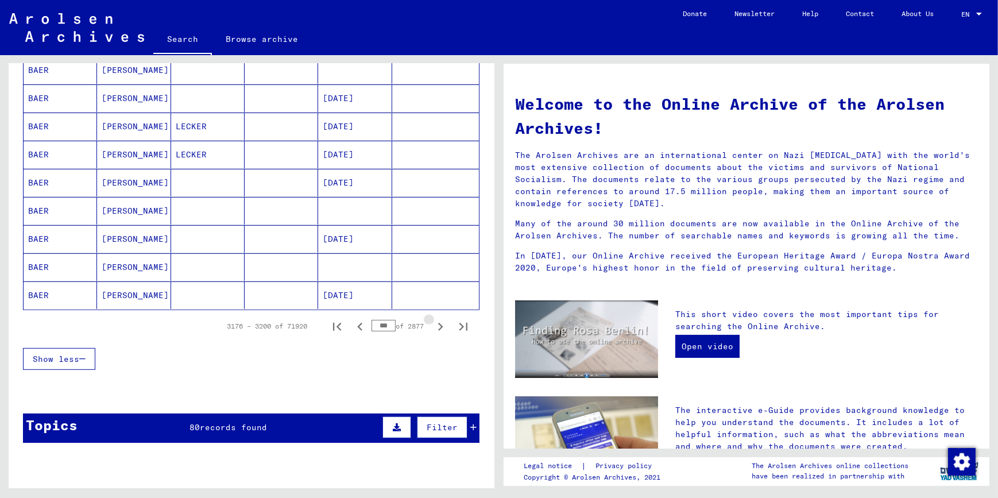
click at [438, 323] on icon "Next page" at bounding box center [440, 327] width 5 height 8
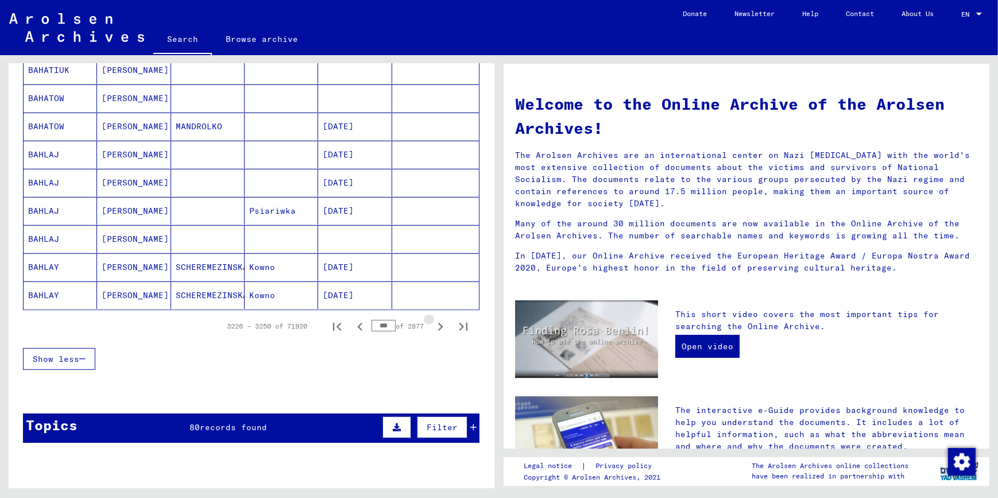
click at [438, 323] on icon "Next page" at bounding box center [440, 327] width 5 height 8
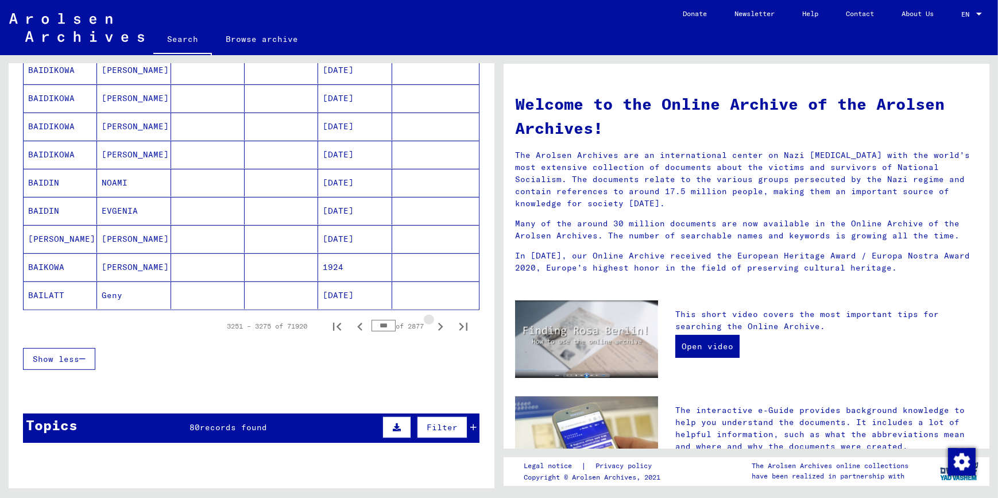
click at [438, 323] on icon "Next page" at bounding box center [440, 327] width 5 height 8
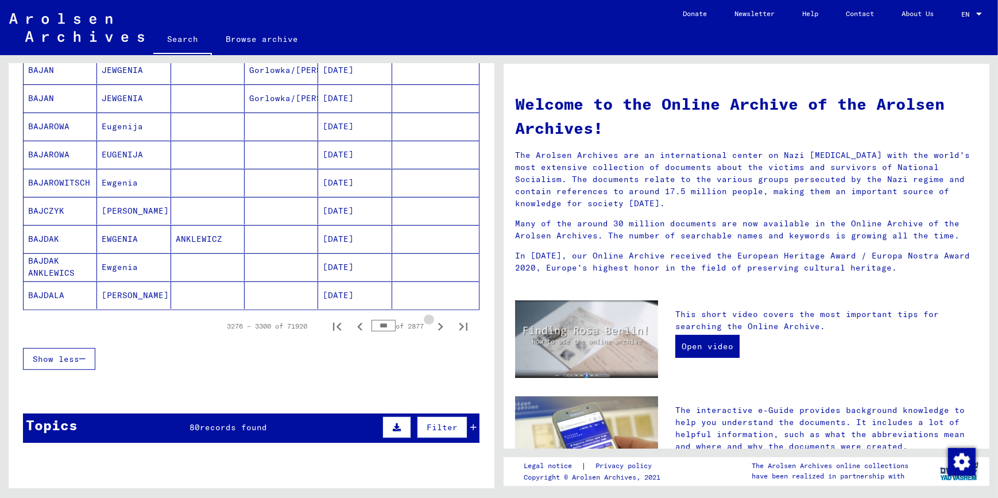
click at [438, 323] on icon "Next page" at bounding box center [440, 327] width 5 height 8
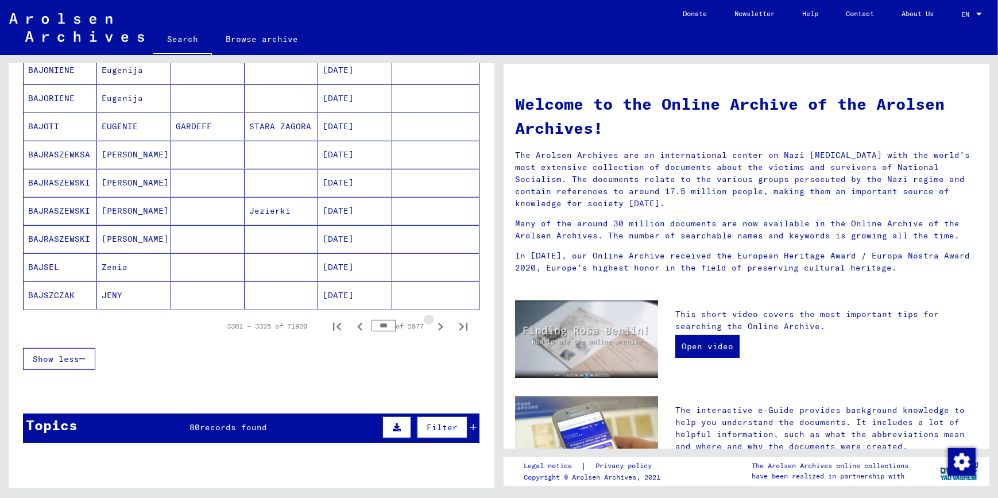
click at [438, 323] on icon "Next page" at bounding box center [440, 327] width 5 height 8
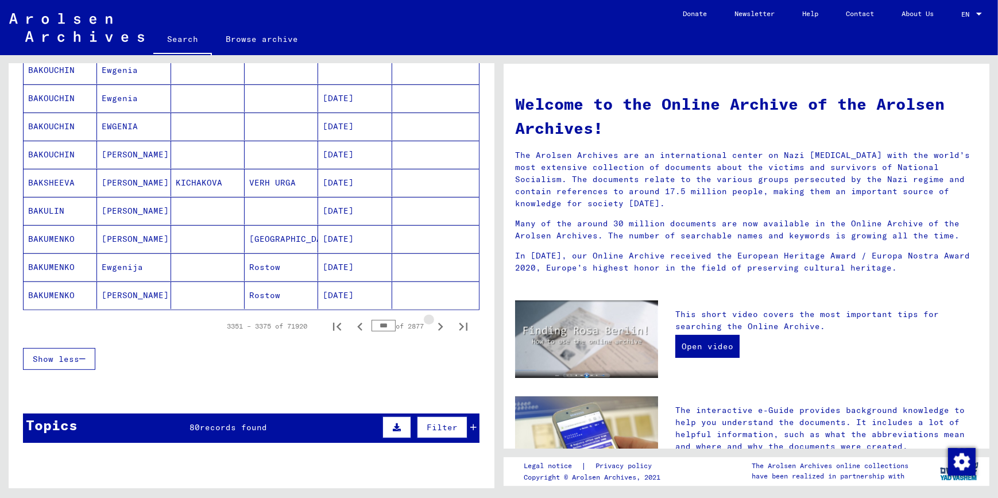
click at [438, 323] on icon "Next page" at bounding box center [440, 327] width 5 height 8
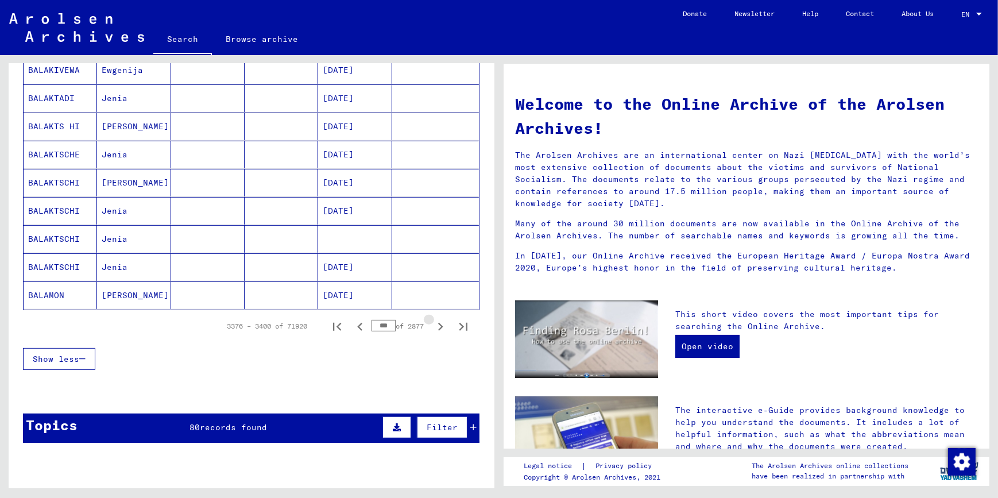
click at [438, 323] on icon "Next page" at bounding box center [440, 327] width 5 height 8
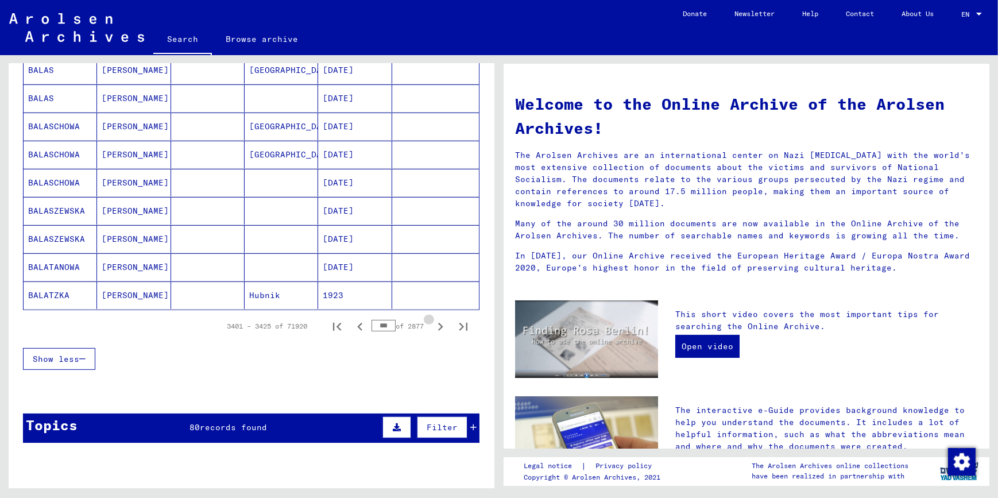
click at [438, 323] on icon "Next page" at bounding box center [440, 327] width 5 height 8
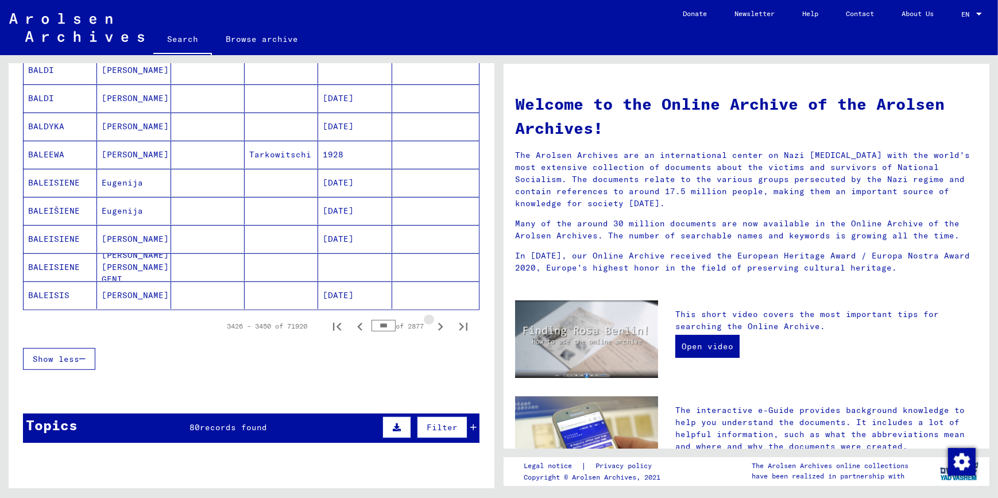
click at [438, 323] on icon "Next page" at bounding box center [440, 327] width 5 height 8
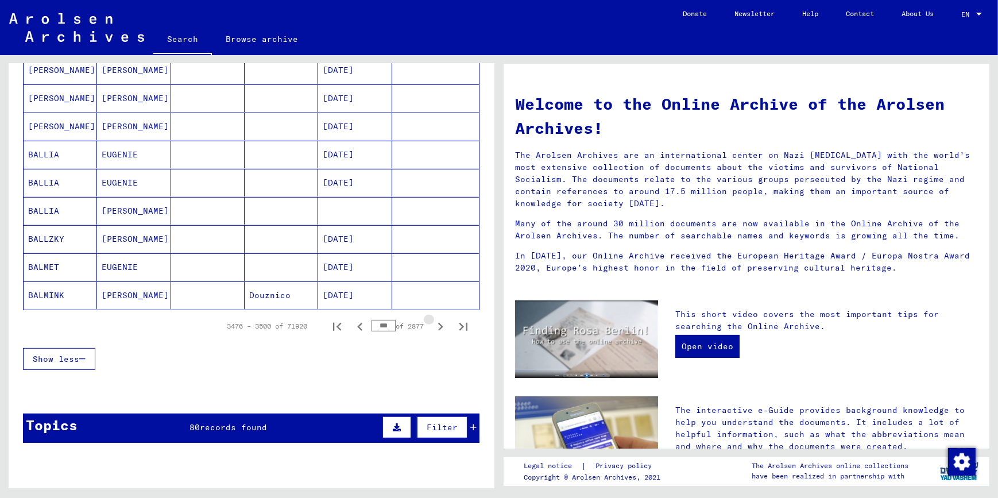
click at [438, 323] on icon "Next page" at bounding box center [440, 327] width 5 height 8
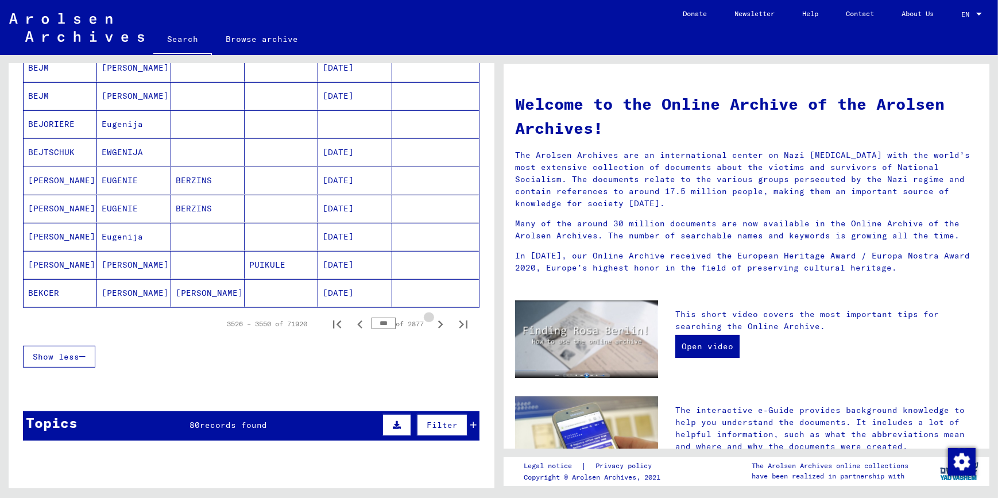
click at [438, 322] on icon "Next page" at bounding box center [440, 324] width 5 height 8
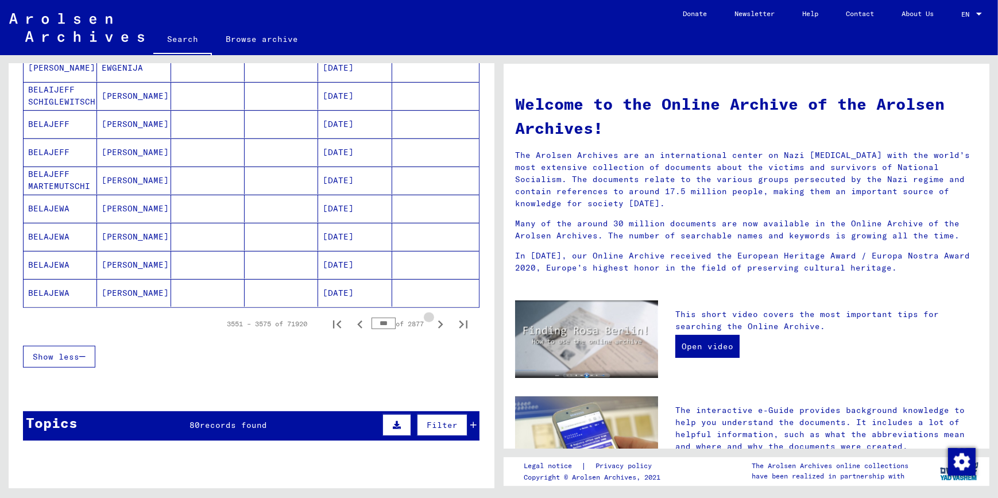
scroll to position [626, 0]
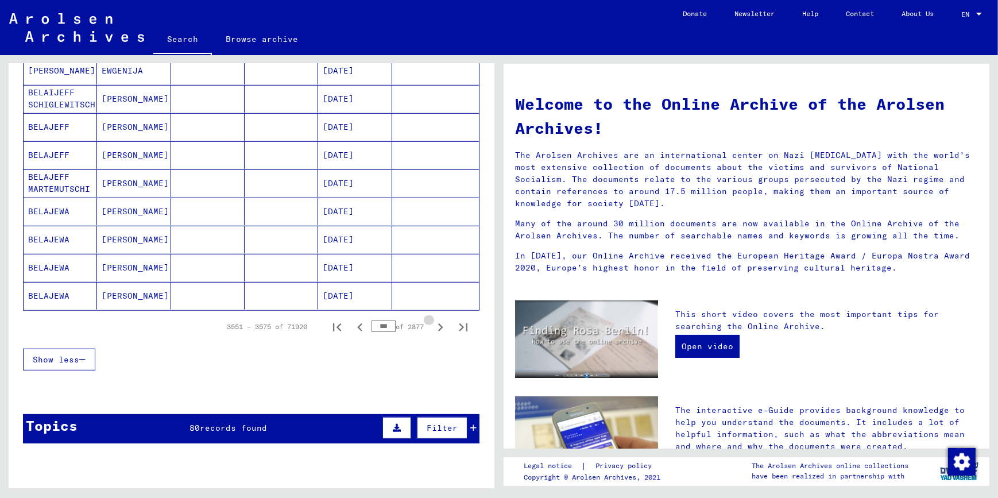
click at [438, 323] on icon "Next page" at bounding box center [440, 327] width 5 height 8
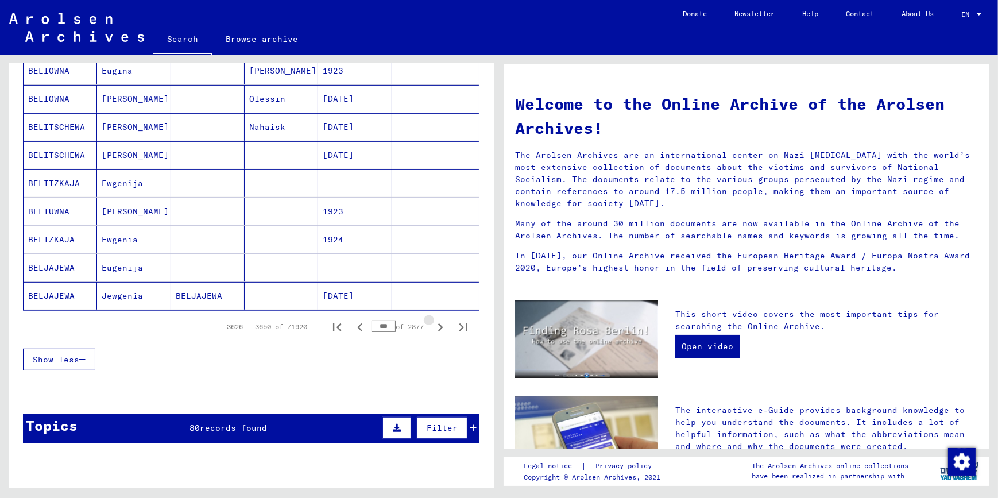
click at [438, 323] on icon "Next page" at bounding box center [440, 327] width 5 height 8
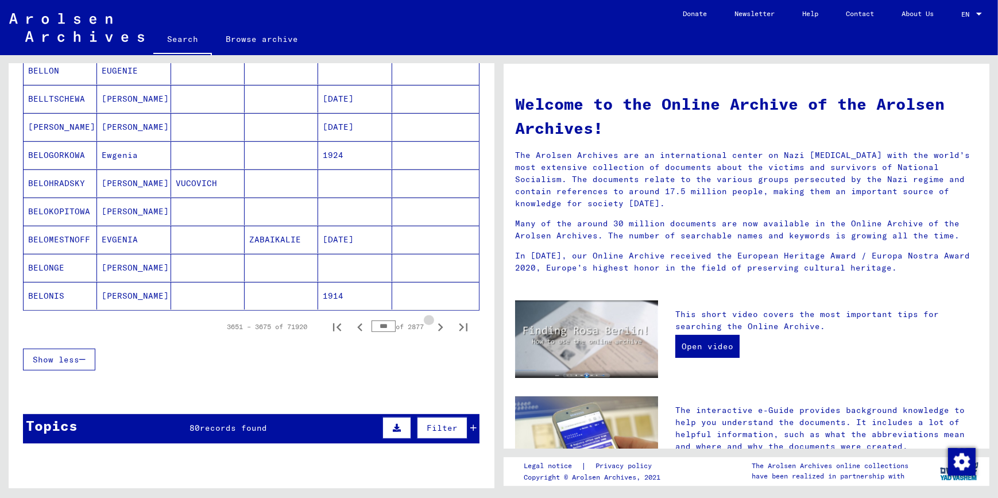
click at [438, 323] on icon "Next page" at bounding box center [440, 327] width 5 height 8
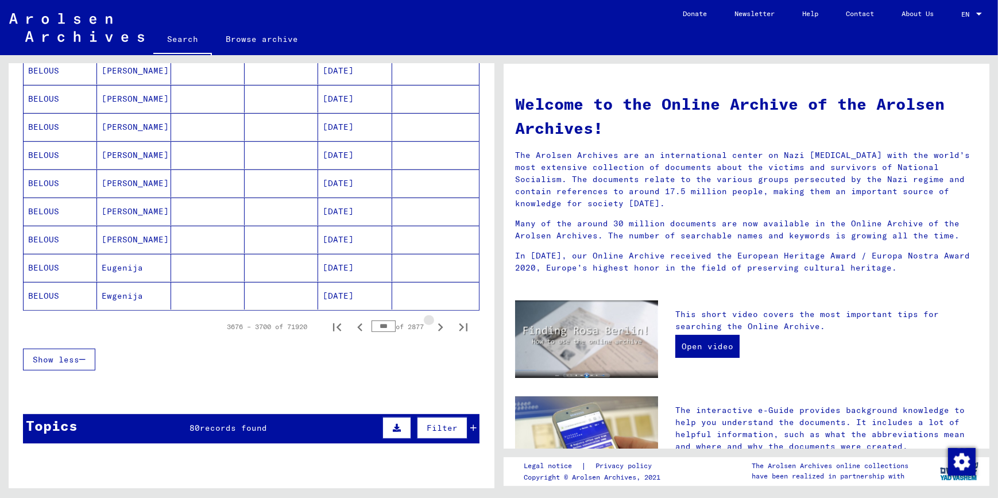
click at [438, 323] on icon "Next page" at bounding box center [440, 327] width 5 height 8
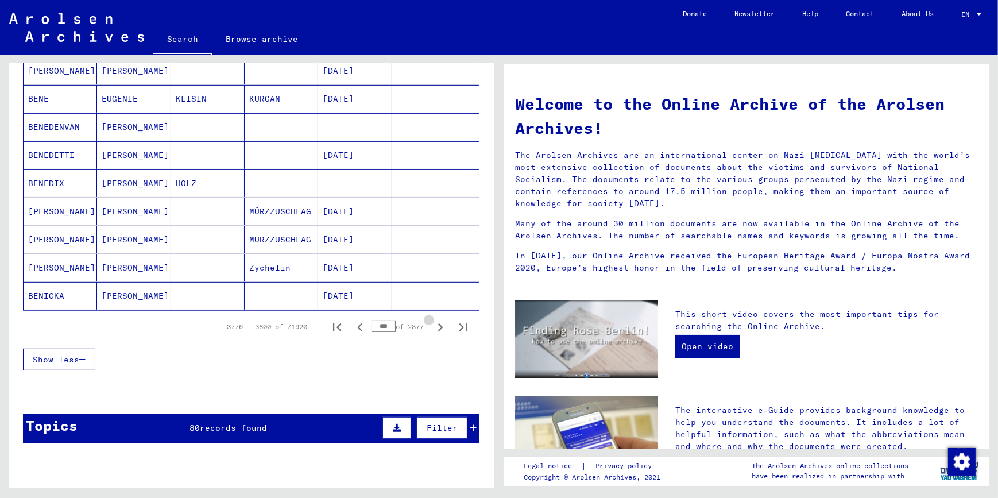
click at [438, 323] on icon "Next page" at bounding box center [440, 327] width 5 height 8
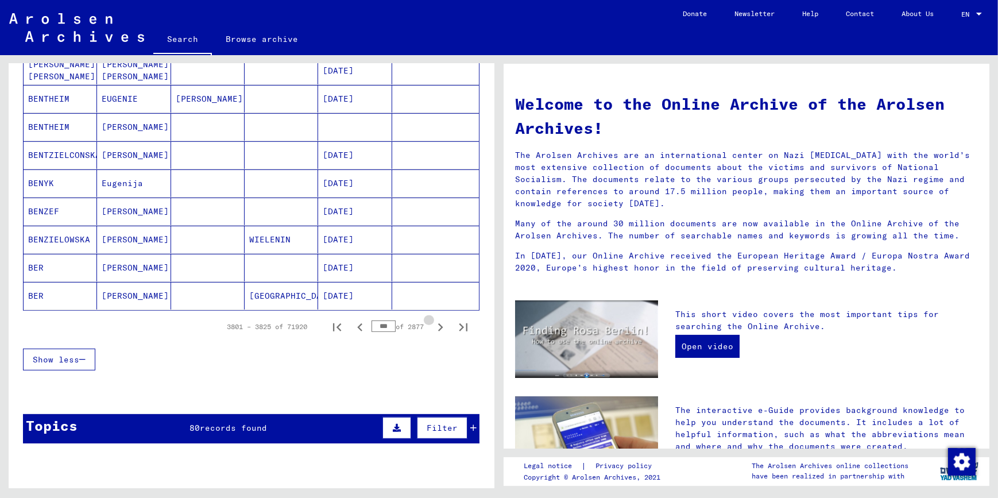
click at [438, 323] on icon "Next page" at bounding box center [440, 327] width 5 height 8
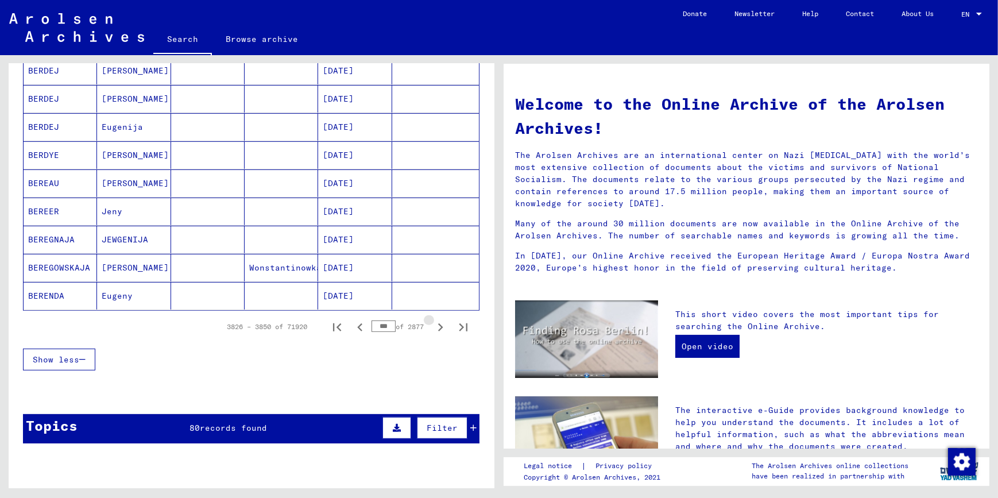
click at [438, 323] on icon "Next page" at bounding box center [440, 327] width 5 height 8
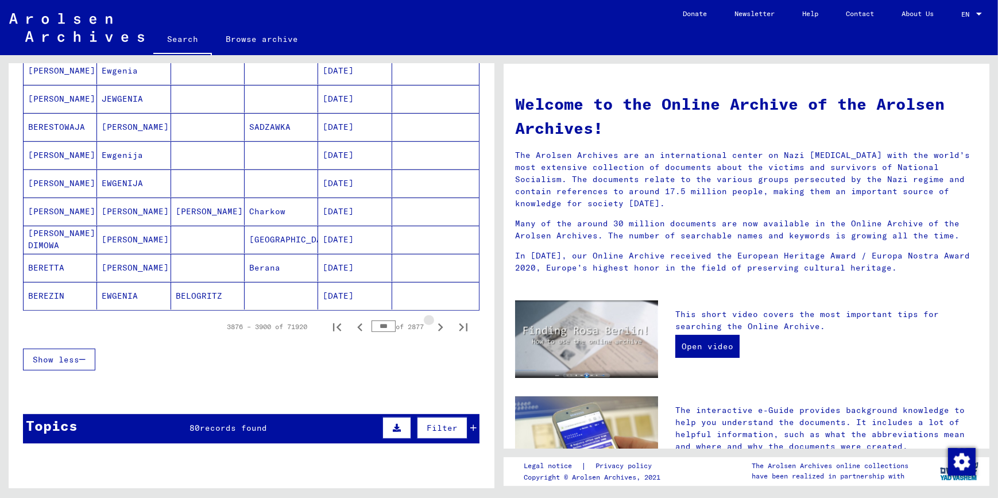
click at [438, 323] on icon "Next page" at bounding box center [440, 327] width 5 height 8
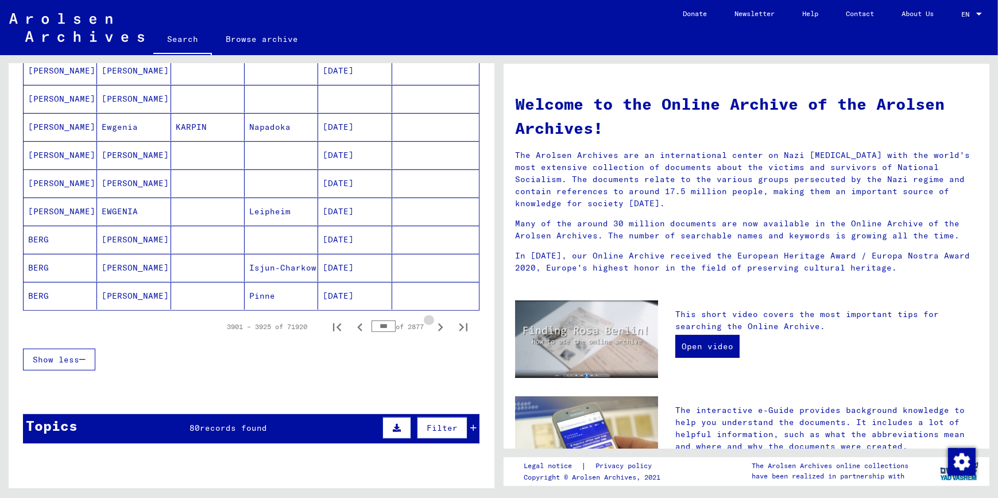
click at [438, 323] on icon "Next page" at bounding box center [440, 327] width 5 height 8
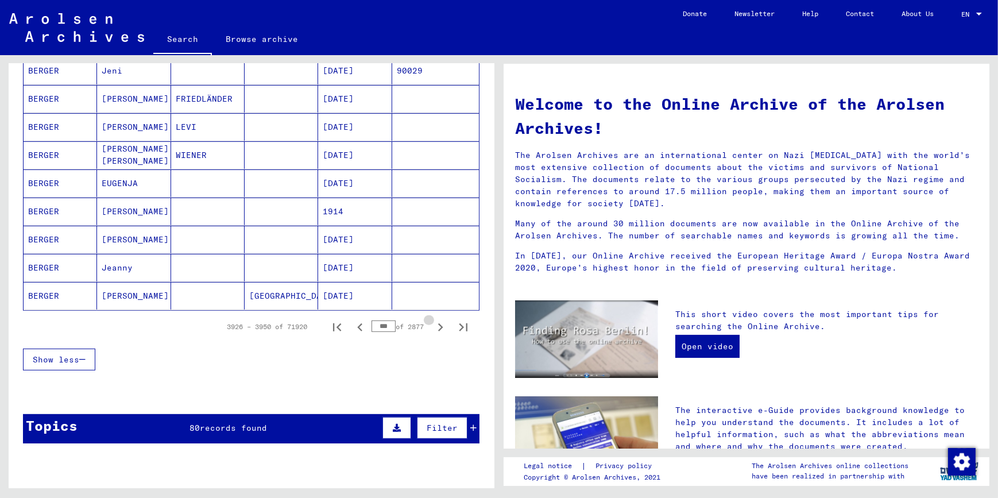
click at [438, 323] on icon "Next page" at bounding box center [440, 327] width 5 height 8
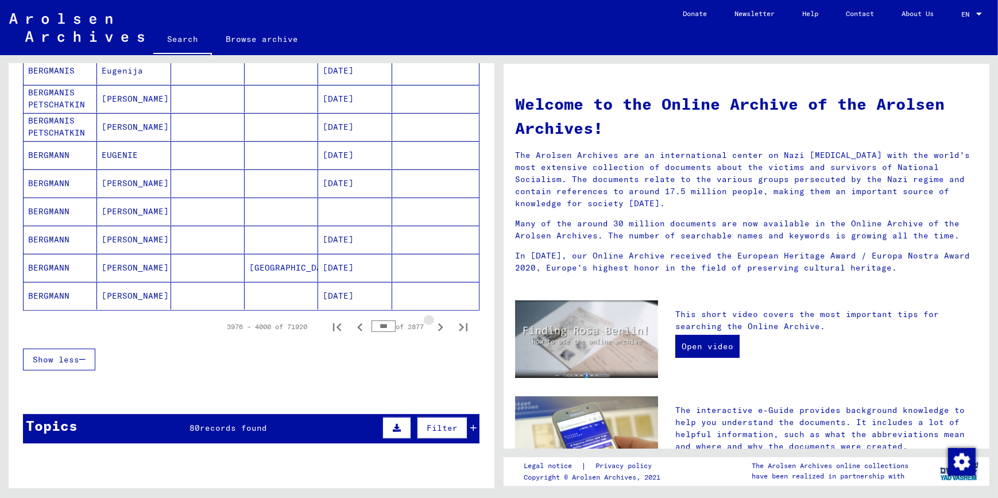
click at [438, 323] on icon "Next page" at bounding box center [440, 327] width 5 height 8
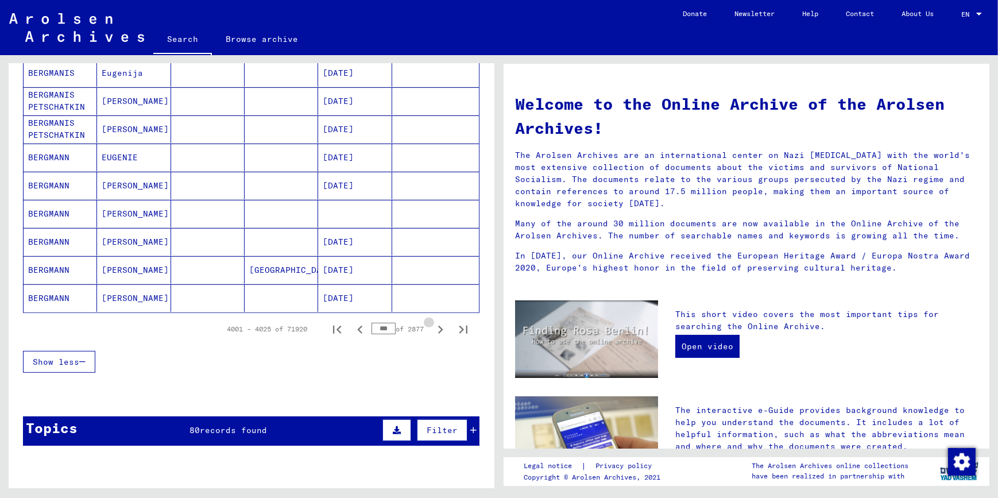
scroll to position [629, 0]
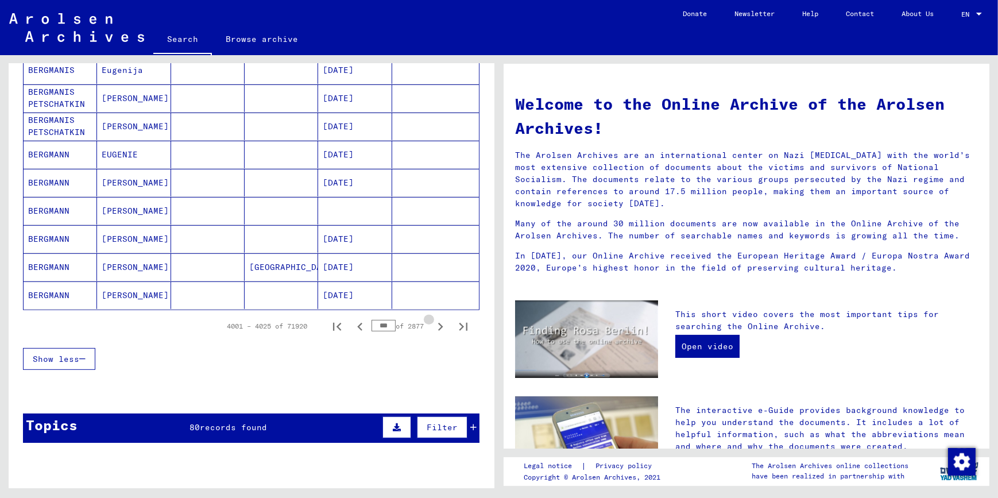
click at [438, 323] on icon "Next page" at bounding box center [440, 327] width 5 height 8
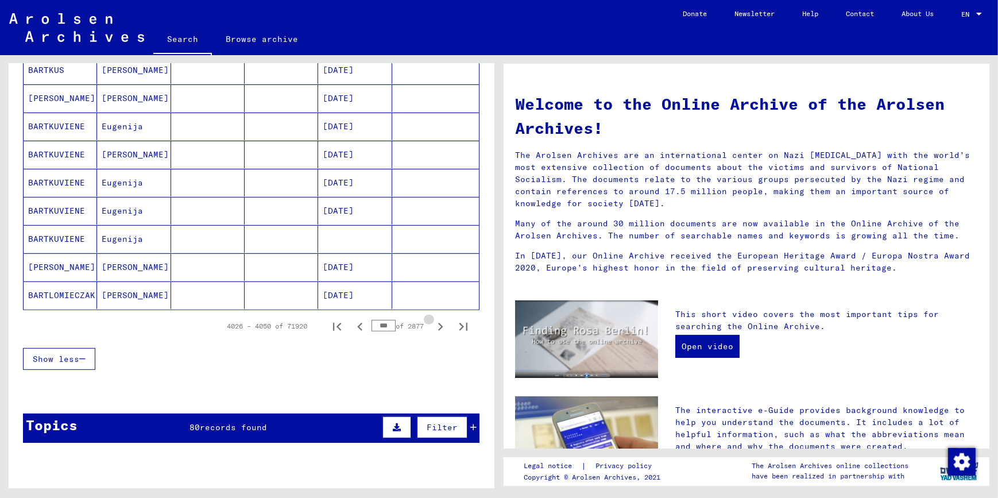
click at [438, 323] on icon "Next page" at bounding box center [440, 327] width 5 height 8
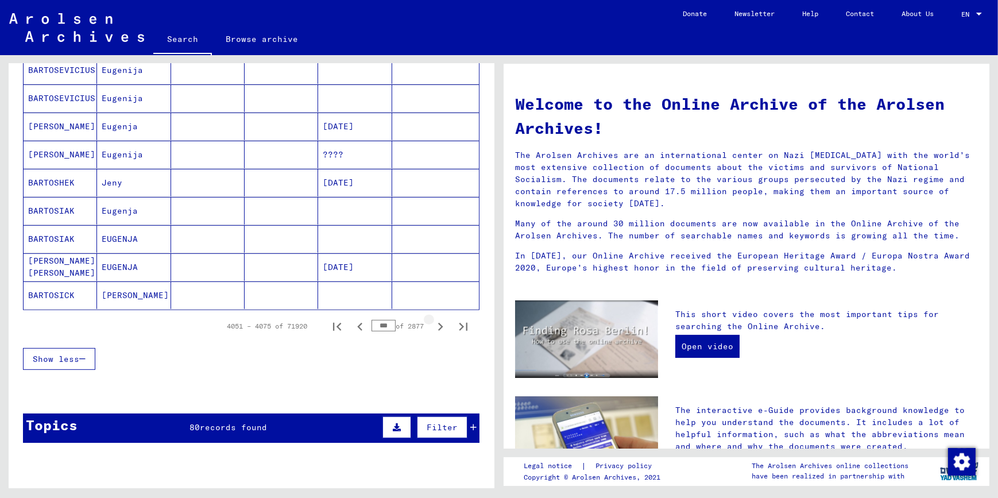
click at [438, 323] on icon "Next page" at bounding box center [440, 327] width 5 height 8
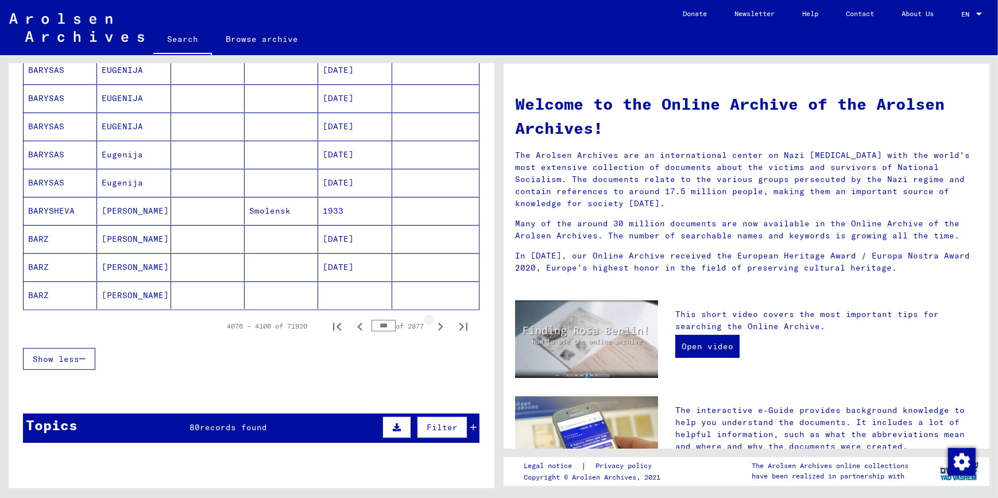
click at [438, 323] on icon "Next page" at bounding box center [440, 327] width 5 height 8
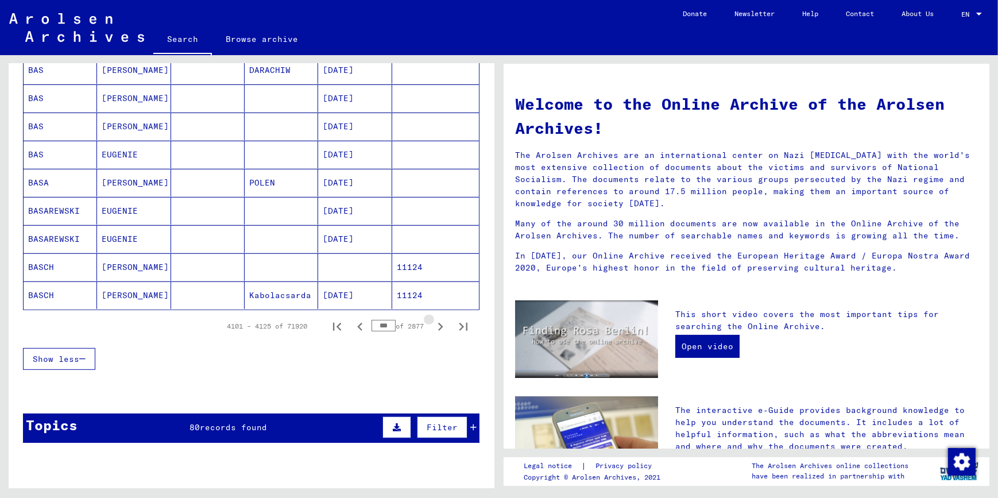
click at [438, 323] on icon "Next page" at bounding box center [440, 327] width 5 height 8
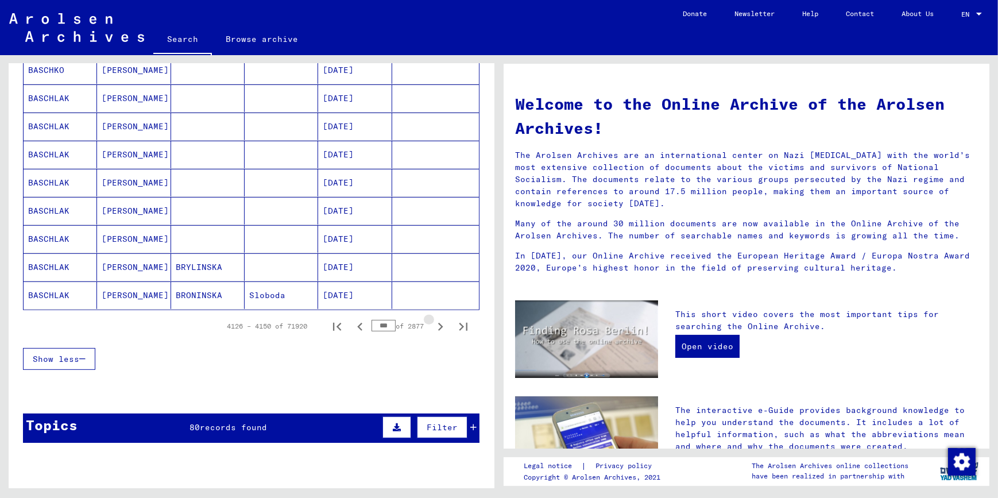
click at [438, 323] on icon "Next page" at bounding box center [440, 327] width 5 height 8
type input "***"
